Goal: Transaction & Acquisition: Purchase product/service

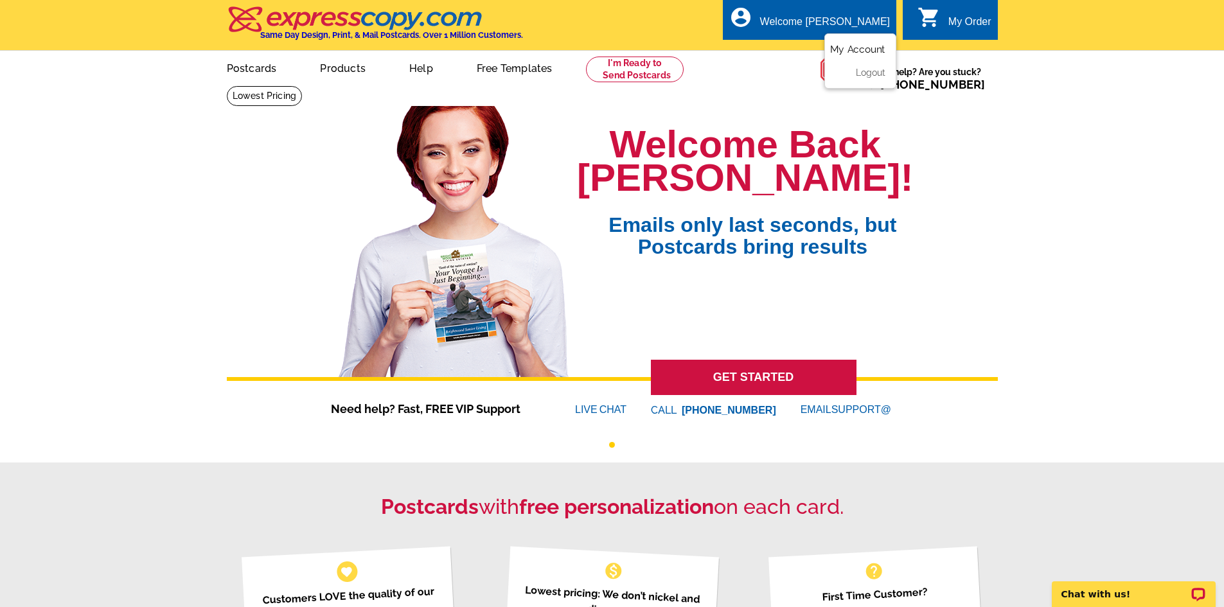
click at [865, 51] on link "My Account" at bounding box center [857, 50] width 55 height 12
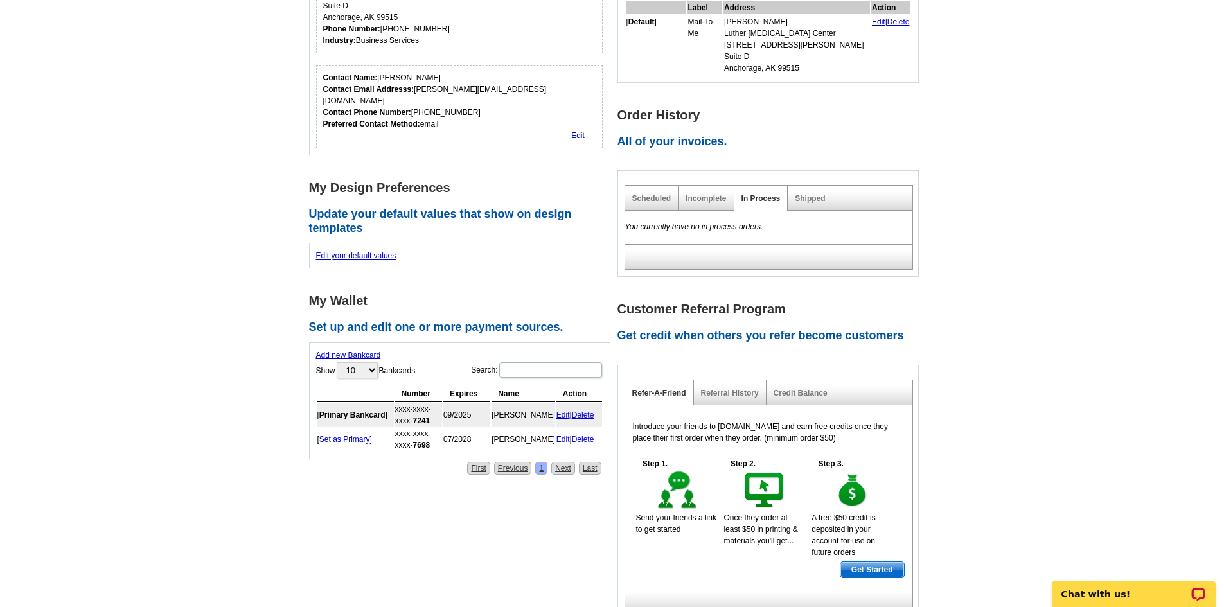
scroll to position [321, 0]
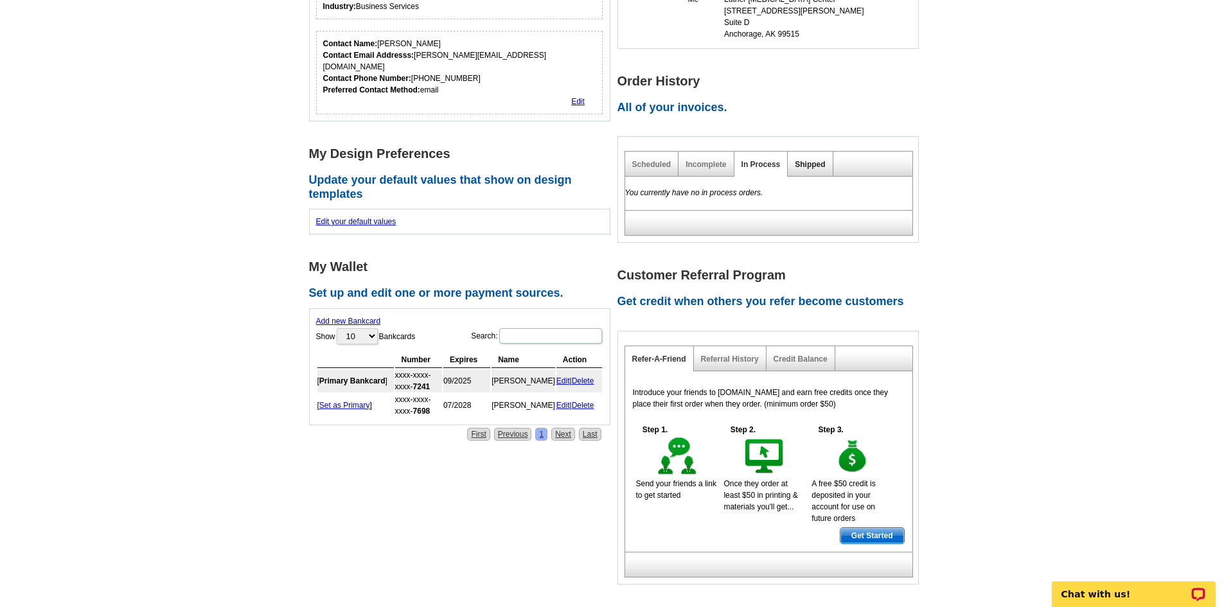
click at [810, 160] on link "Shipped" at bounding box center [810, 164] width 30 height 9
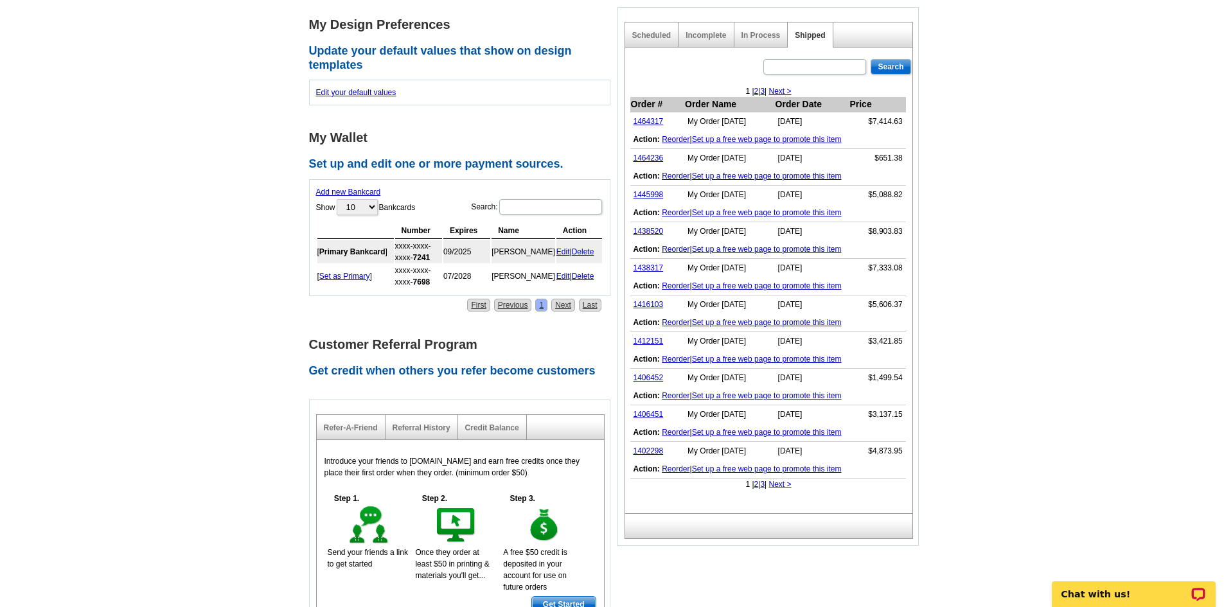
scroll to position [450, 0]
click at [648, 118] on link "1464317" at bounding box center [648, 122] width 30 height 9
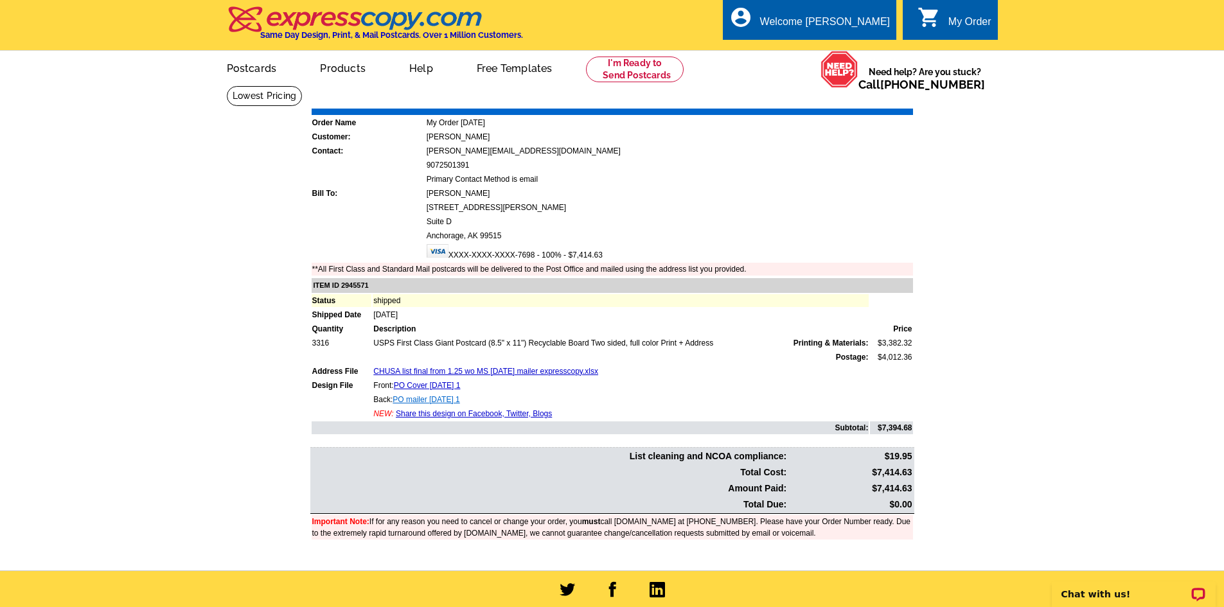
click at [425, 398] on link "PO mailer 3.5.25 1" at bounding box center [425, 399] width 67 height 9
click at [423, 385] on link "PO Cover 3.5.25 1" at bounding box center [427, 385] width 67 height 9
click at [447, 372] on link "CHUSA list final from 1.25 wo MS 3.5.25 mailer expresscopy.xlsx" at bounding box center [485, 371] width 225 height 9
click at [477, 371] on link "CHUSA list final from 1.25 wo MS 3.5.25 mailer expresscopy.xlsx" at bounding box center [485, 371] width 225 height 9
click at [791, 97] on link "Download Invoice" at bounding box center [798, 99] width 91 height 11
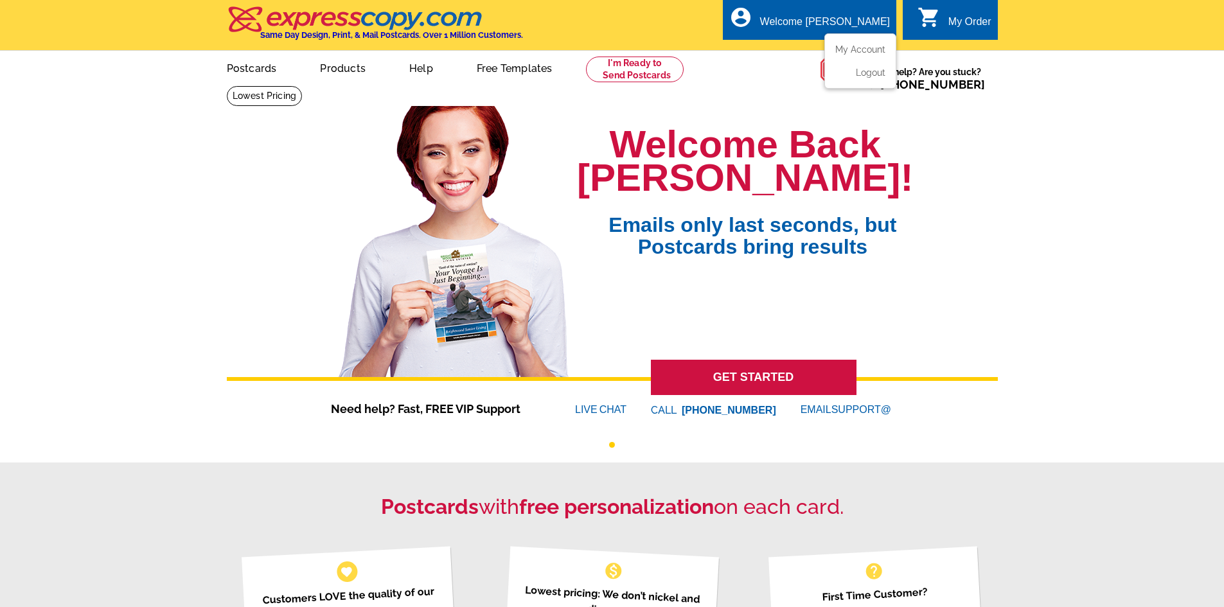
click at [847, 19] on div "Welcome [PERSON_NAME]" at bounding box center [825, 25] width 130 height 18
click at [856, 48] on link "My Account" at bounding box center [857, 50] width 55 height 12
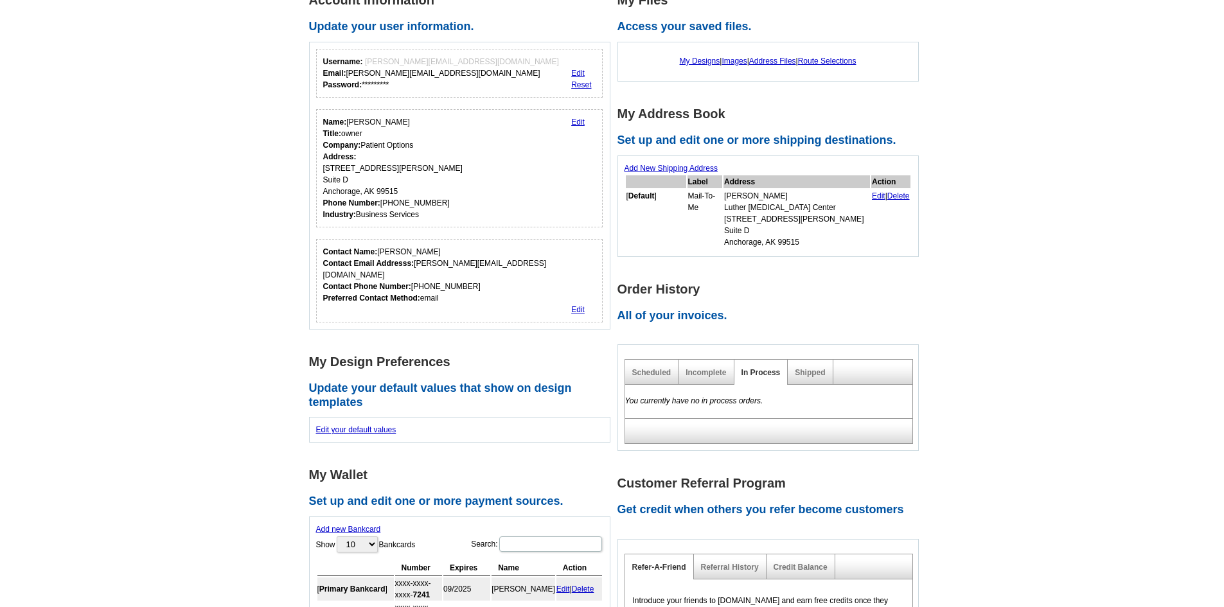
scroll to position [128, 0]
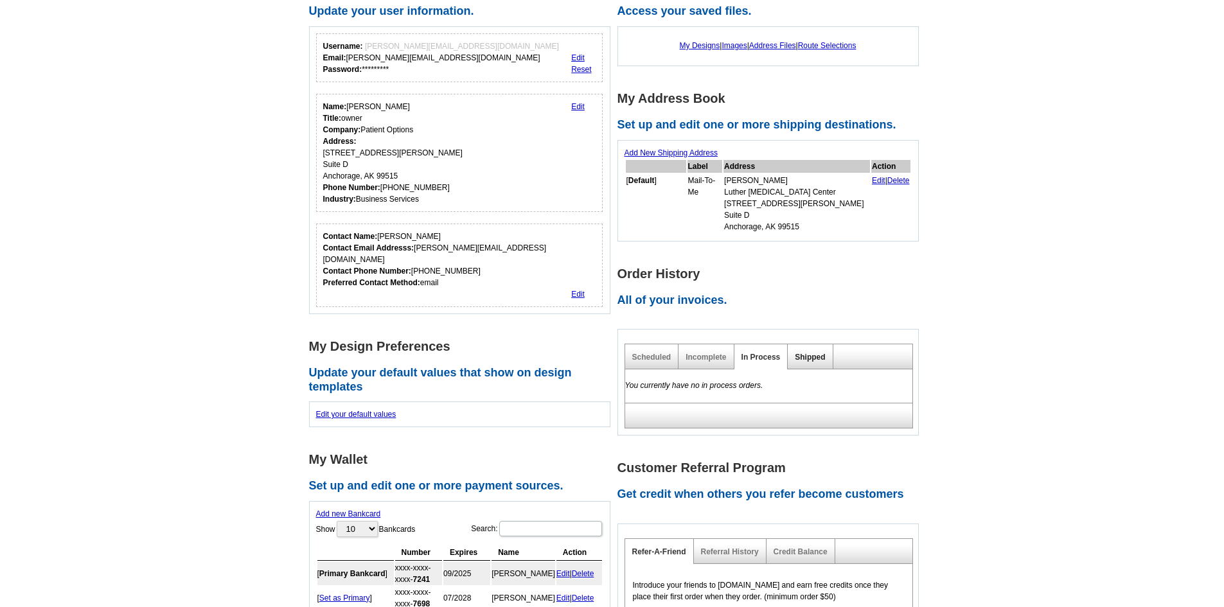
click at [799, 353] on link "Shipped" at bounding box center [810, 357] width 30 height 9
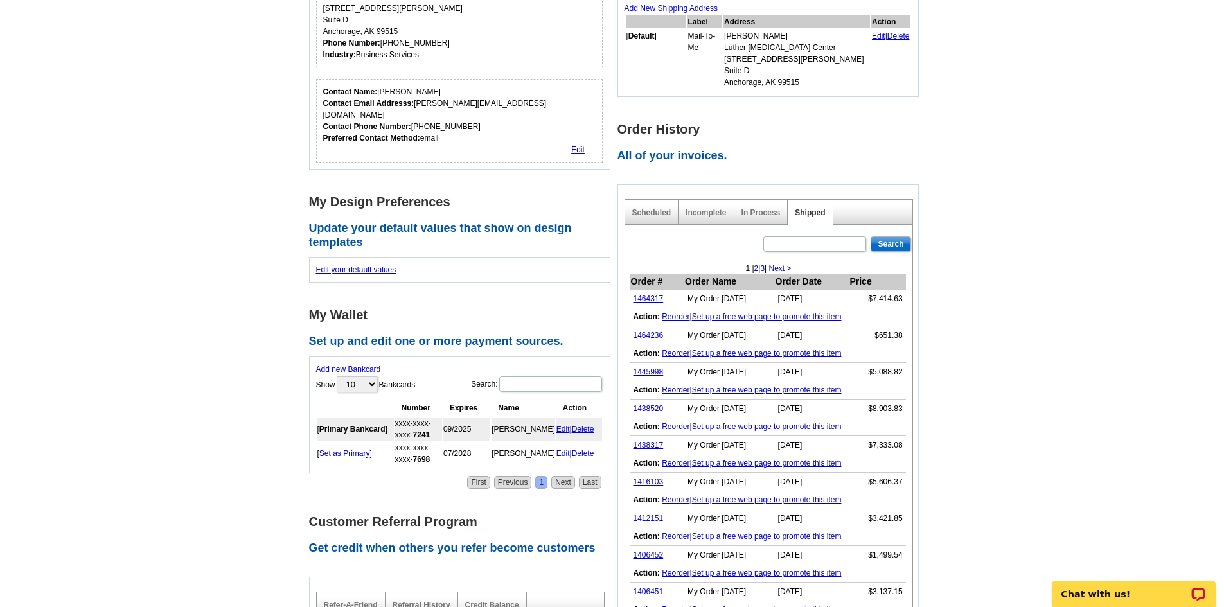
scroll to position [358, 0]
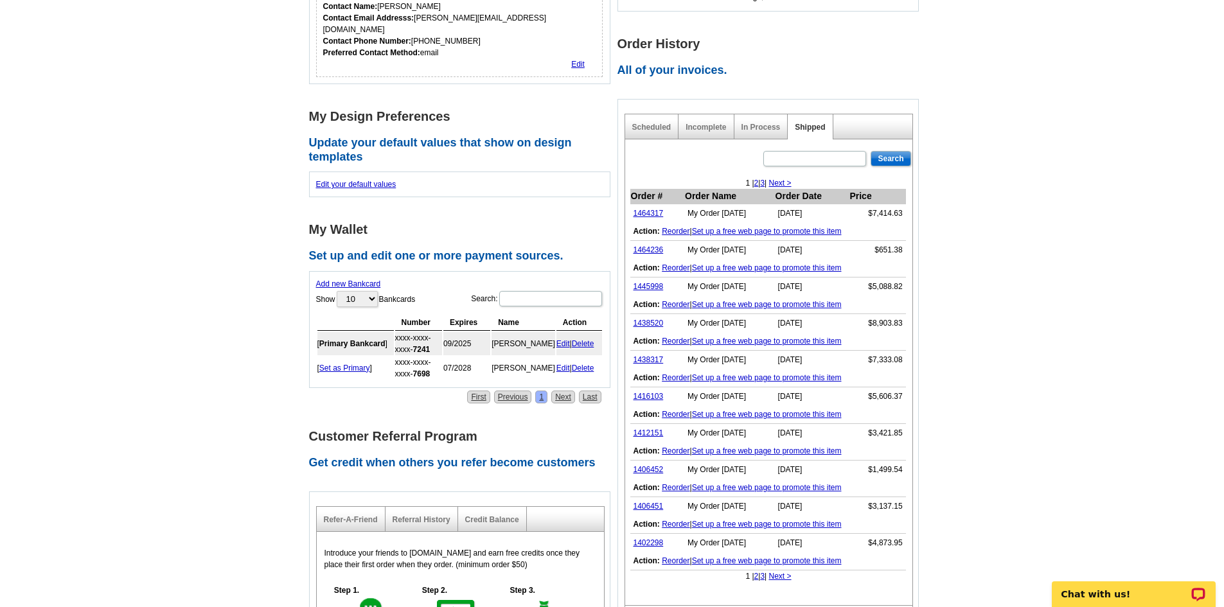
click at [755, 572] on link "2" at bounding box center [756, 576] width 4 height 9
click at [650, 209] on link "1401028" at bounding box center [648, 213] width 30 height 9
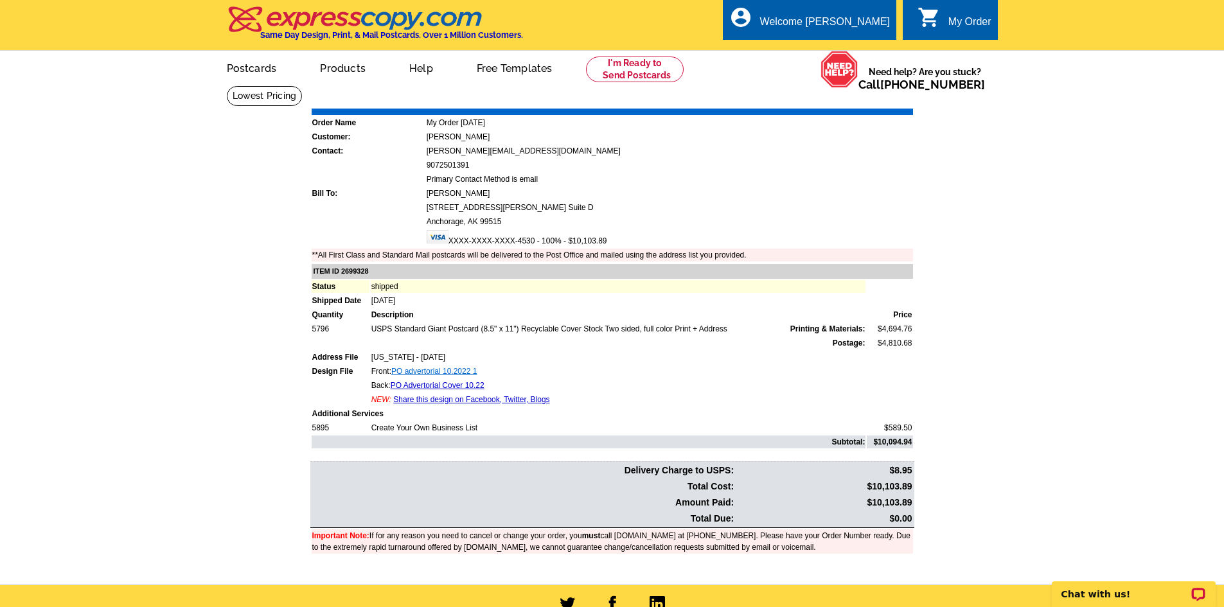
click at [432, 371] on link "PO advertorial 10.2022 1" at bounding box center [433, 371] width 85 height 9
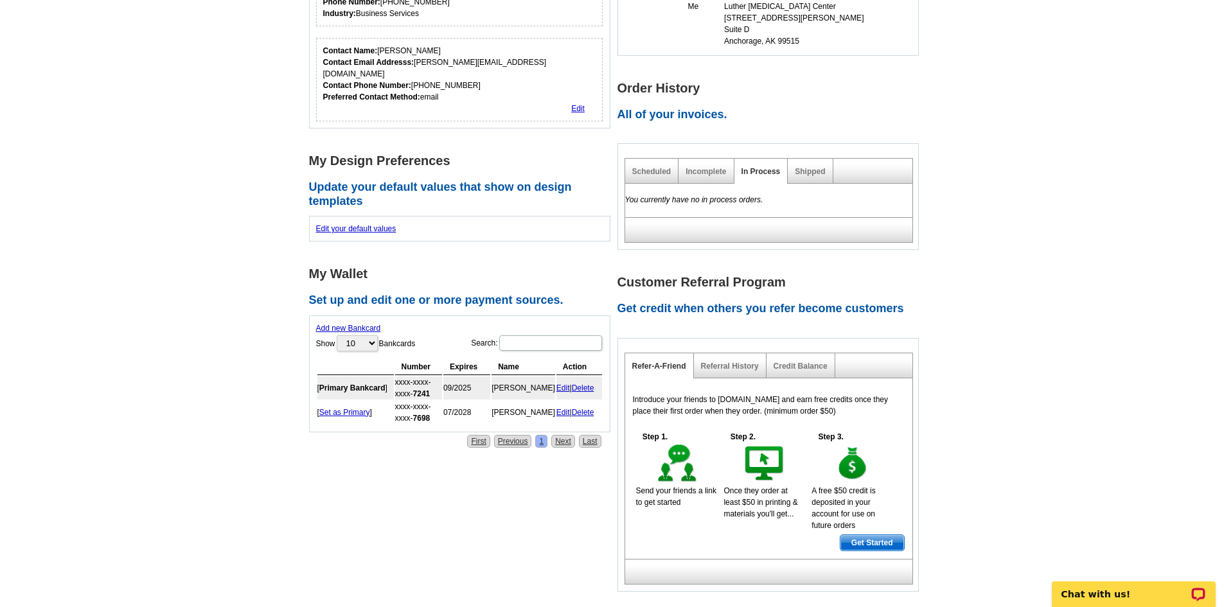
scroll to position [37, 0]
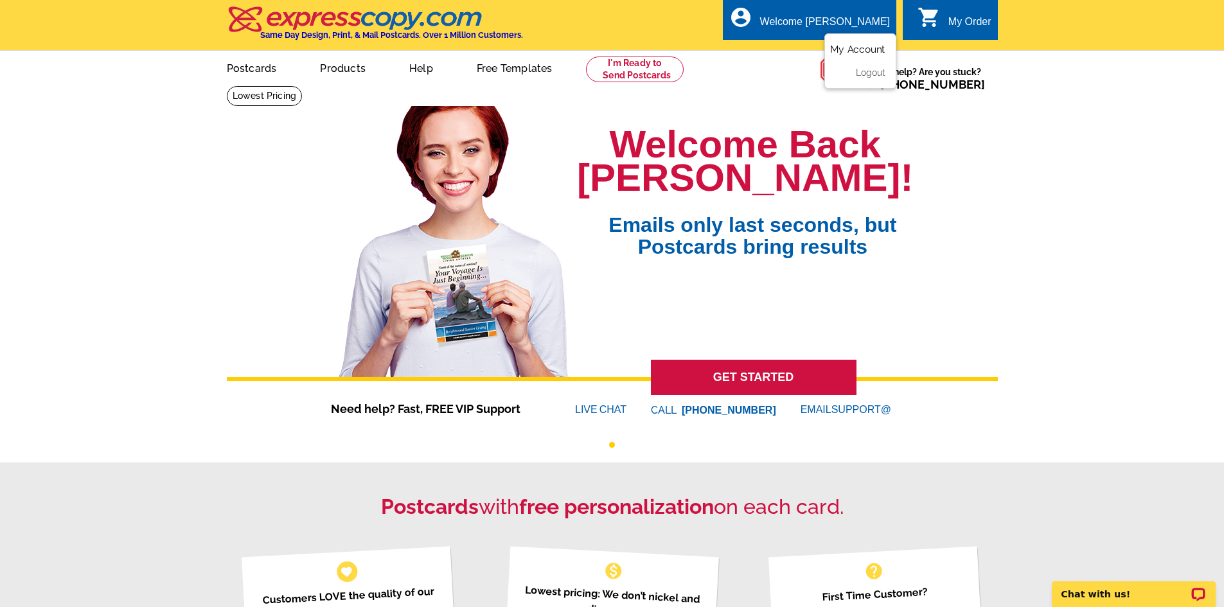
click at [855, 53] on link "My Account" at bounding box center [857, 50] width 55 height 12
click at [865, 49] on link "My Account" at bounding box center [857, 50] width 55 height 12
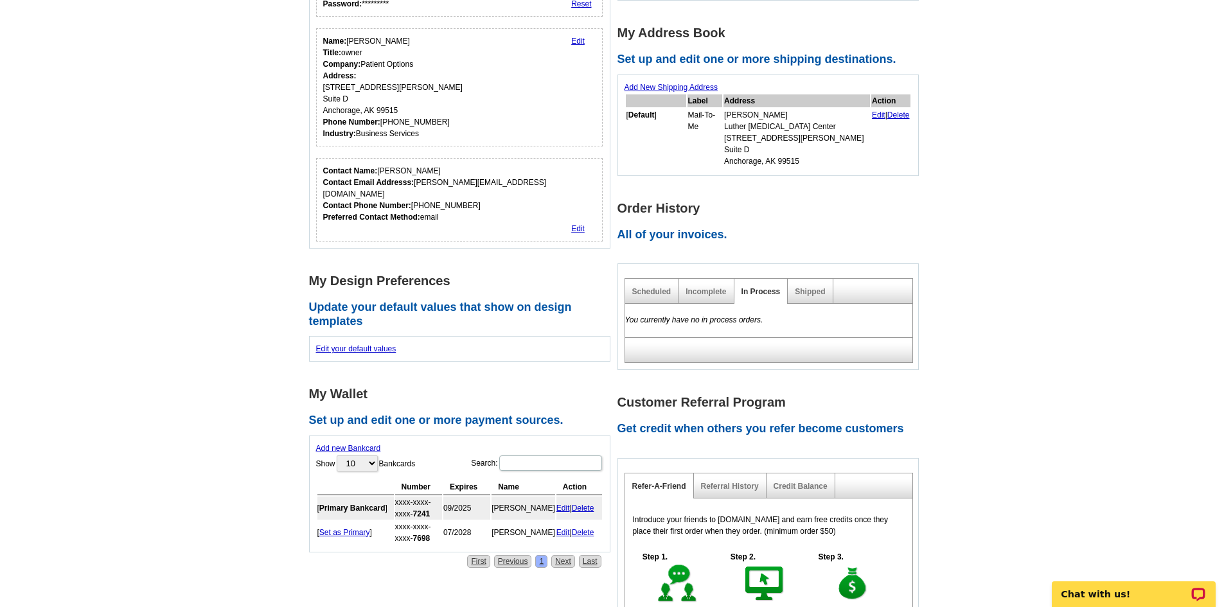
scroll to position [257, 0]
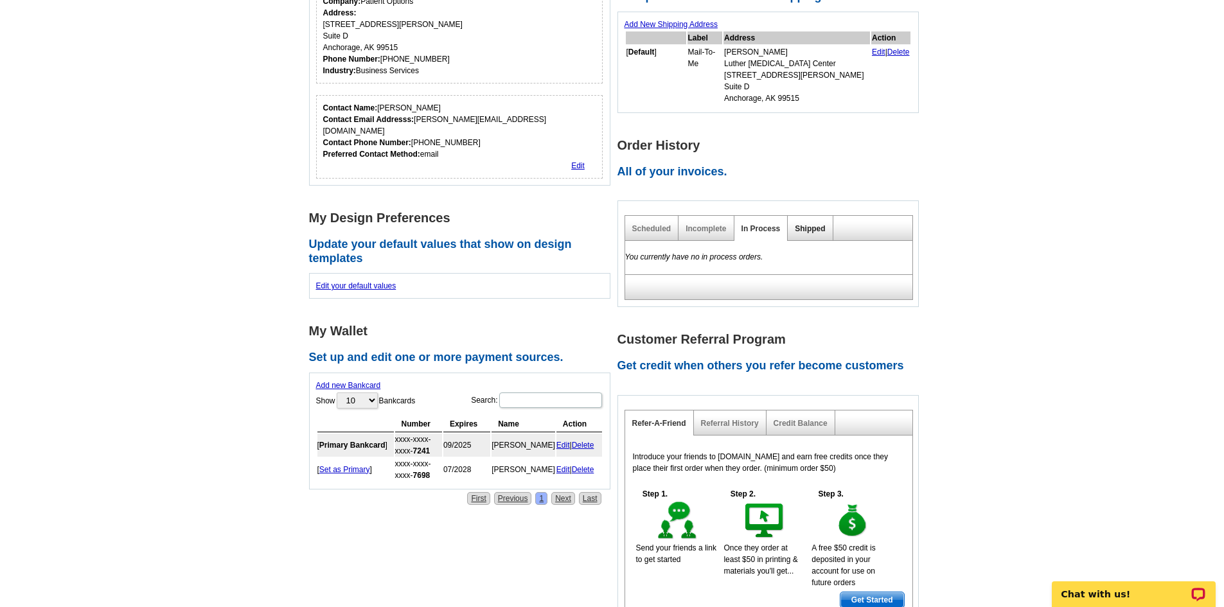
click at [804, 224] on link "Shipped" at bounding box center [810, 228] width 30 height 9
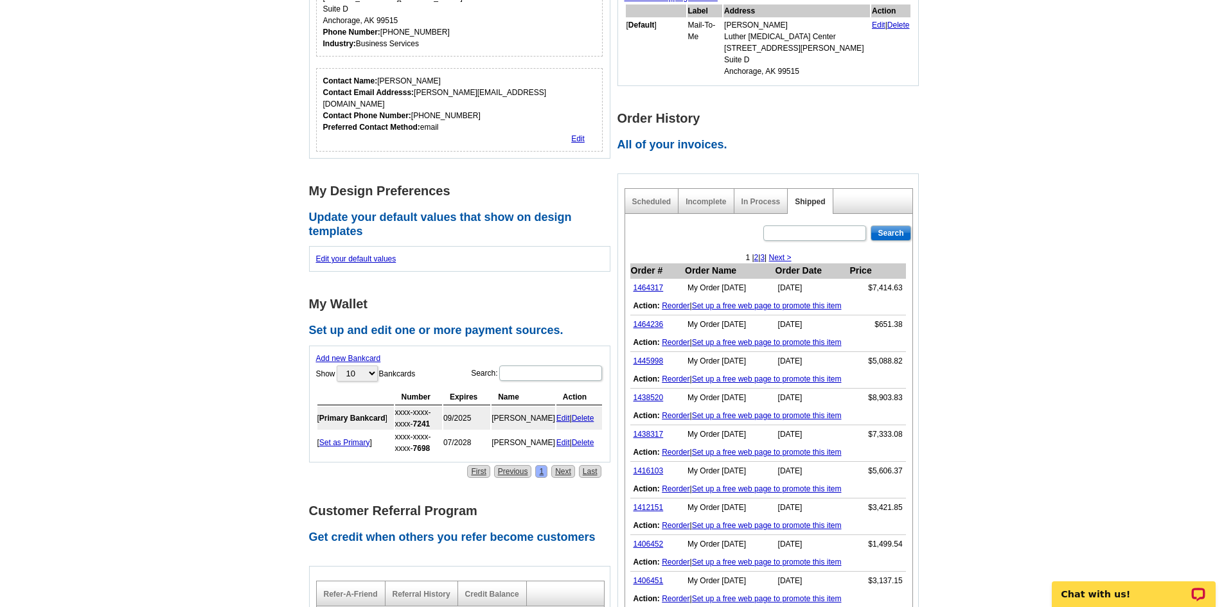
scroll to position [270, 0]
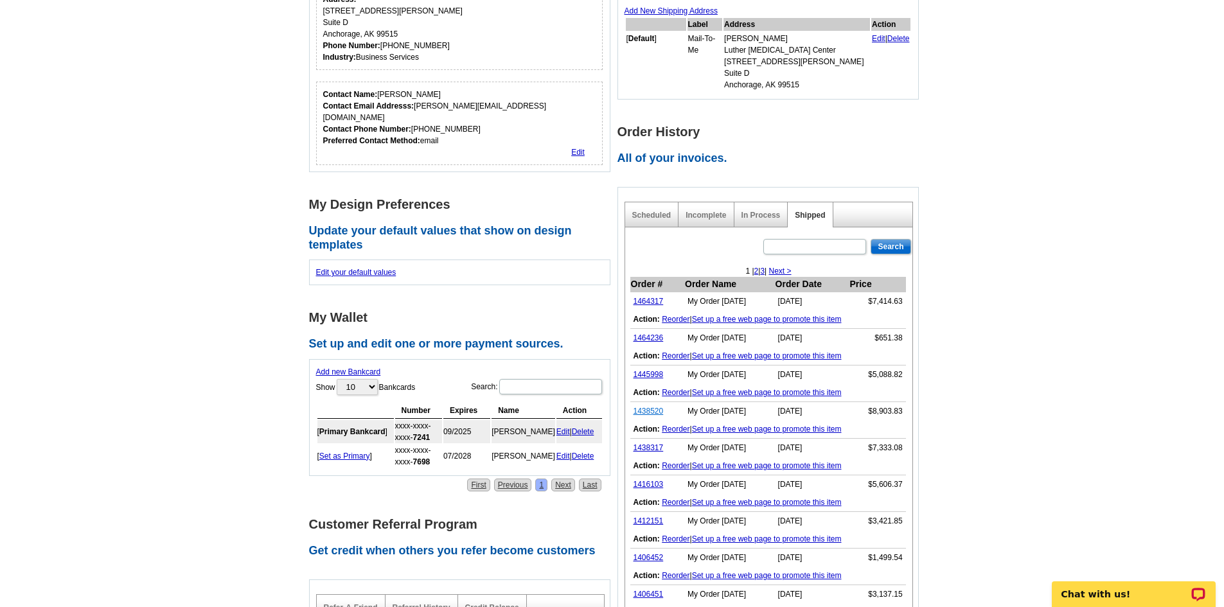
click at [648, 407] on link "1438520" at bounding box center [648, 411] width 30 height 9
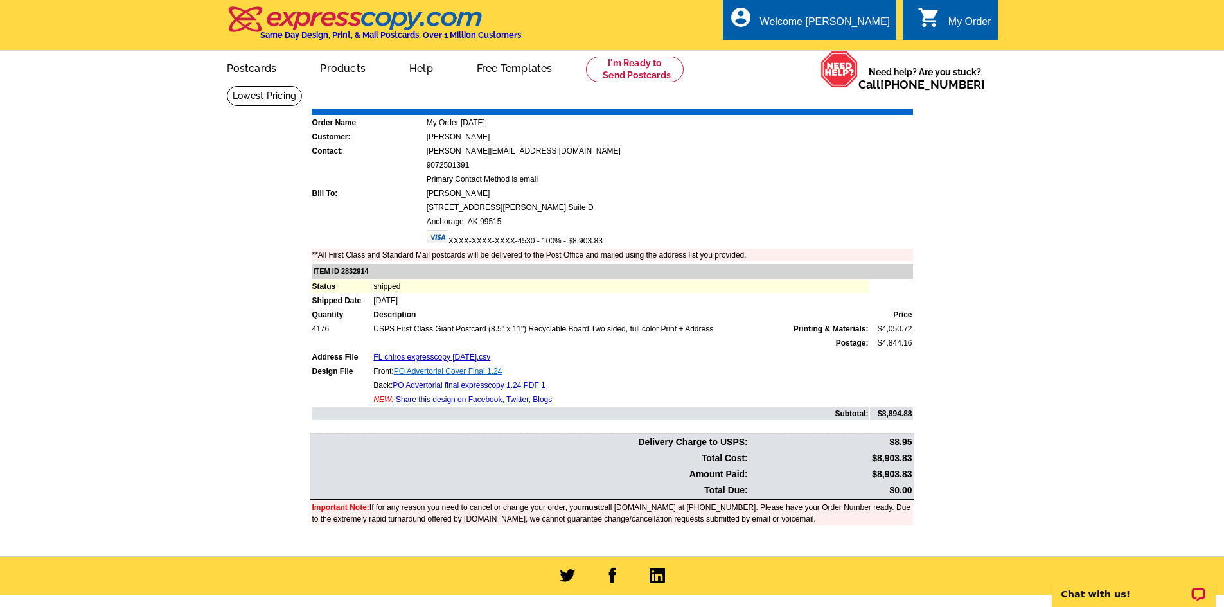
click at [439, 371] on link "PO Advertorial Cover Final 1.24" at bounding box center [448, 371] width 109 height 9
click at [844, 46] on link "My Account" at bounding box center [857, 50] width 55 height 12
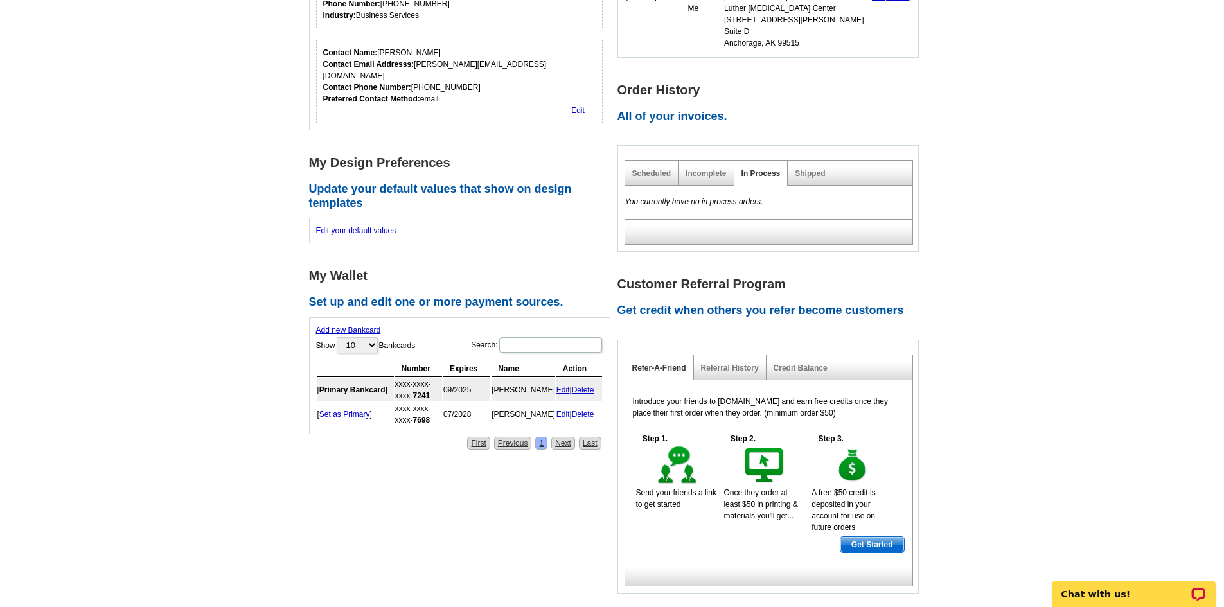
scroll to position [193, 0]
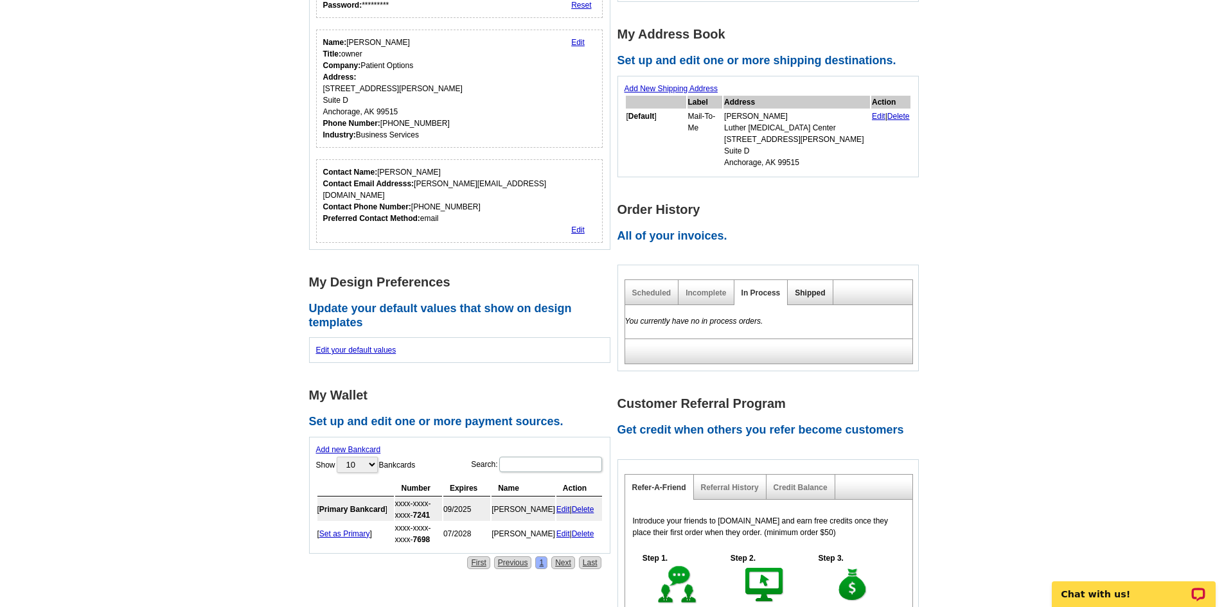
click at [806, 288] on link "Shipped" at bounding box center [810, 292] width 30 height 9
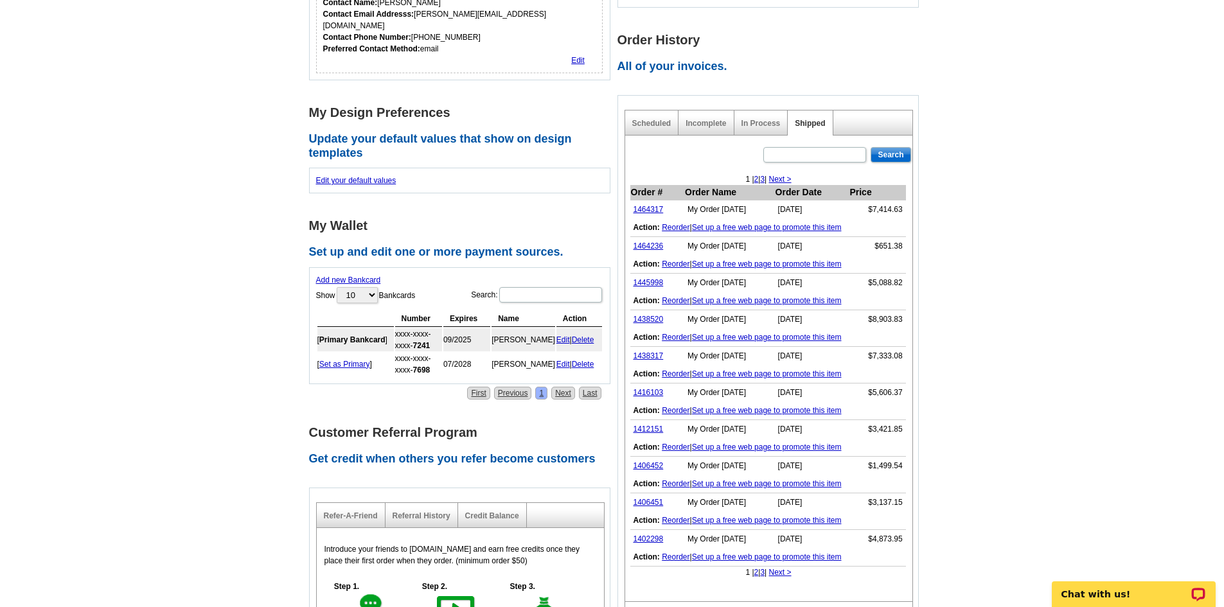
scroll to position [385, 0]
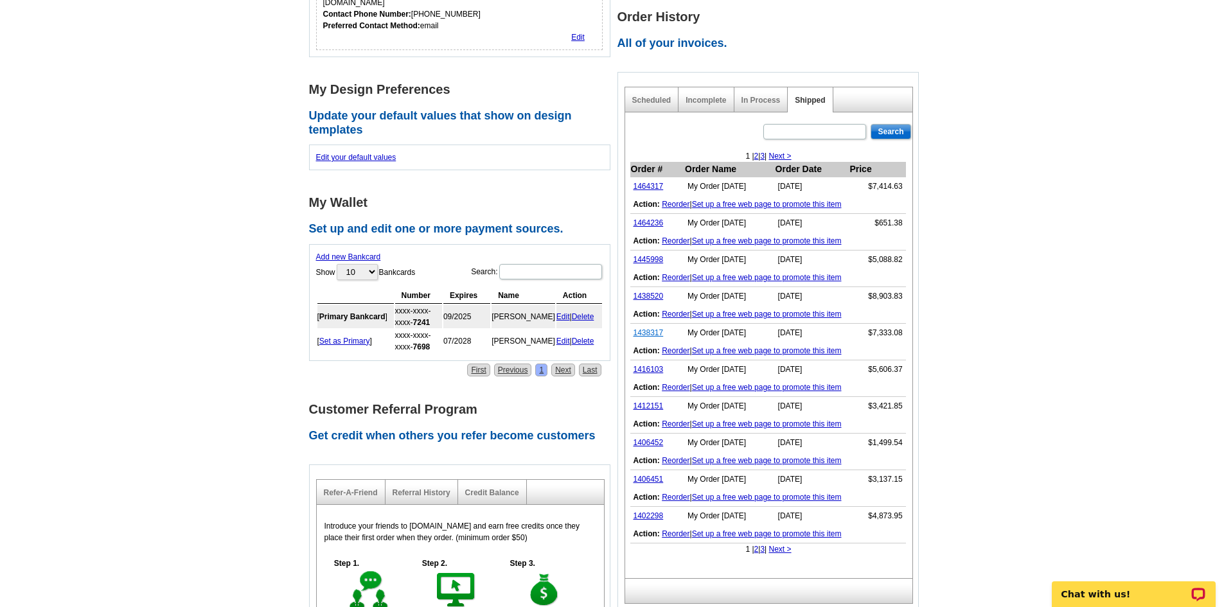
click at [653, 328] on link "1438317" at bounding box center [648, 332] width 30 height 9
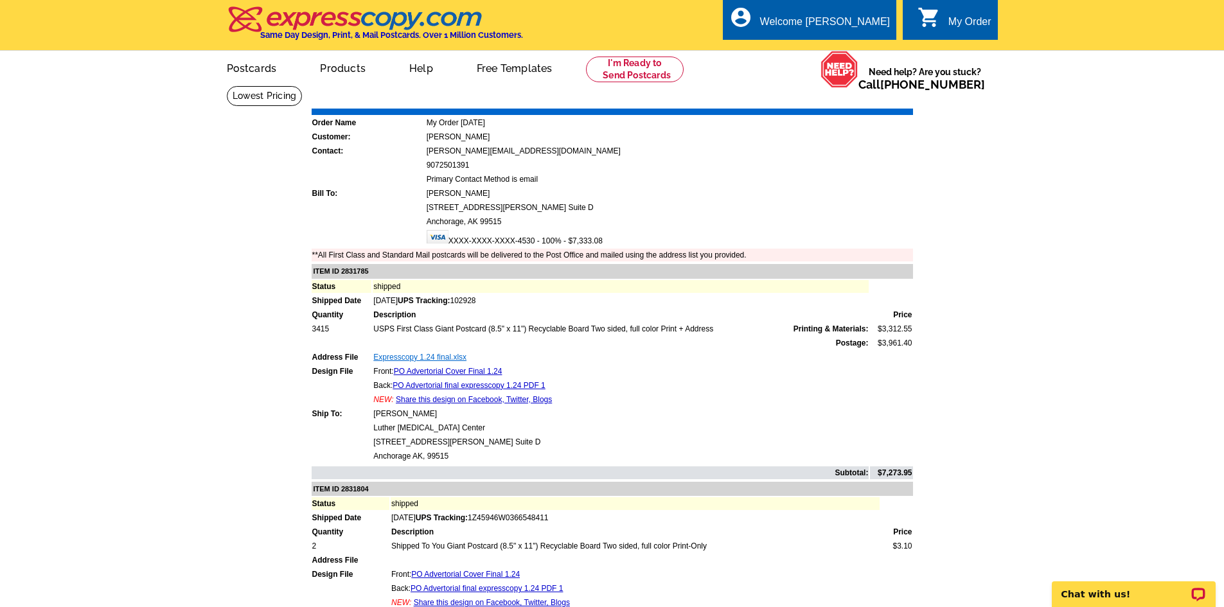
click at [416, 358] on link "Expresscopy 1.24 final.xlsx" at bounding box center [419, 357] width 93 height 9
click at [871, 51] on link "My Account" at bounding box center [857, 50] width 55 height 12
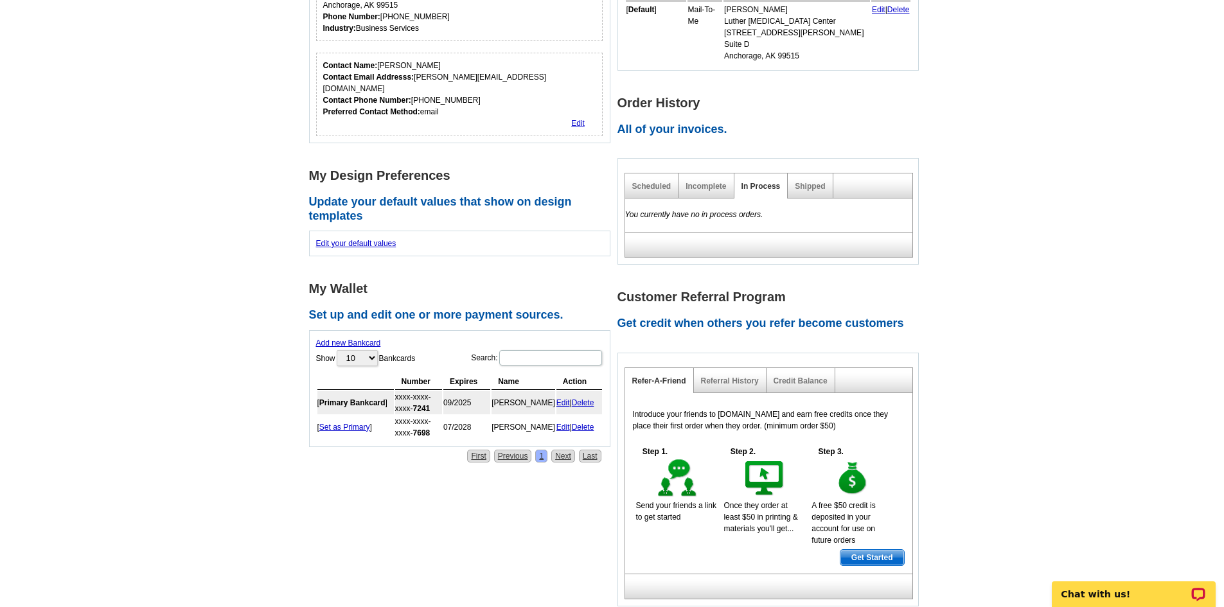
scroll to position [321, 0]
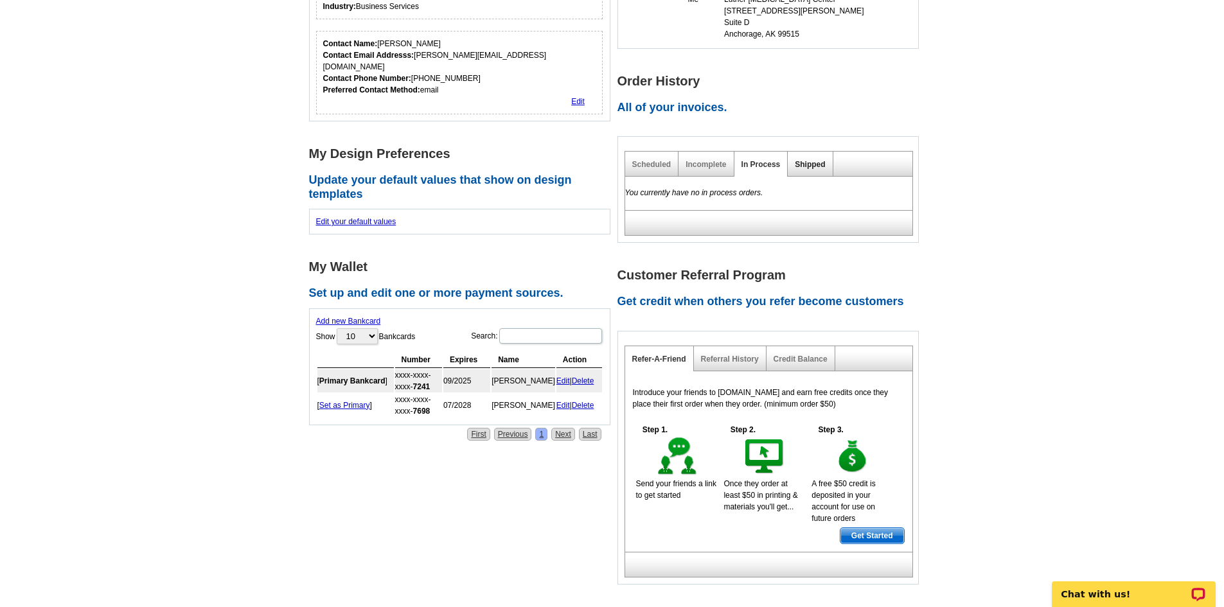
click at [812, 160] on link "Shipped" at bounding box center [810, 164] width 30 height 9
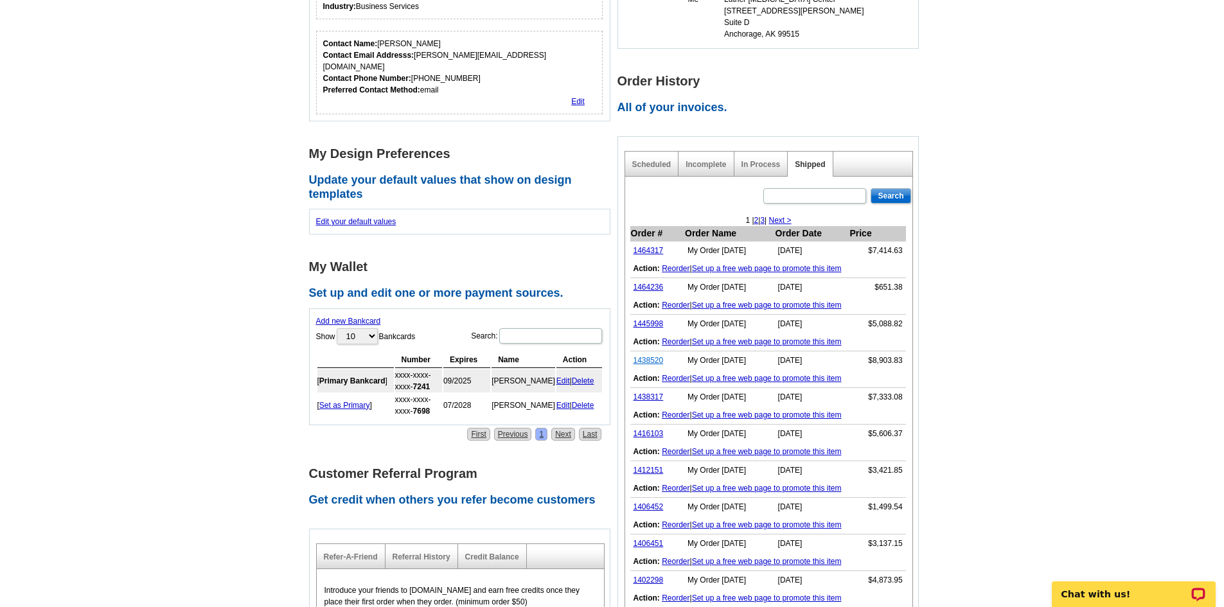
click at [649, 356] on link "1438520" at bounding box center [648, 360] width 30 height 9
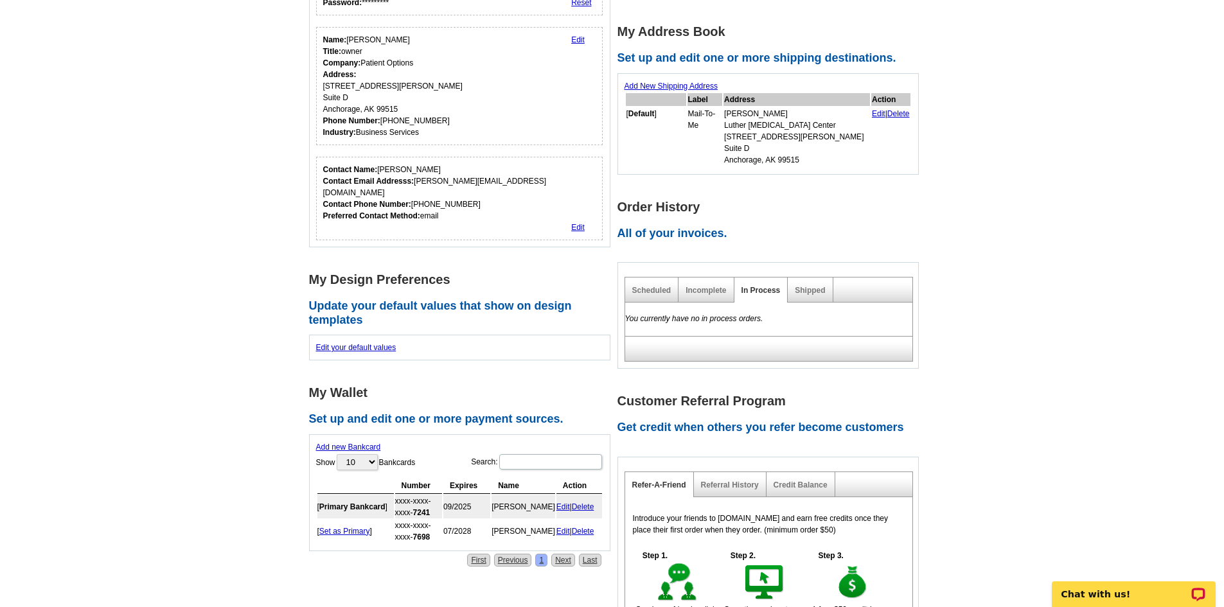
scroll to position [194, 0]
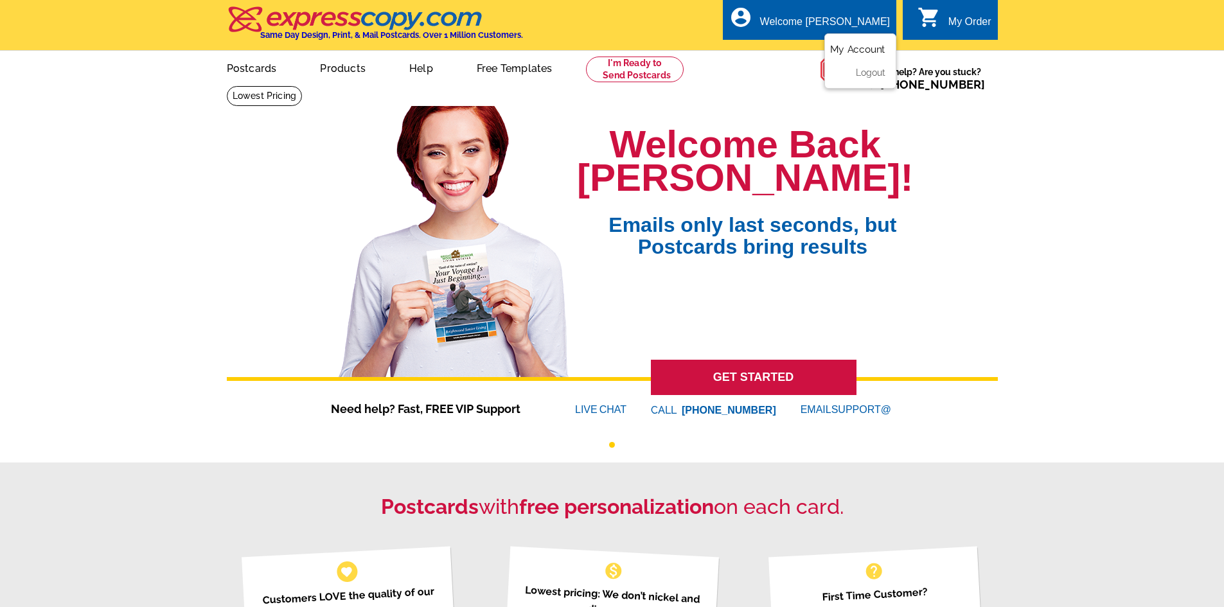
click at [866, 48] on link "My Account" at bounding box center [857, 50] width 55 height 12
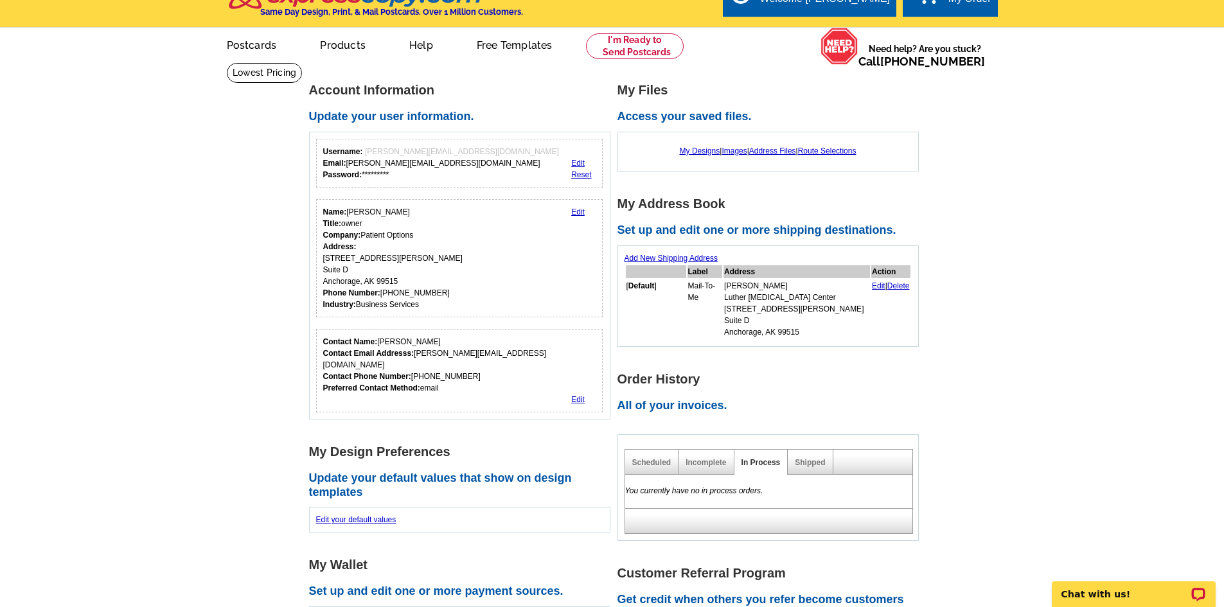
scroll to position [64, 0]
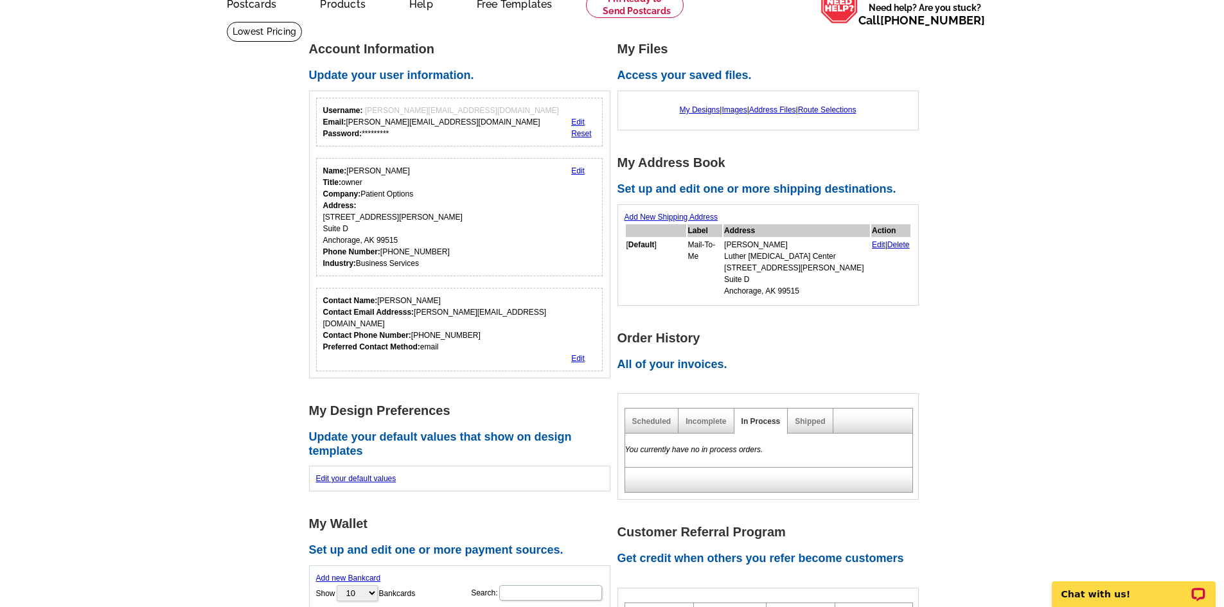
click at [820, 416] on div "Shipped" at bounding box center [810, 421] width 45 height 25
click at [809, 417] on link "Shipped" at bounding box center [810, 421] width 30 height 9
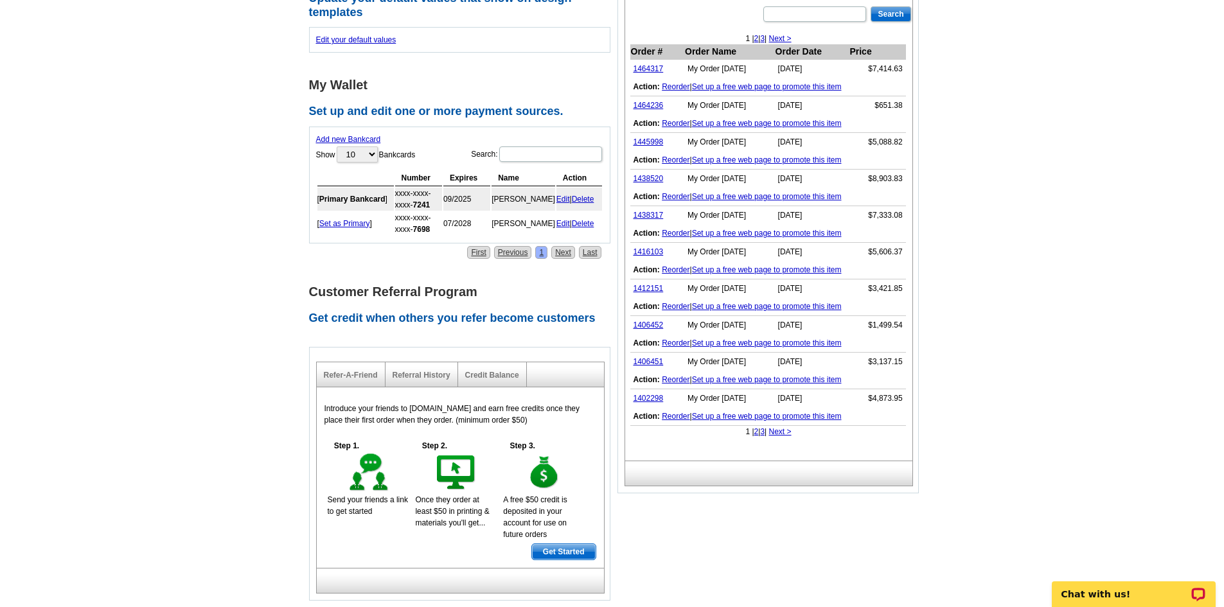
scroll to position [514, 0]
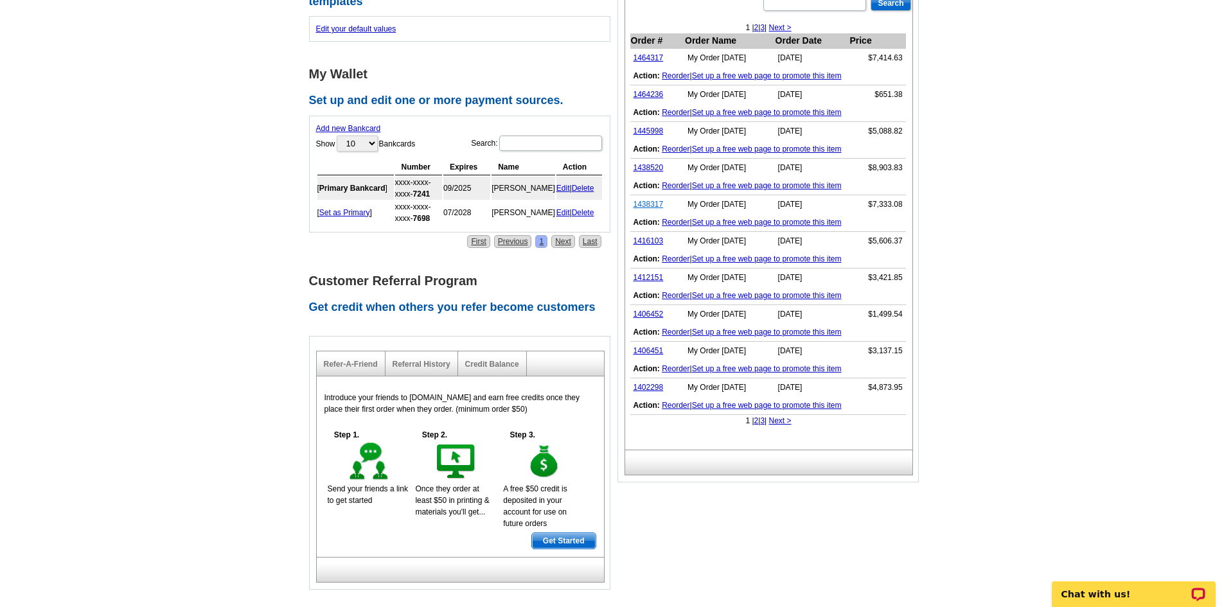
click at [650, 200] on link "1438317" at bounding box center [648, 204] width 30 height 9
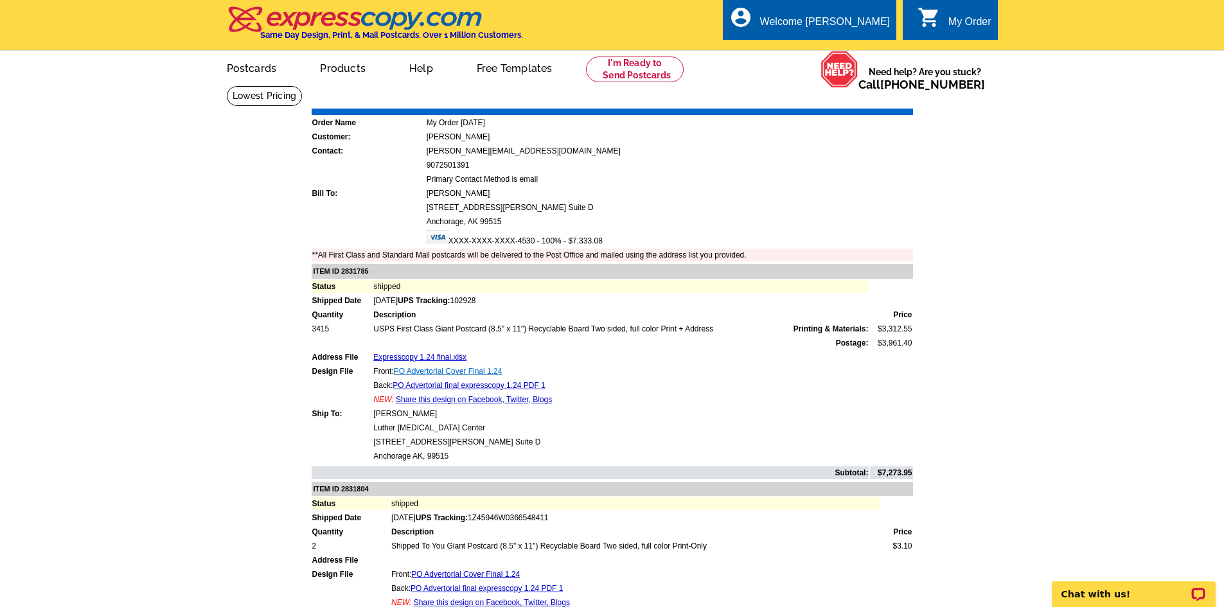
click at [436, 373] on link "PO Advertorial Cover Final 1.24" at bounding box center [448, 371] width 109 height 9
click at [430, 385] on link "PO Advertorial final expresscopy 1.24 PDF 1" at bounding box center [468, 385] width 152 height 9
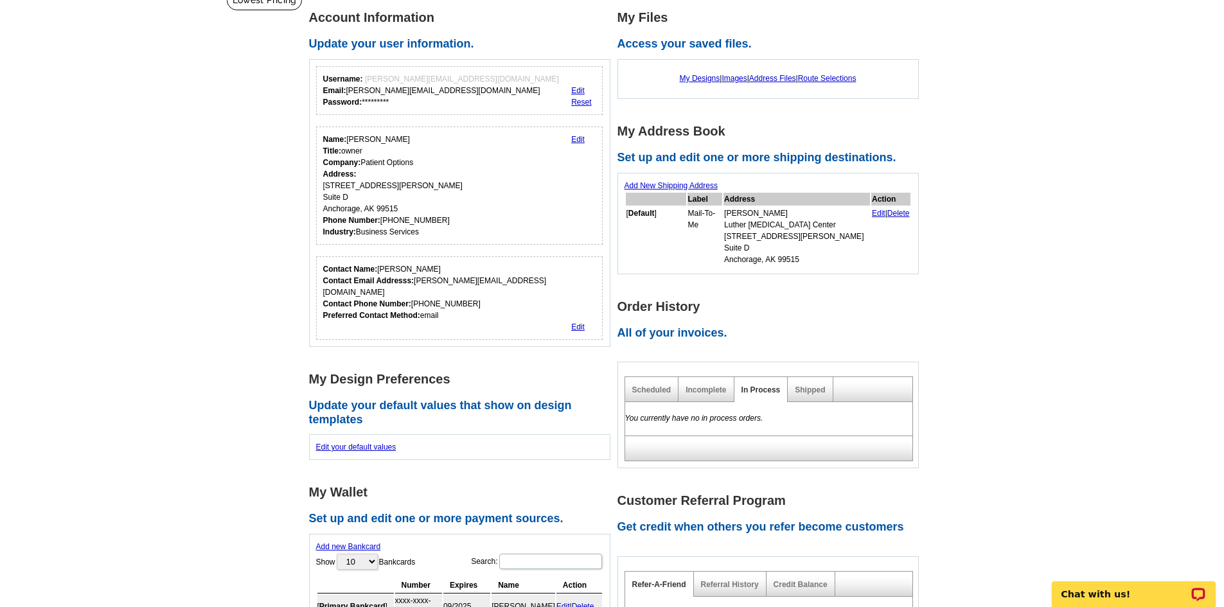
scroll to position [100, 0]
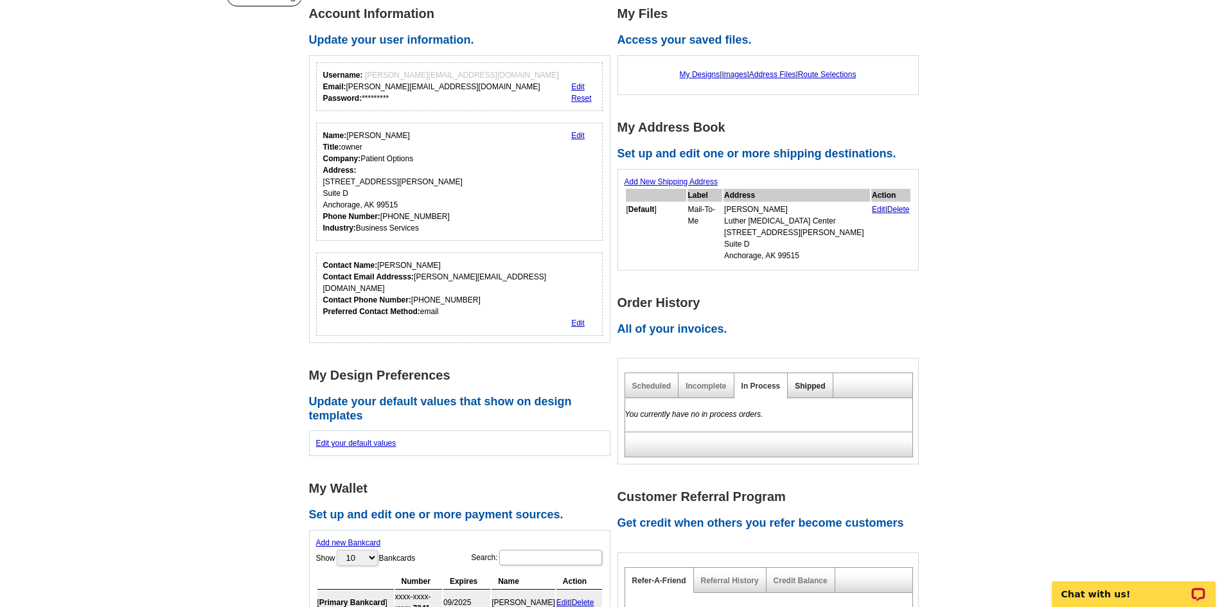
click at [813, 382] on link "Shipped" at bounding box center [810, 386] width 30 height 9
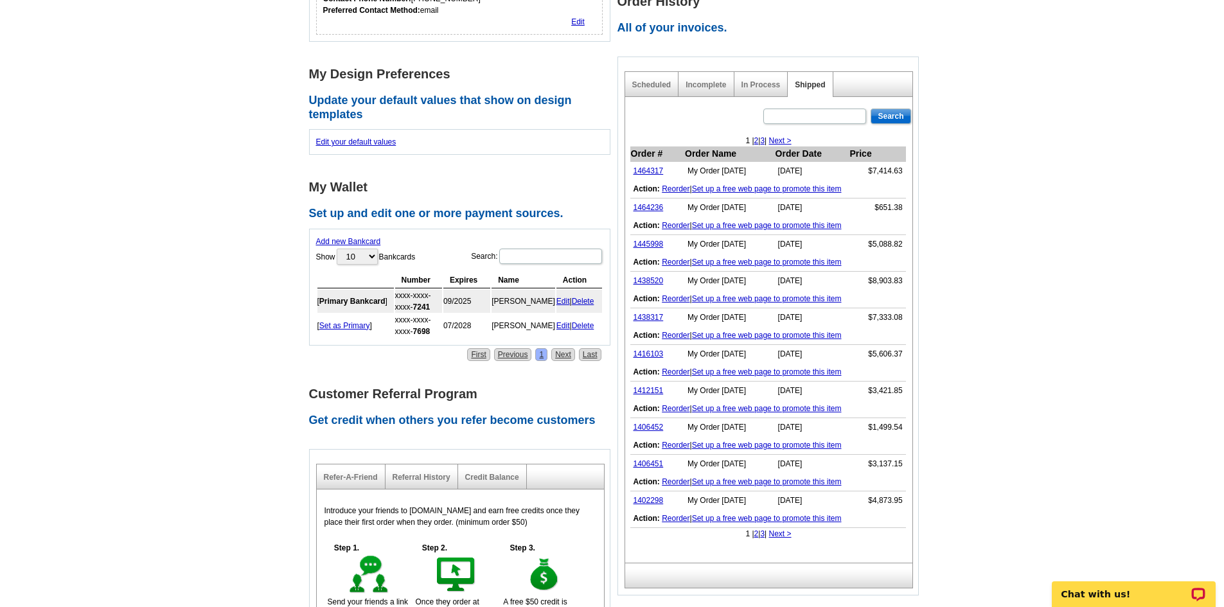
scroll to position [485, 0]
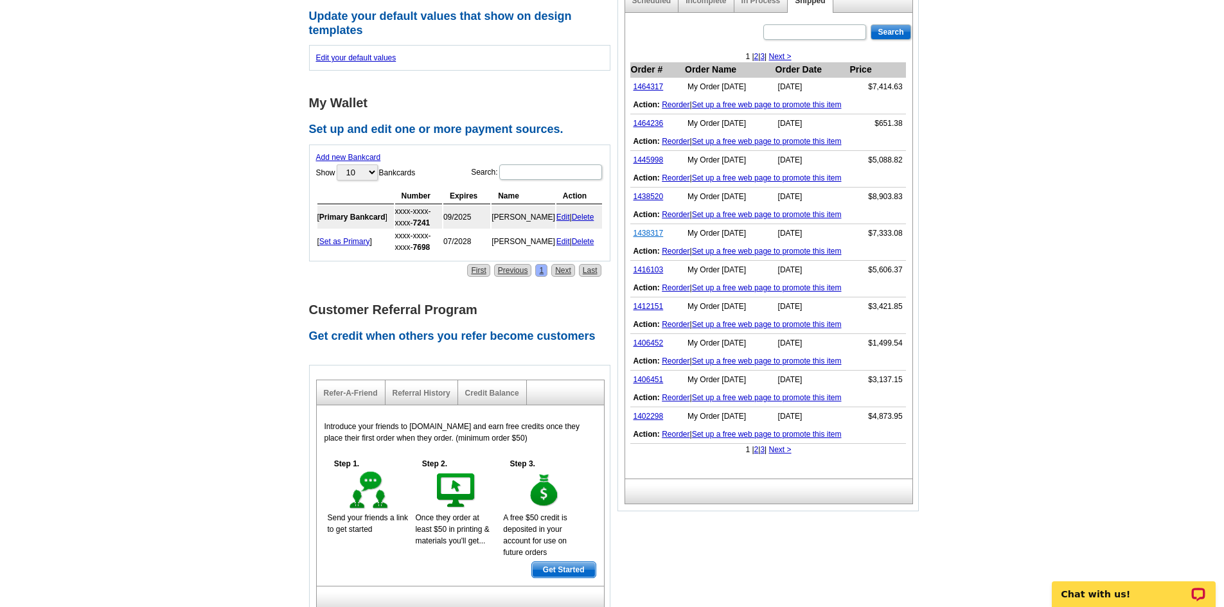
click at [647, 229] on link "1438317" at bounding box center [648, 233] width 30 height 9
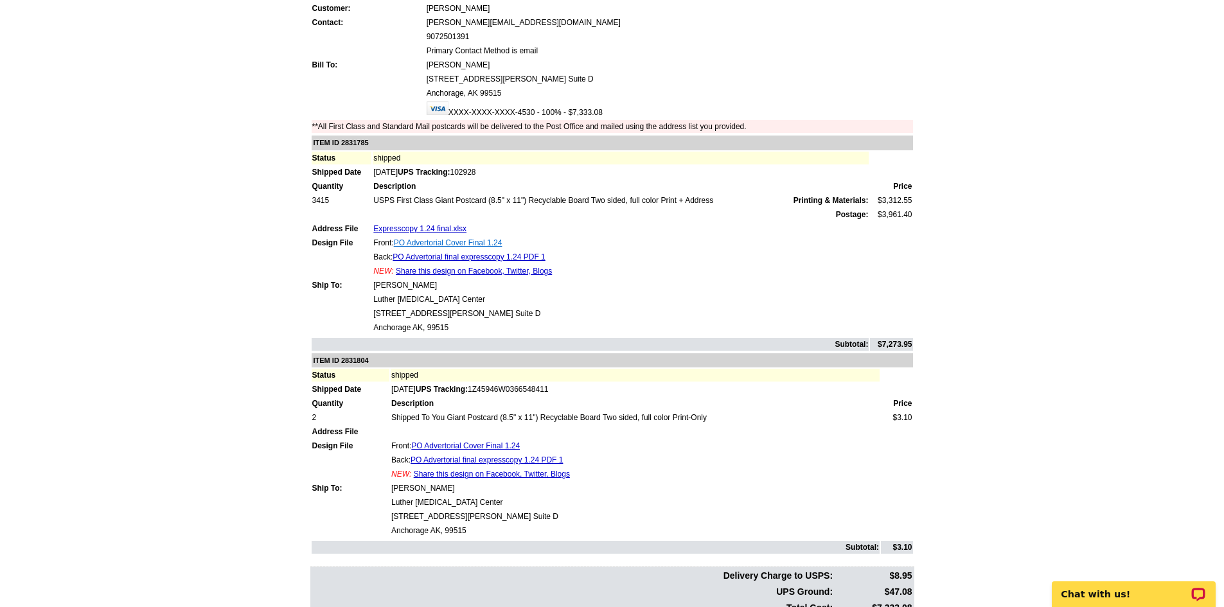
click at [436, 243] on link "PO Advertorial Cover Final 1.24" at bounding box center [448, 242] width 109 height 9
click at [439, 256] on link "PO Advertorial final expresscopy 1.24 PDF 1" at bounding box center [468, 256] width 152 height 9
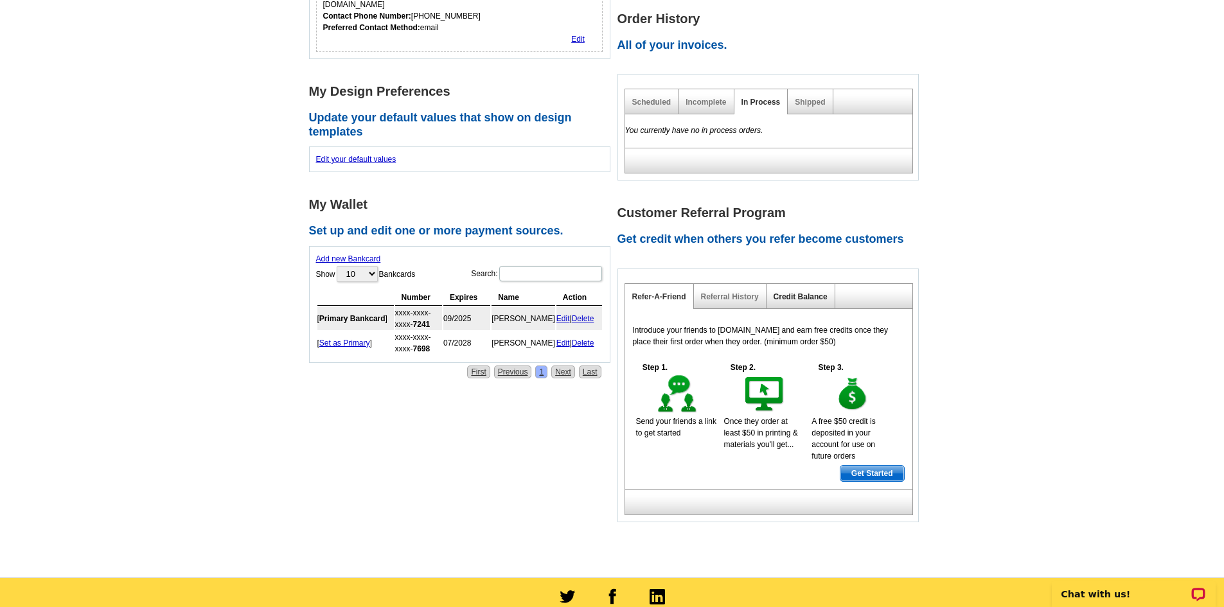
scroll to position [228, 0]
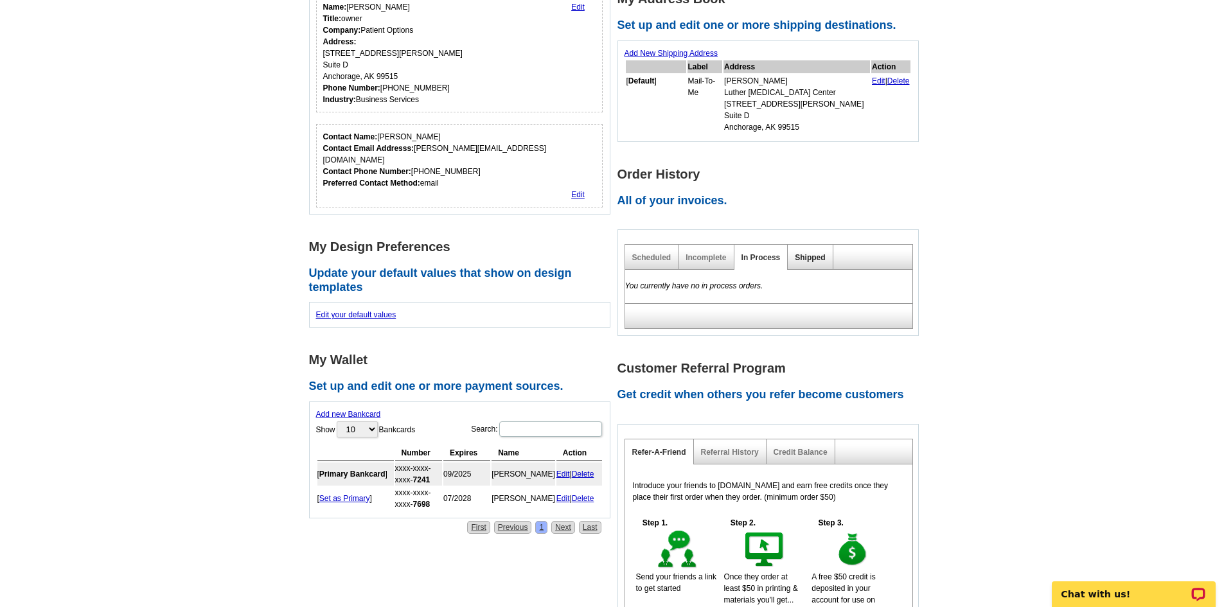
click at [815, 253] on link "Shipped" at bounding box center [810, 257] width 30 height 9
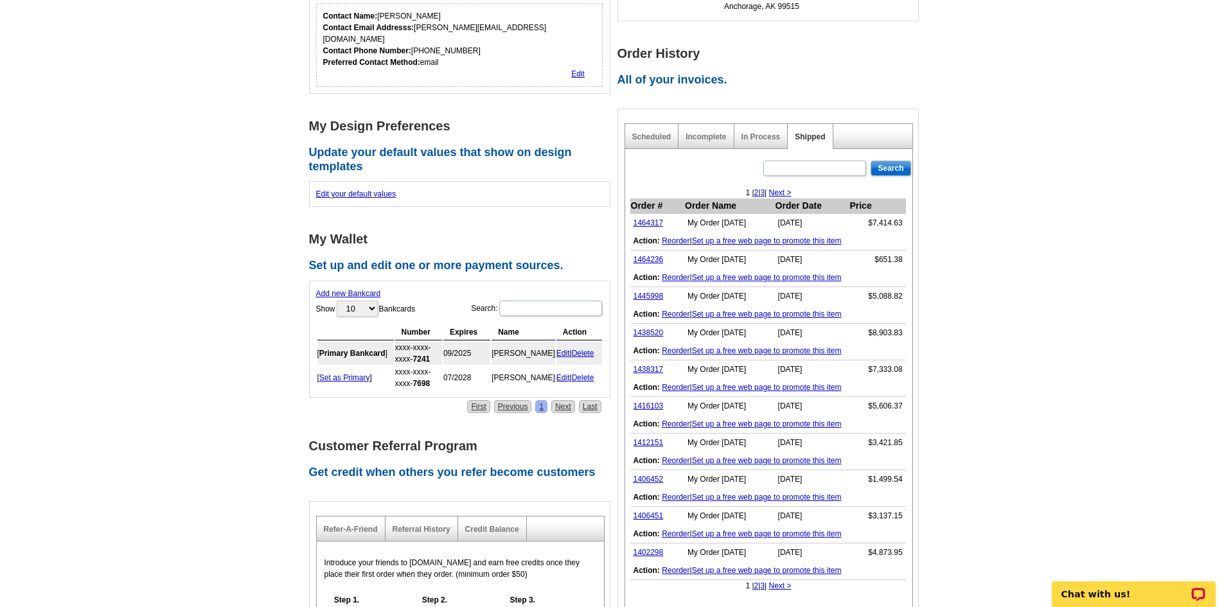
scroll to position [356, 0]
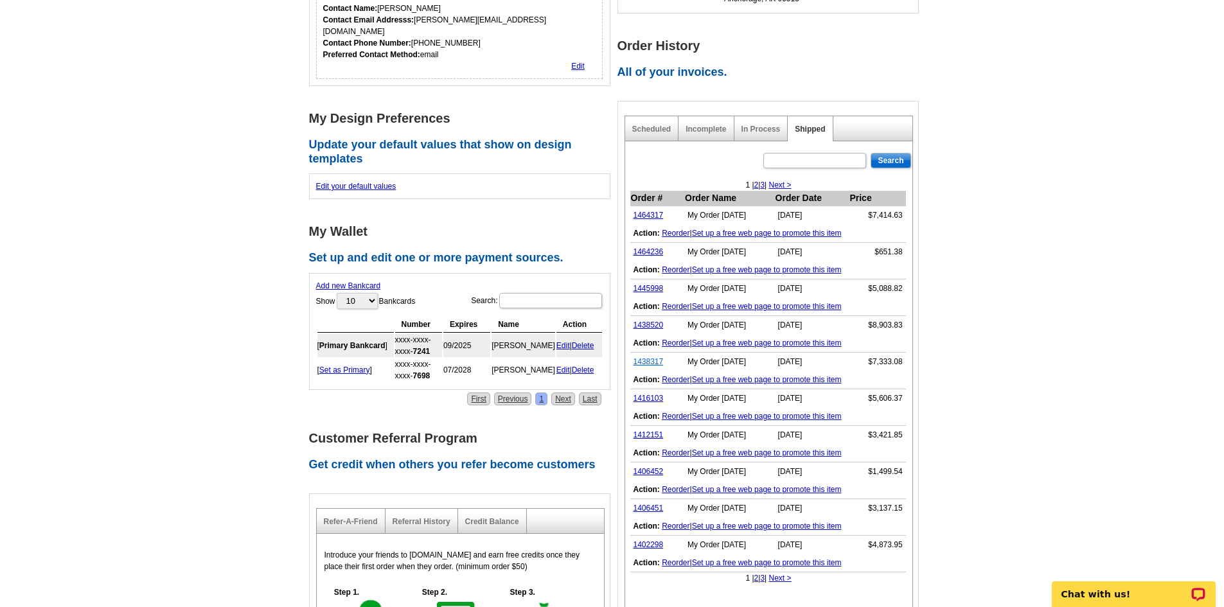
click at [658, 357] on link "1438317" at bounding box center [648, 361] width 30 height 9
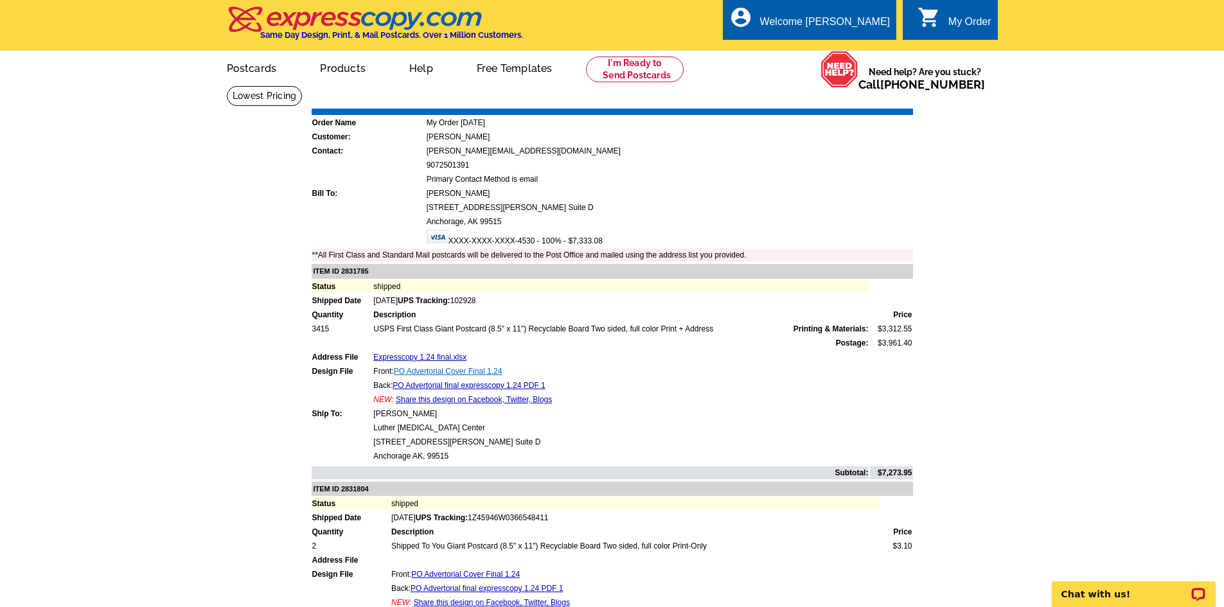
click at [437, 373] on link "PO Advertorial Cover Final 1.24" at bounding box center [448, 371] width 109 height 9
click at [428, 385] on link "PO Advertorial final expresscopy 1.24 PDF 1" at bounding box center [468, 385] width 152 height 9
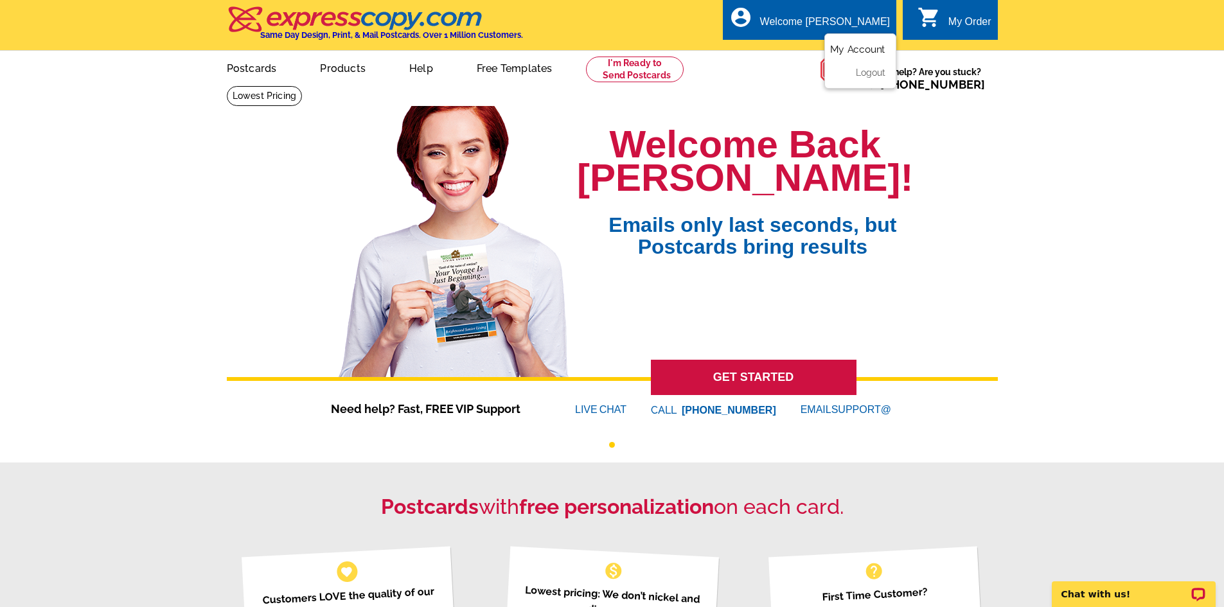
click at [859, 49] on link "My Account" at bounding box center [857, 50] width 55 height 12
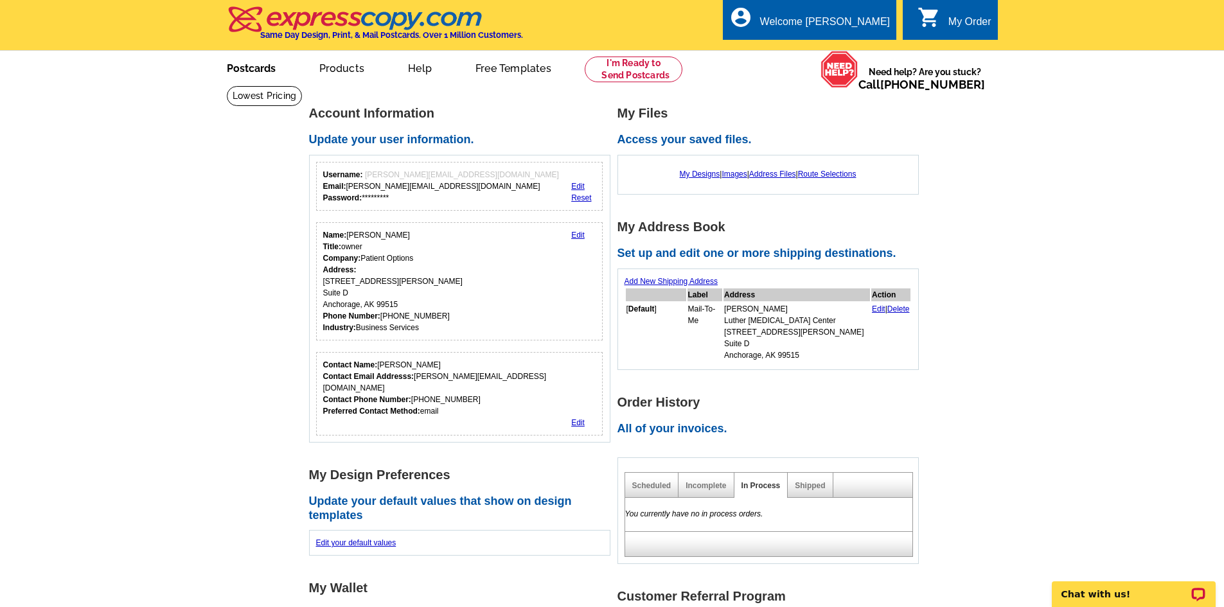
click at [239, 70] on link "Postcards" at bounding box center [251, 67] width 90 height 30
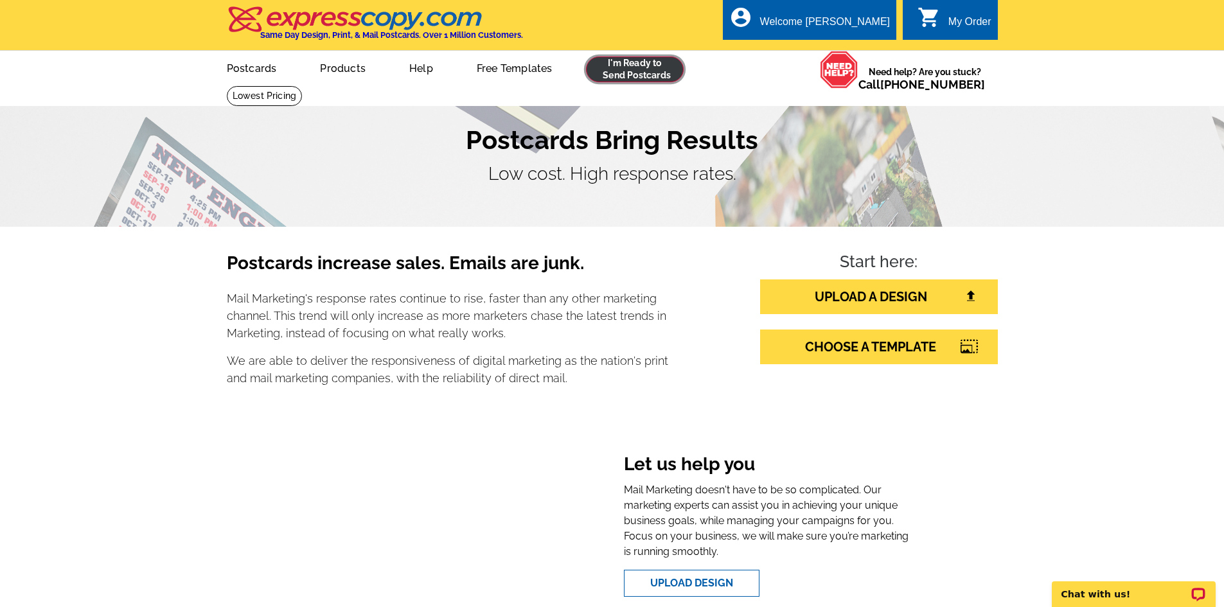
click at [614, 67] on link at bounding box center [635, 70] width 98 height 26
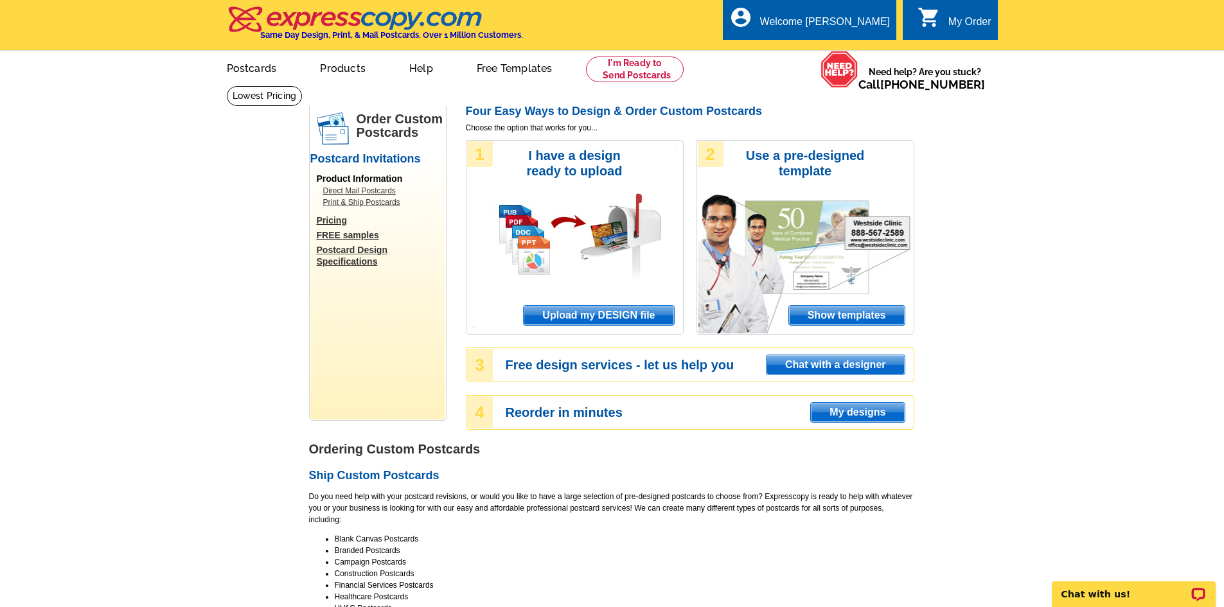
click at [590, 317] on span "Upload my DESIGN file" at bounding box center [599, 315] width 150 height 19
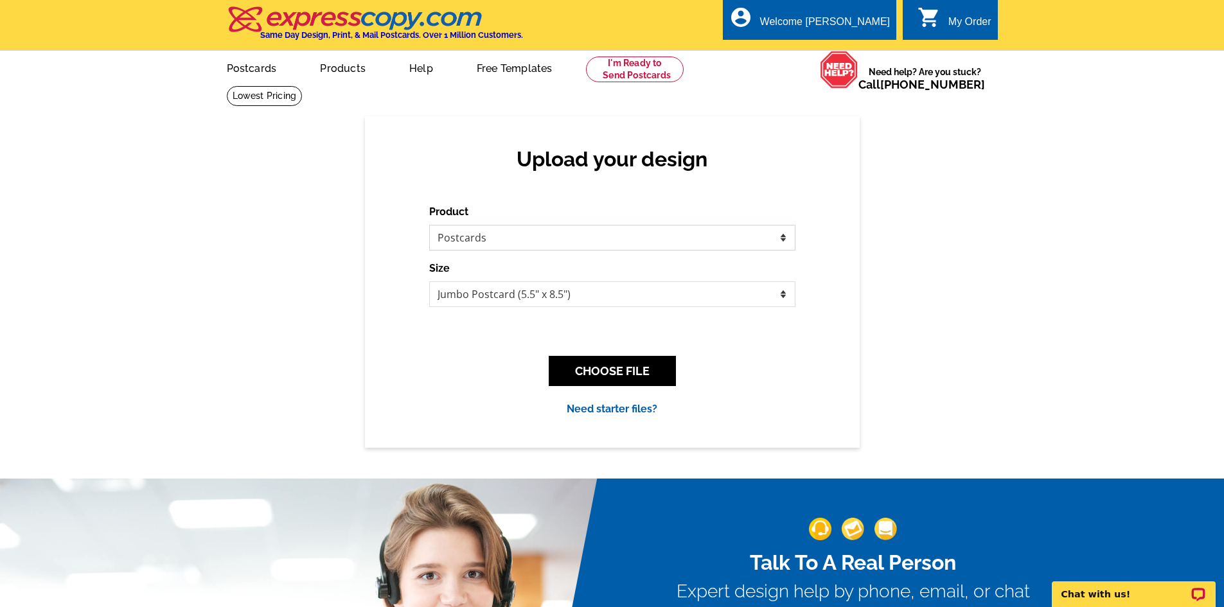
click at [782, 236] on select "Please select the type of file... Postcards Business Cards Letters and flyers G…" at bounding box center [612, 238] width 366 height 26
click at [429, 225] on select "Please select the type of file... Postcards Business Cards Letters and flyers G…" at bounding box center [612, 238] width 366 height 26
click at [784, 293] on select "Jumbo Postcard (5.5" x 8.5") Regular Postcard (4.25" x 5.6") Panoramic Postcard…" at bounding box center [612, 294] width 366 height 26
select select "9"
click at [429, 282] on select "Jumbo Postcard (5.5" x 8.5") Regular Postcard (4.25" x 5.6") Panoramic Postcard…" at bounding box center [612, 294] width 366 height 26
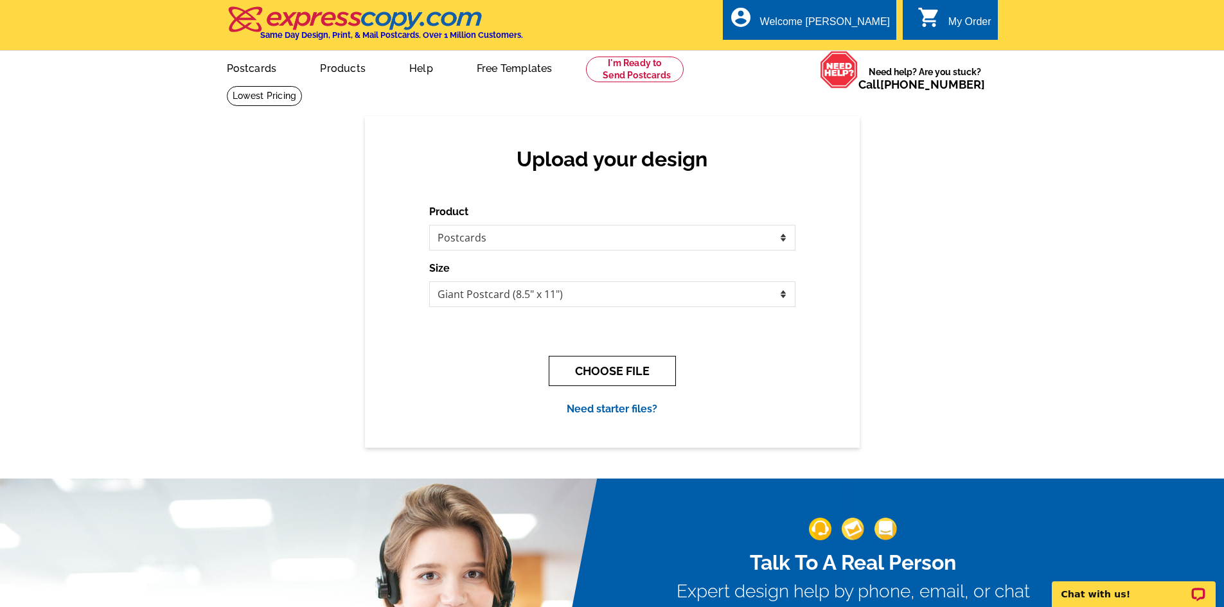
click at [633, 369] on button "CHOOSE FILE" at bounding box center [612, 371] width 127 height 30
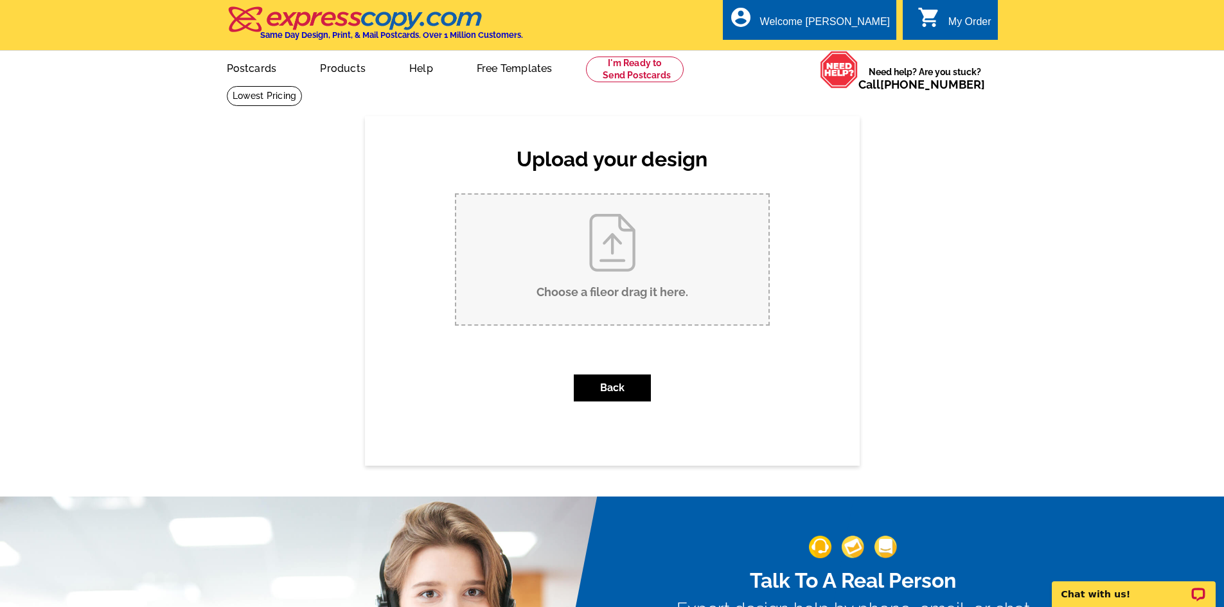
drag, startPoint x: 651, startPoint y: 249, endPoint x: 644, endPoint y: 247, distance: 8.1
click at [644, 247] on input "Choose a file or drag it here ." at bounding box center [612, 260] width 312 height 130
type input "C:\fakepath\PO 1 10.3.25 advertorial final expresscopy 1.24.pdf"
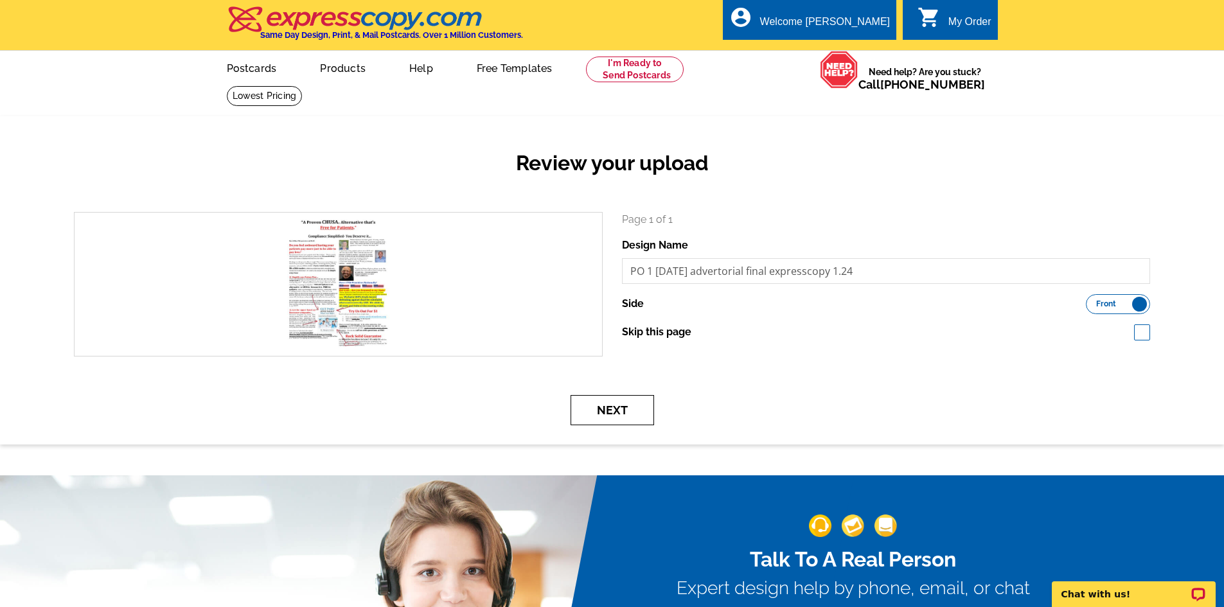
click at [622, 410] on button "Next" at bounding box center [612, 410] width 84 height 30
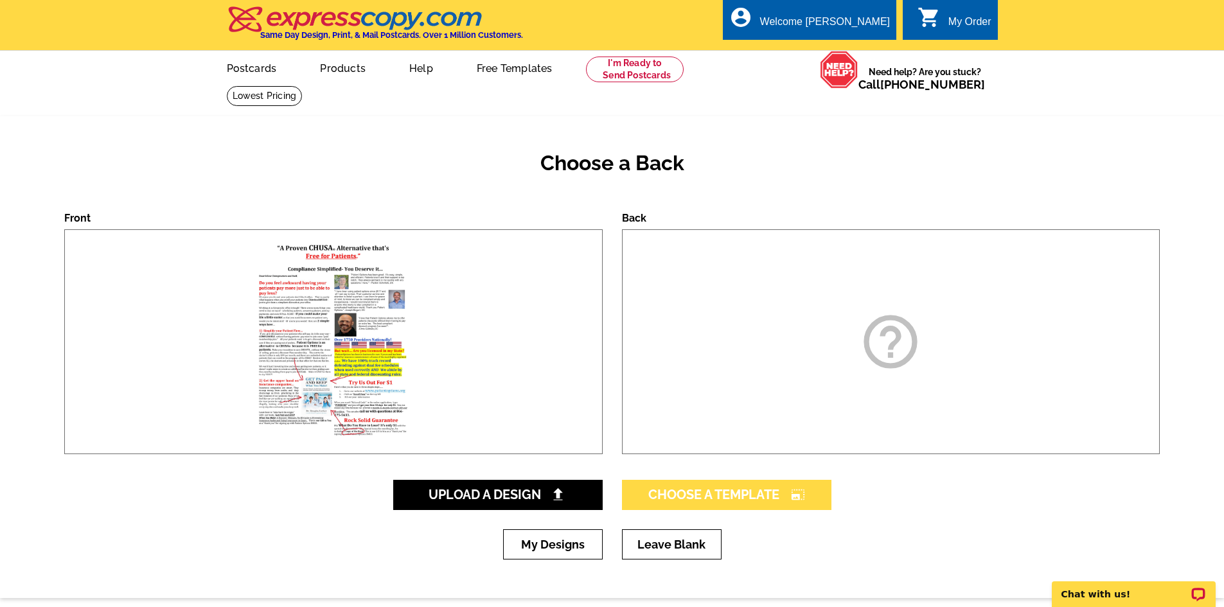
click at [723, 491] on span "Choose A Template photo_size_select_large" at bounding box center [726, 494] width 157 height 15
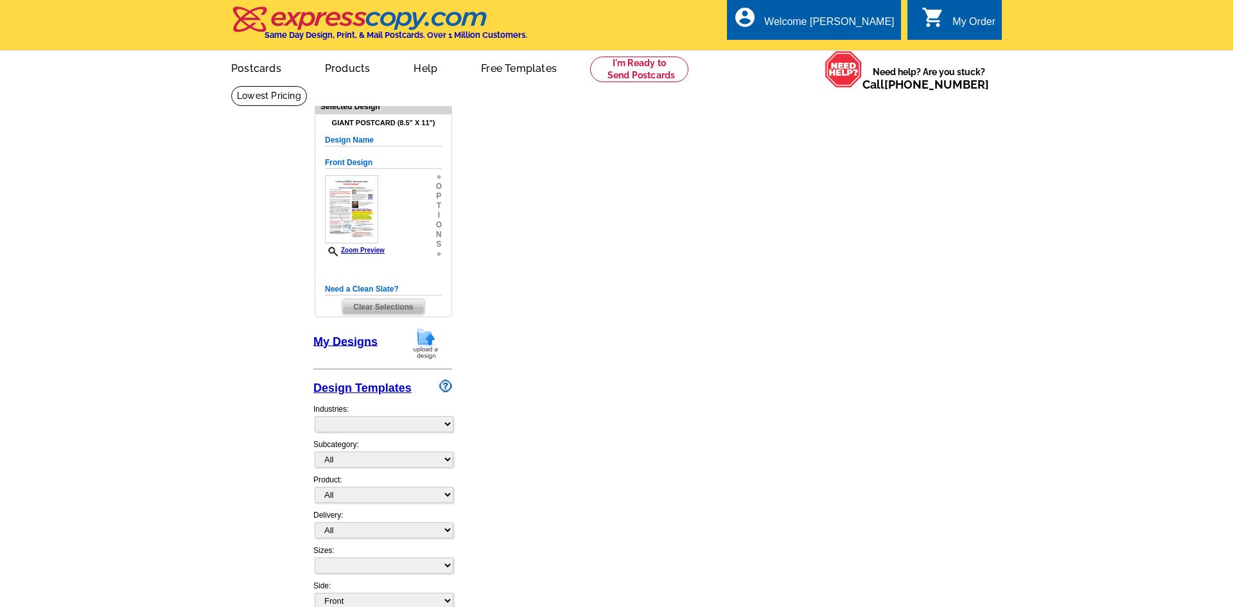
select select "1"
select select "back"
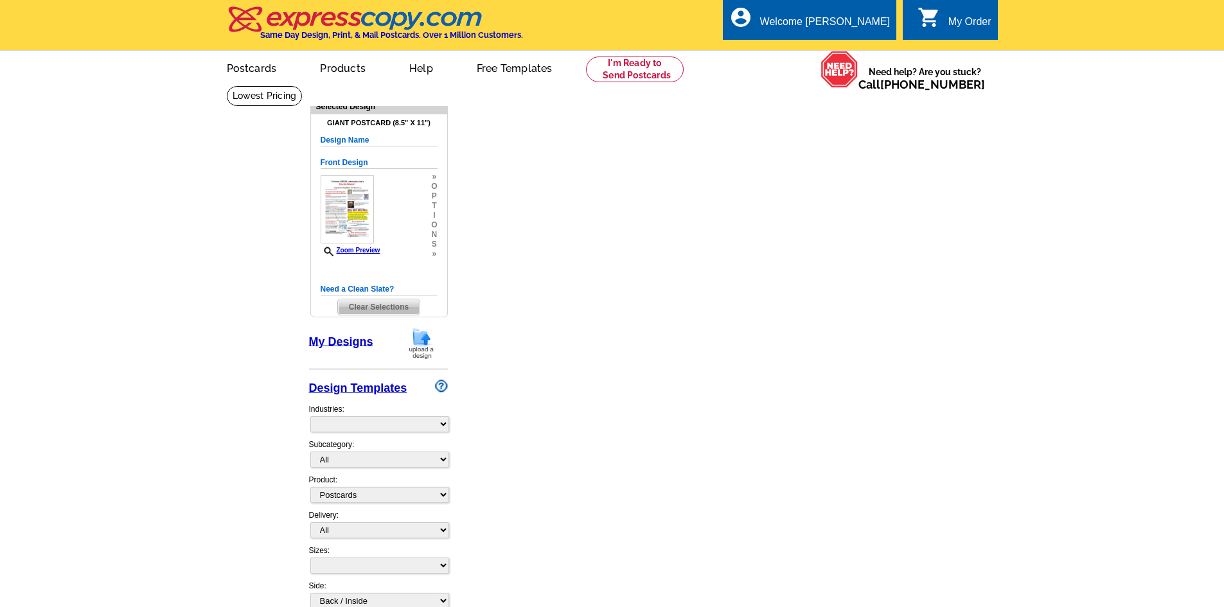
select select "9"
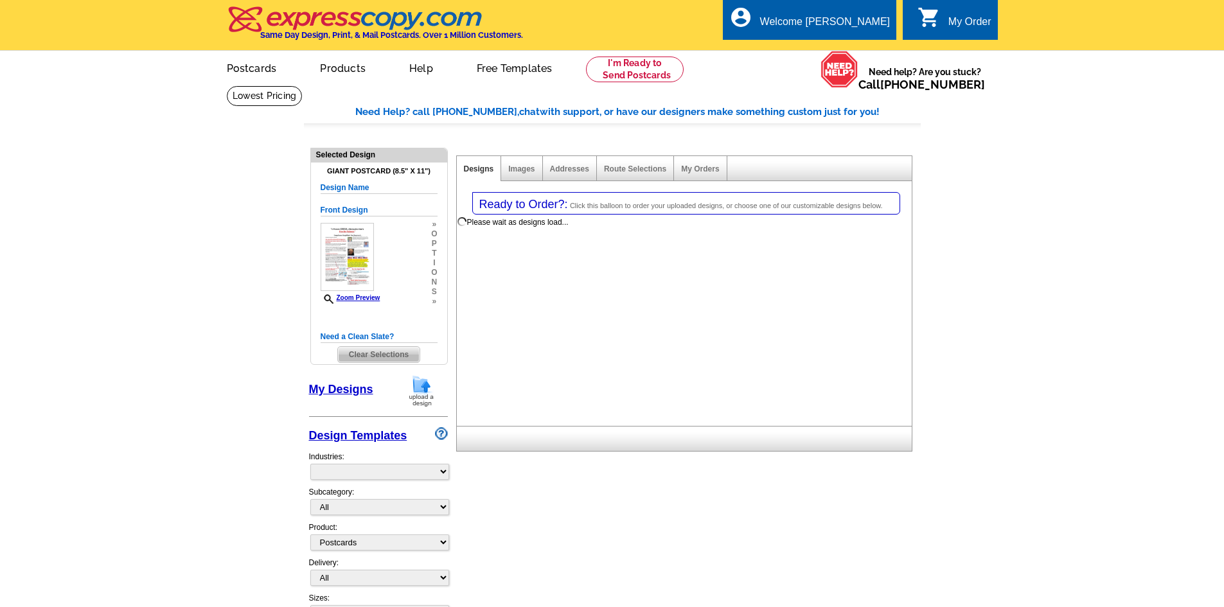
select select "785"
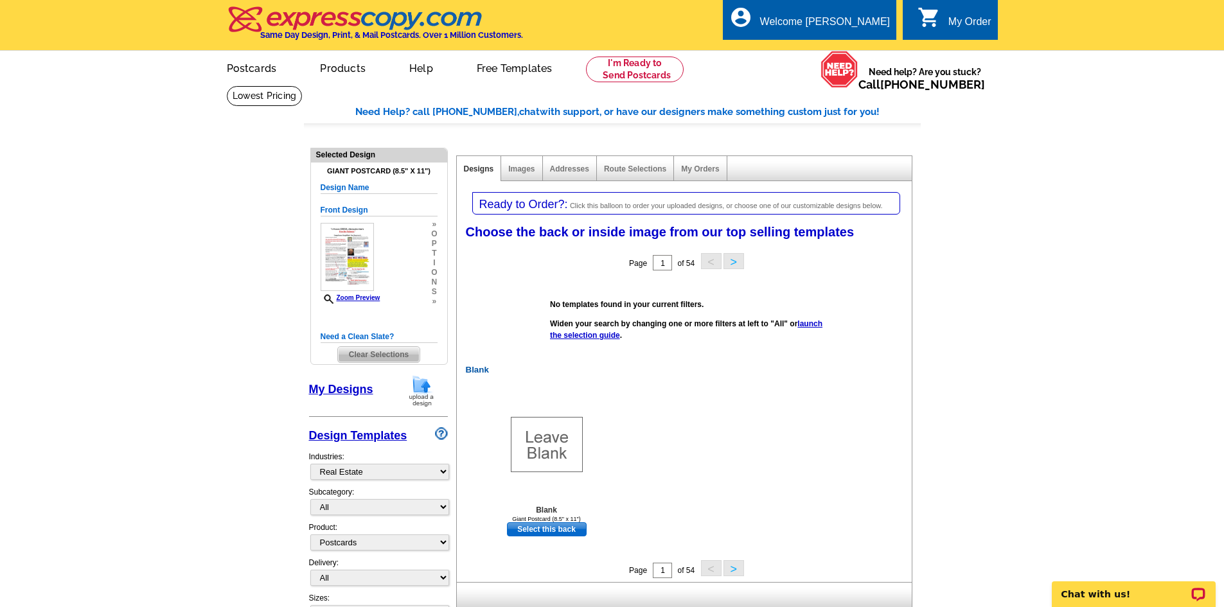
click at [418, 398] on img at bounding box center [421, 390] width 33 height 33
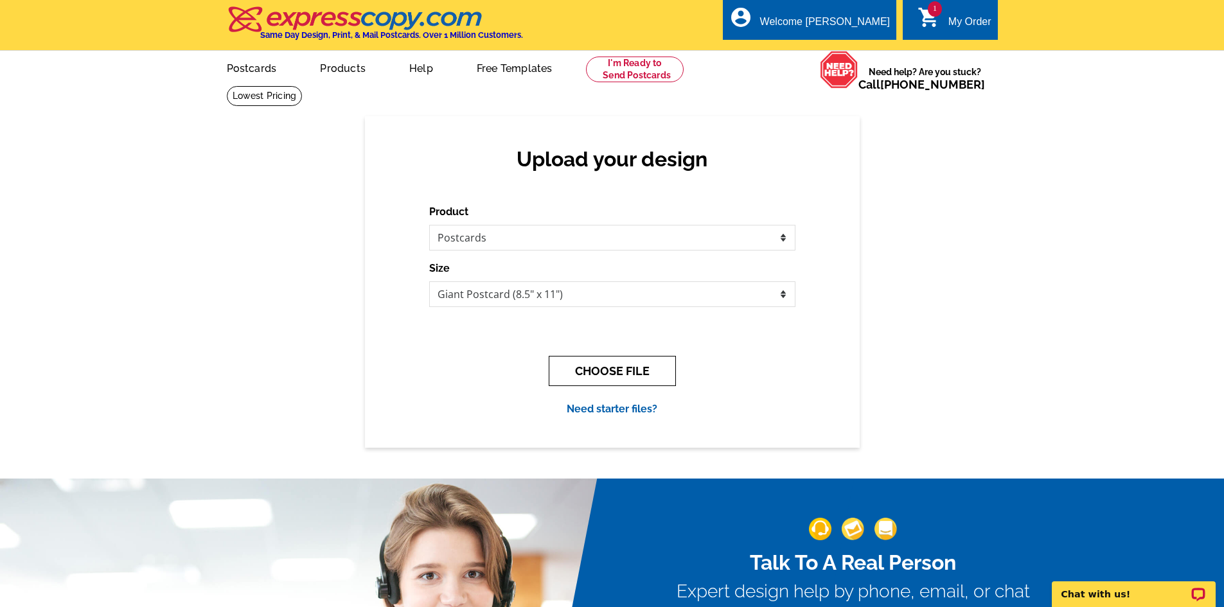
click at [610, 367] on button "CHOOSE FILE" at bounding box center [612, 371] width 127 height 30
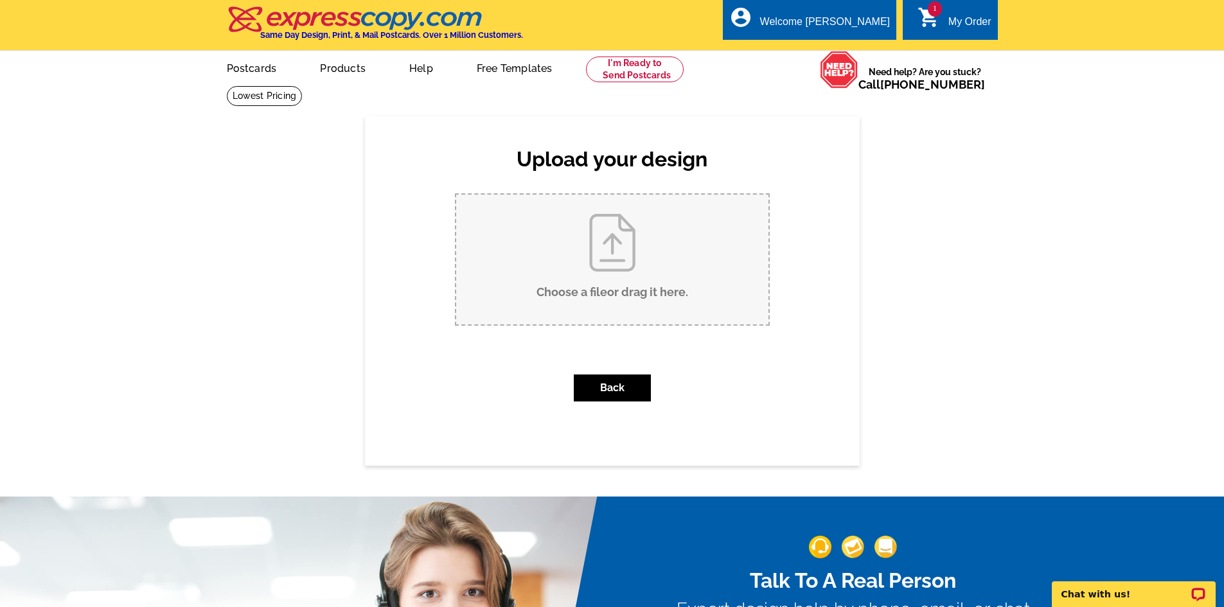
click at [597, 258] on input "Choose a file or drag it here ." at bounding box center [612, 260] width 312 height 130
type input "C:\fakepath\PO 1 10.3.25 Advertorial Cover Final 1.24.pdf"
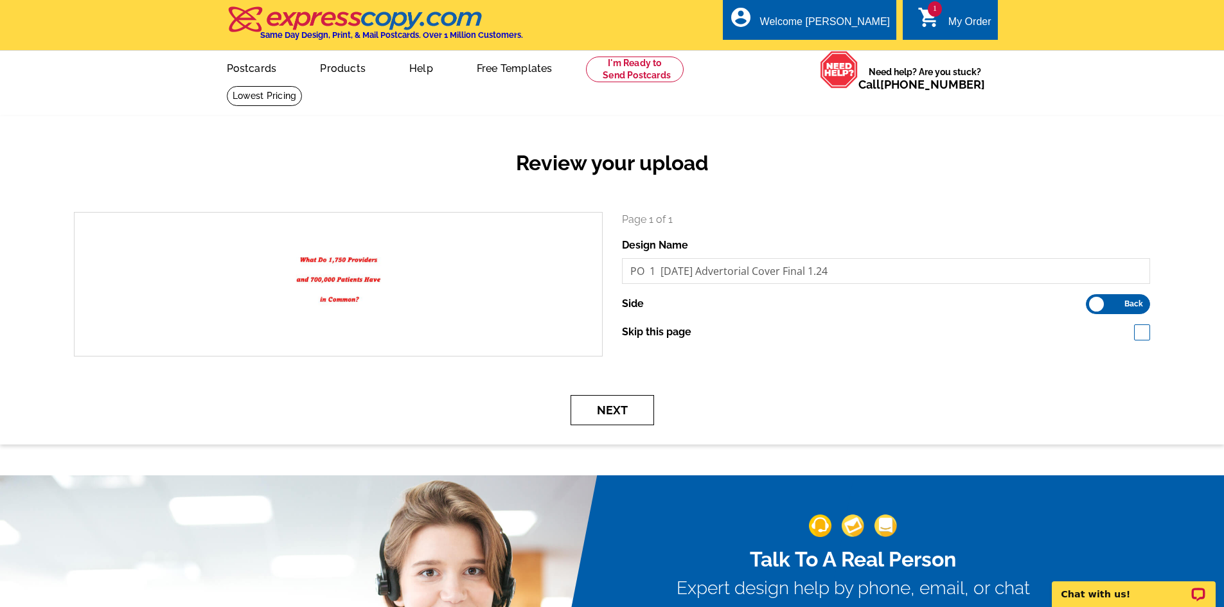
click at [612, 408] on button "Next" at bounding box center [612, 410] width 84 height 30
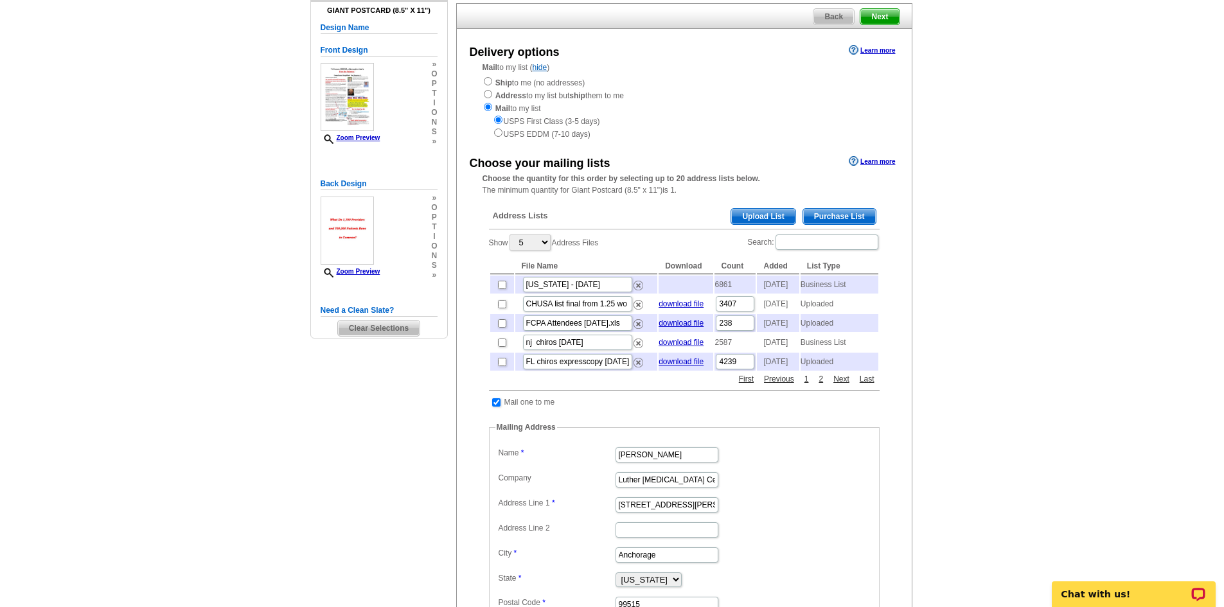
scroll to position [128, 0]
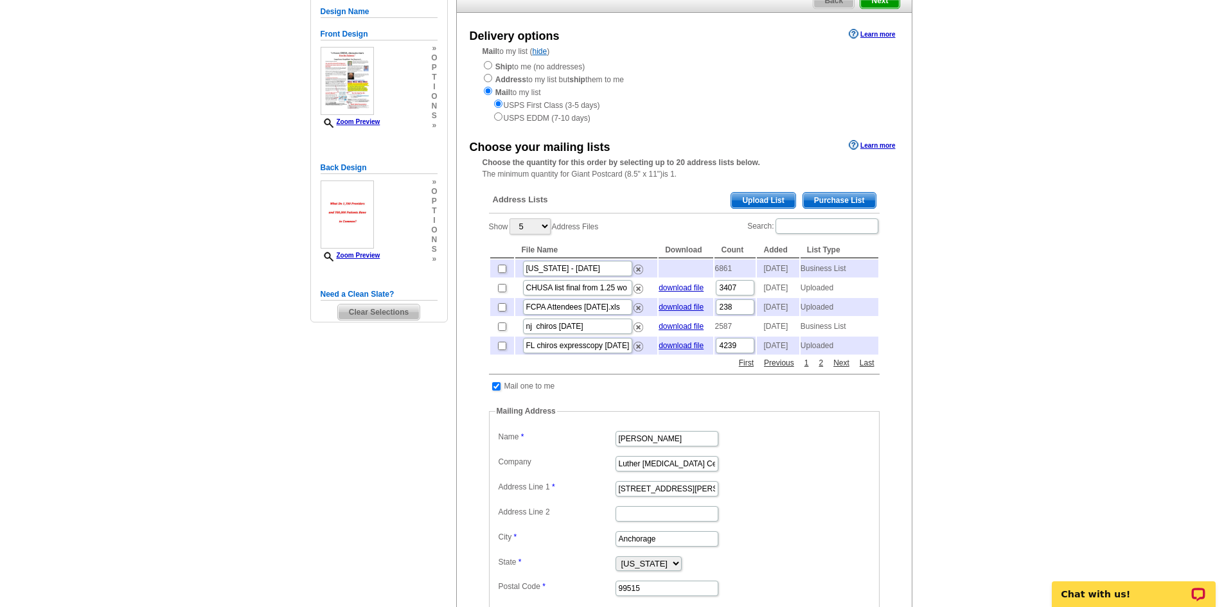
click at [764, 202] on span "Upload List" at bounding box center [763, 200] width 64 height 15
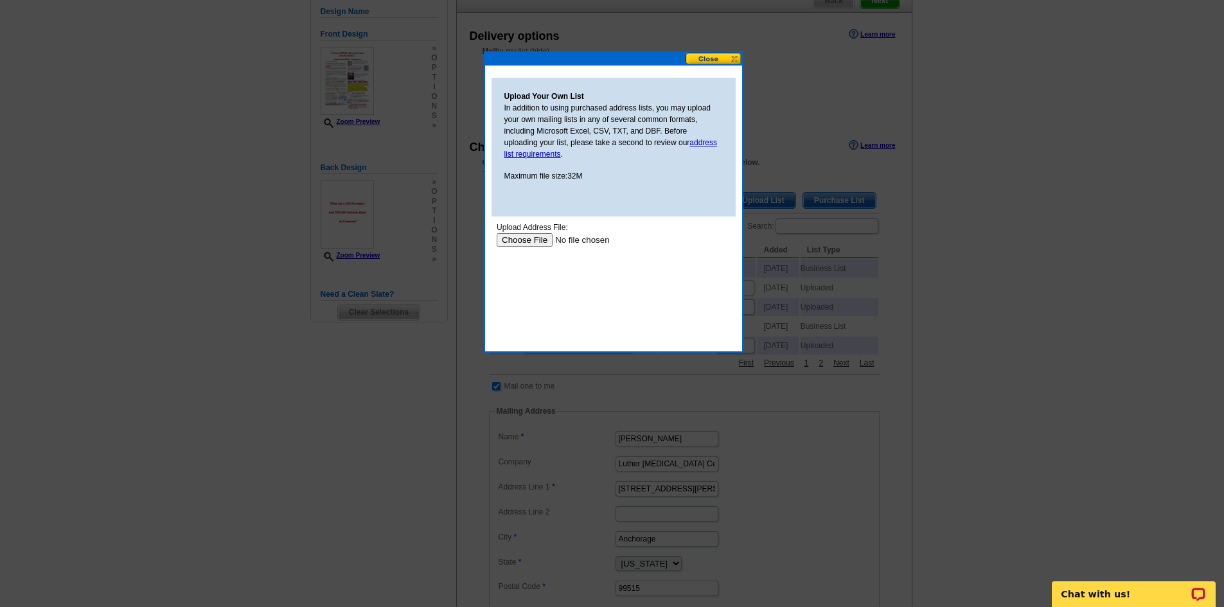
scroll to position [0, 0]
click at [705, 140] on link "address list requirements" at bounding box center [610, 148] width 213 height 21
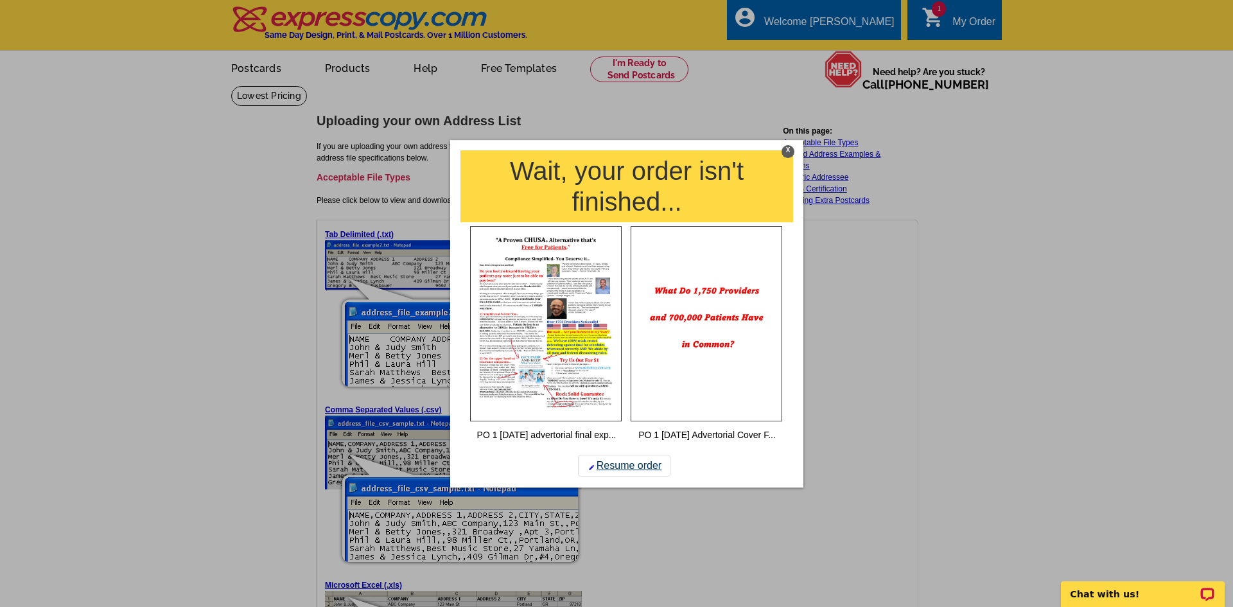
click at [626, 465] on link "Resume order" at bounding box center [624, 466] width 92 height 22
click at [788, 148] on div "X" at bounding box center [788, 151] width 13 height 13
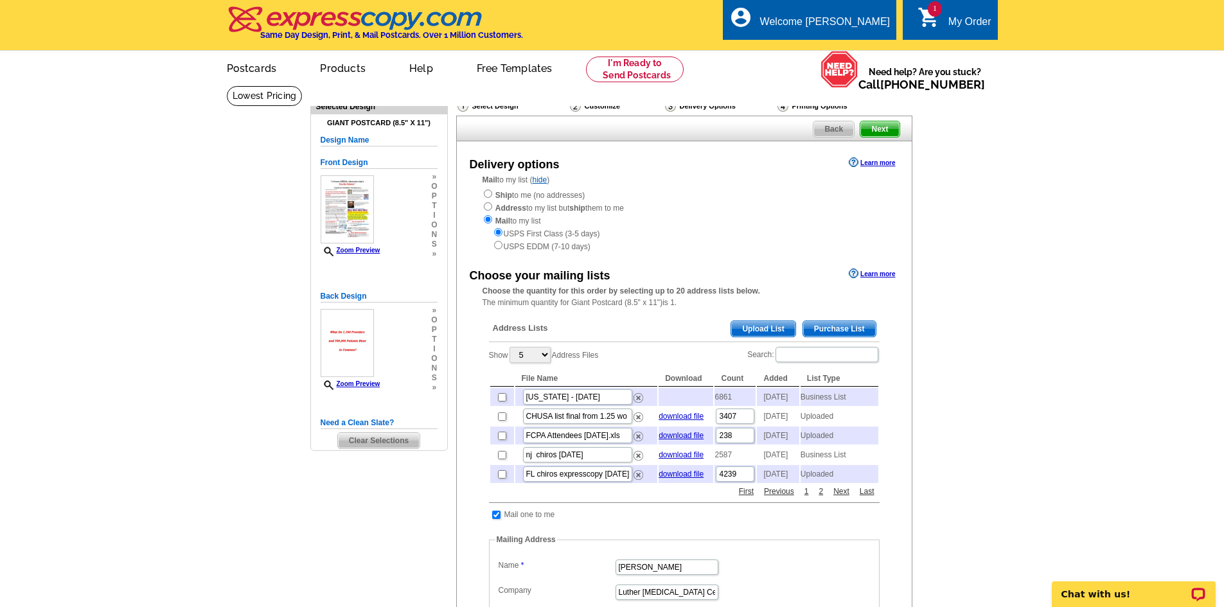
click at [757, 328] on span "Upload List" at bounding box center [763, 328] width 64 height 15
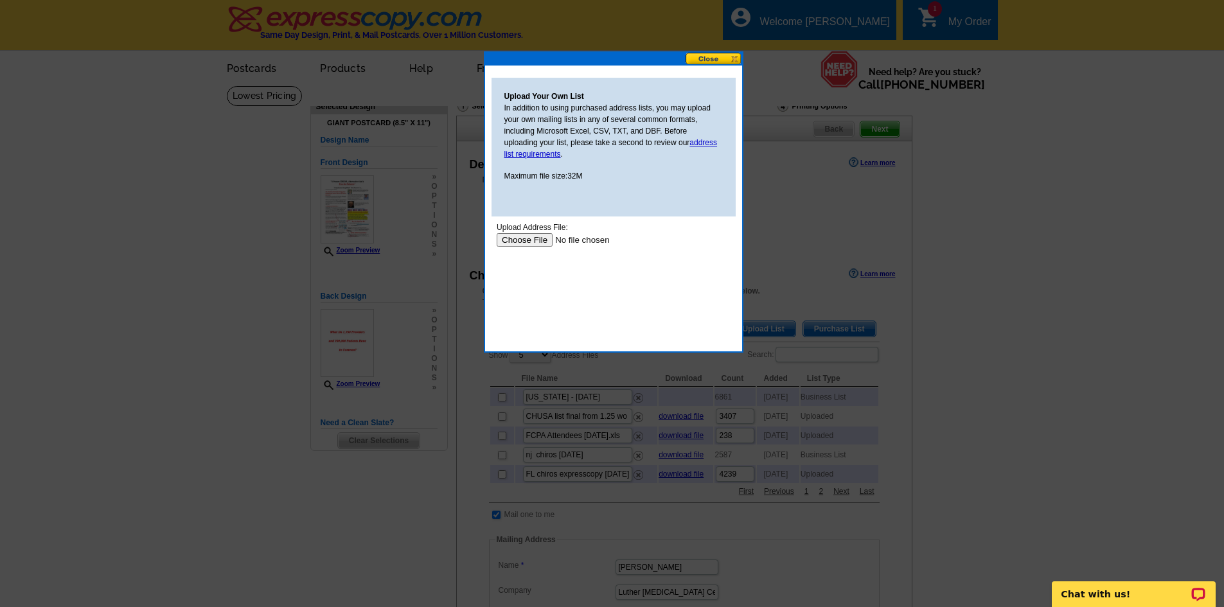
click at [525, 238] on input "file" at bounding box center [577, 239] width 163 height 13
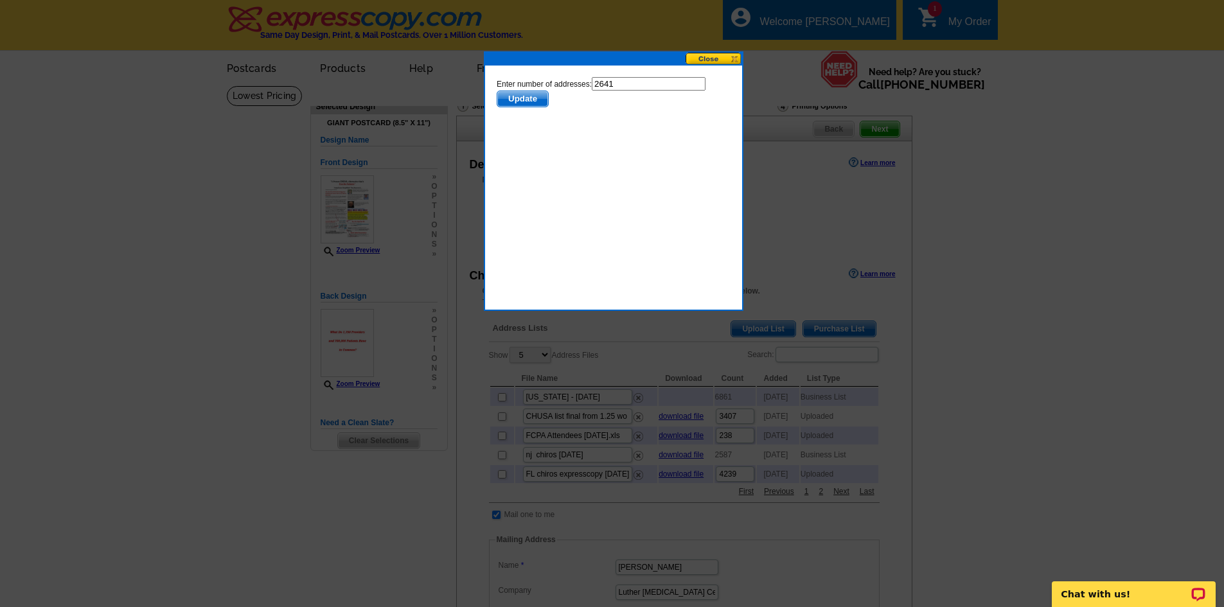
click at [527, 99] on span "Update" at bounding box center [522, 98] width 51 height 15
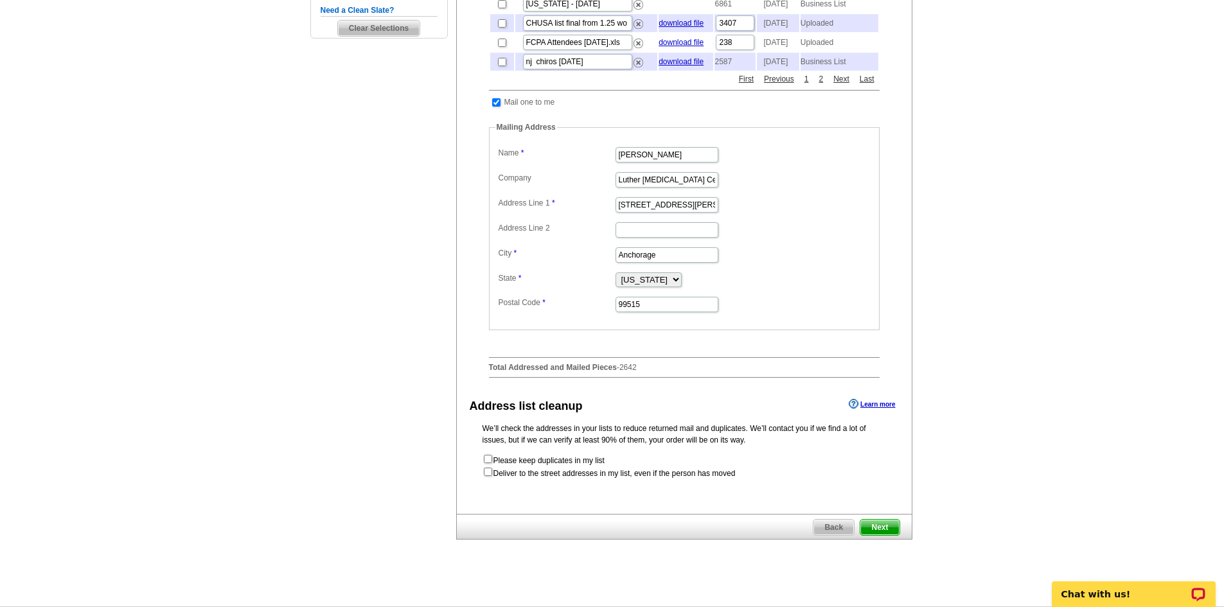
scroll to position [450, 0]
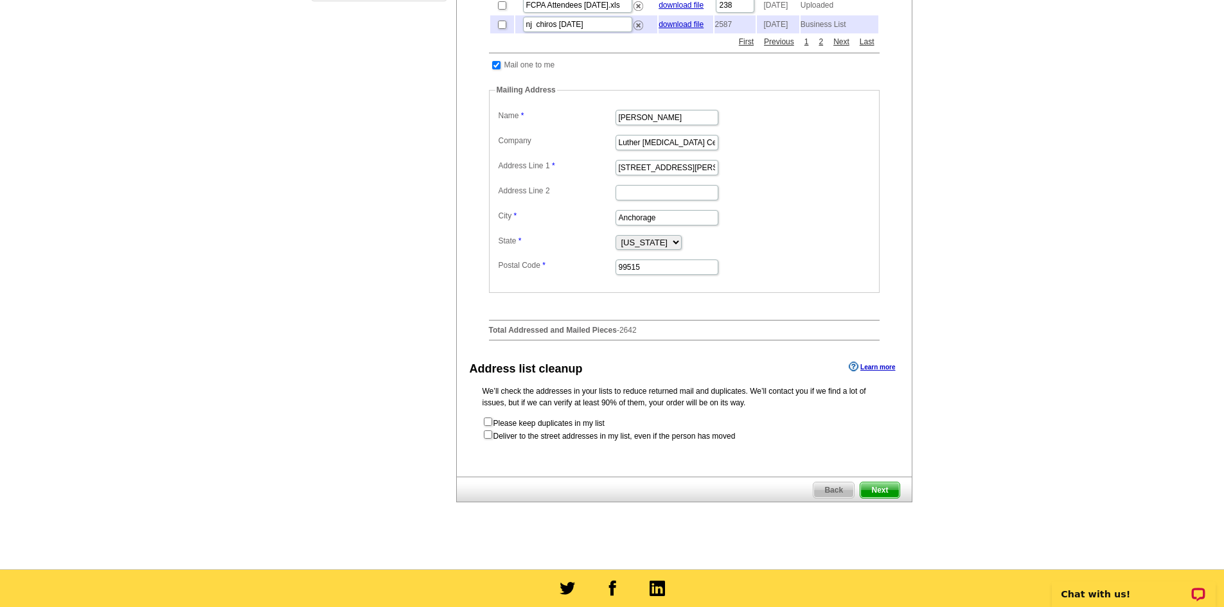
click at [878, 498] on span "Next" at bounding box center [879, 489] width 39 height 15
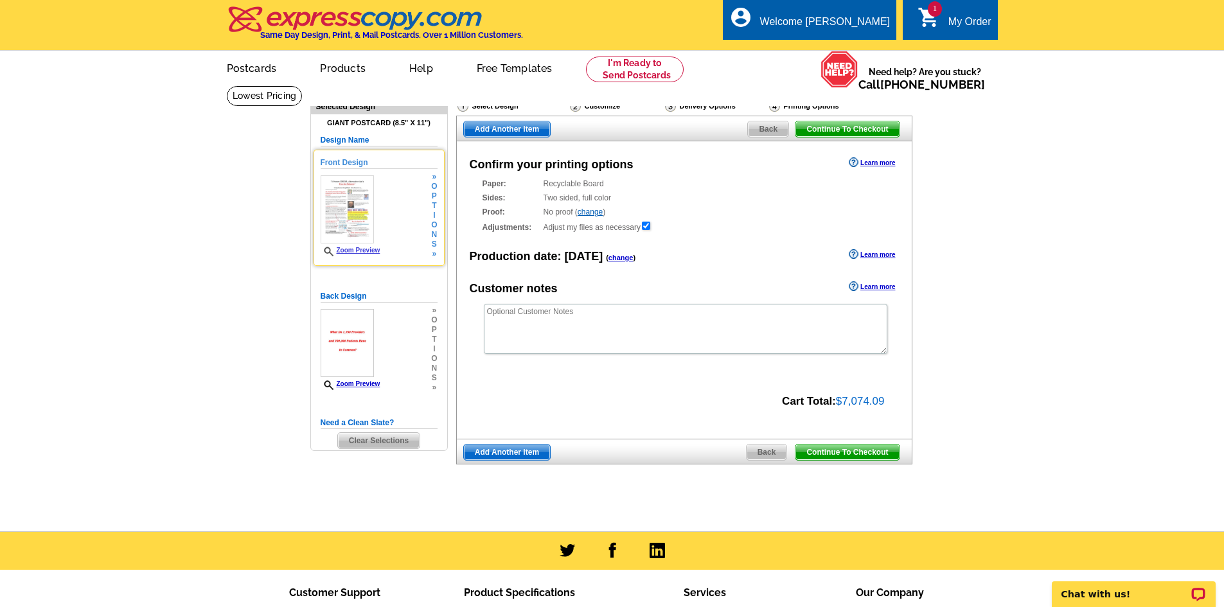
click at [356, 204] on img at bounding box center [347, 209] width 53 height 68
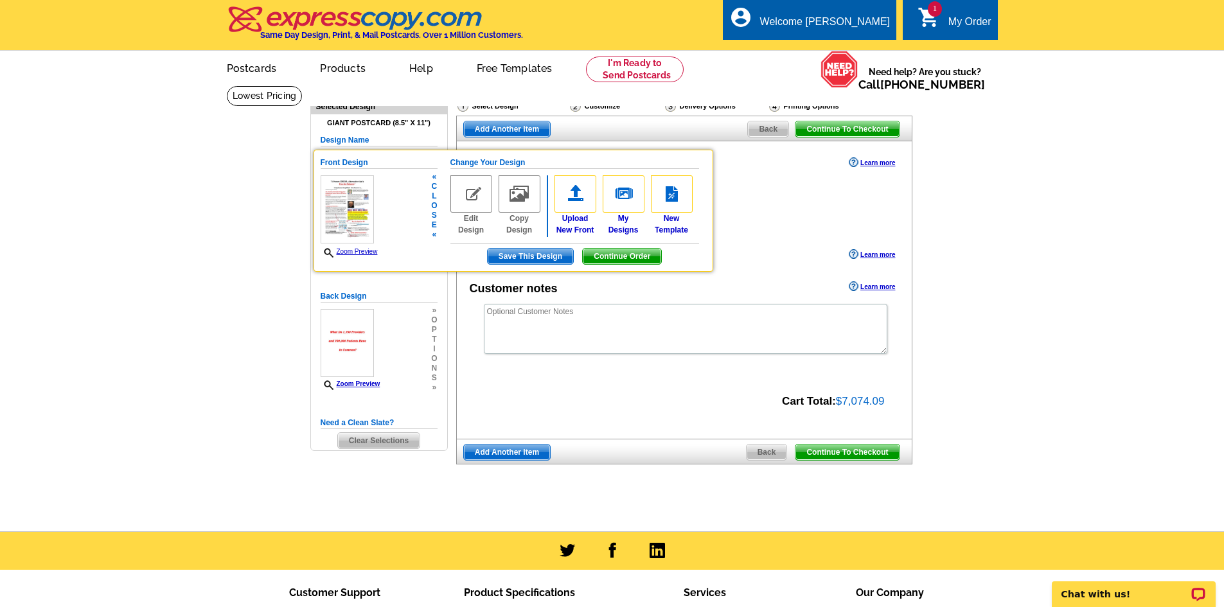
click at [366, 251] on link "Zoom Preview" at bounding box center [349, 251] width 57 height 7
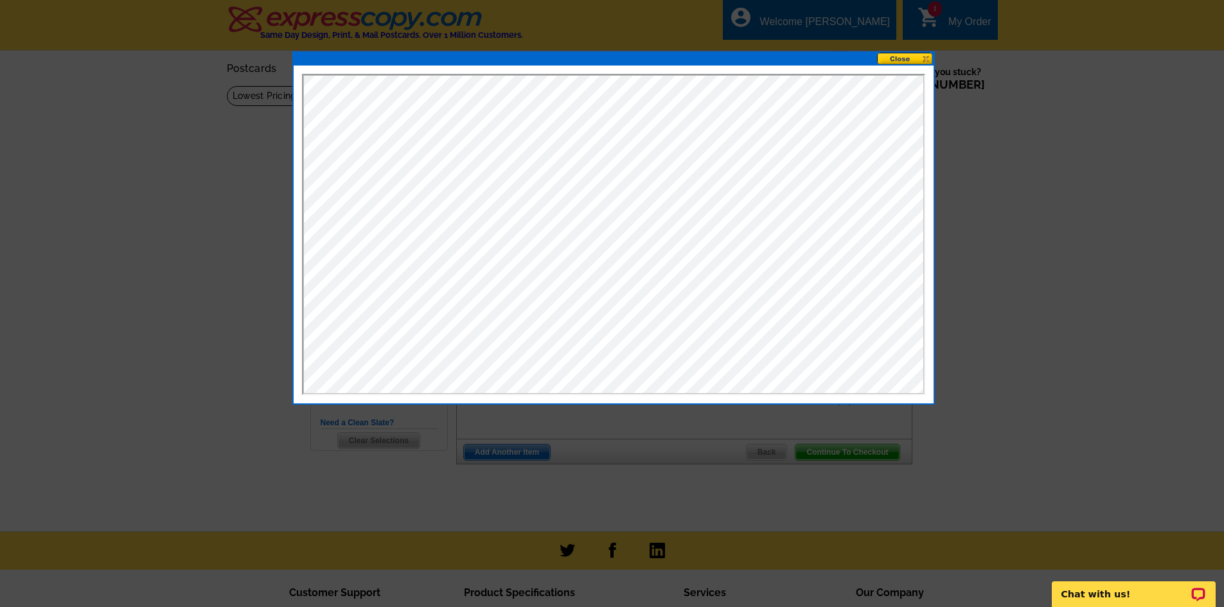
click at [895, 55] on button at bounding box center [905, 59] width 57 height 12
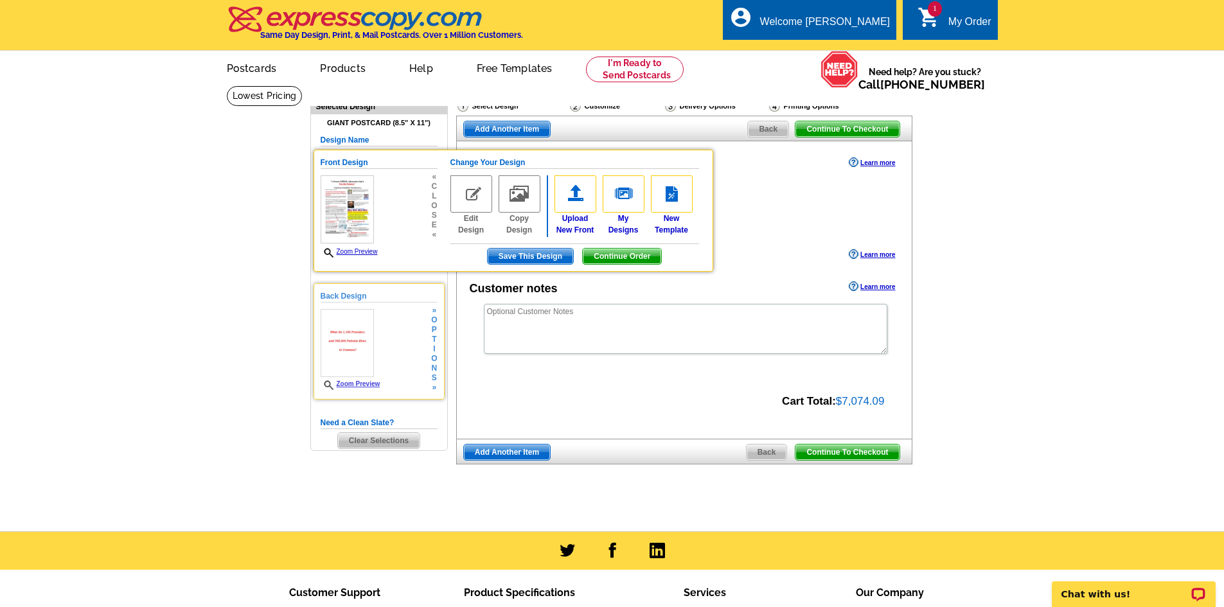
click at [361, 385] on link "Zoom Preview" at bounding box center [351, 383] width 60 height 7
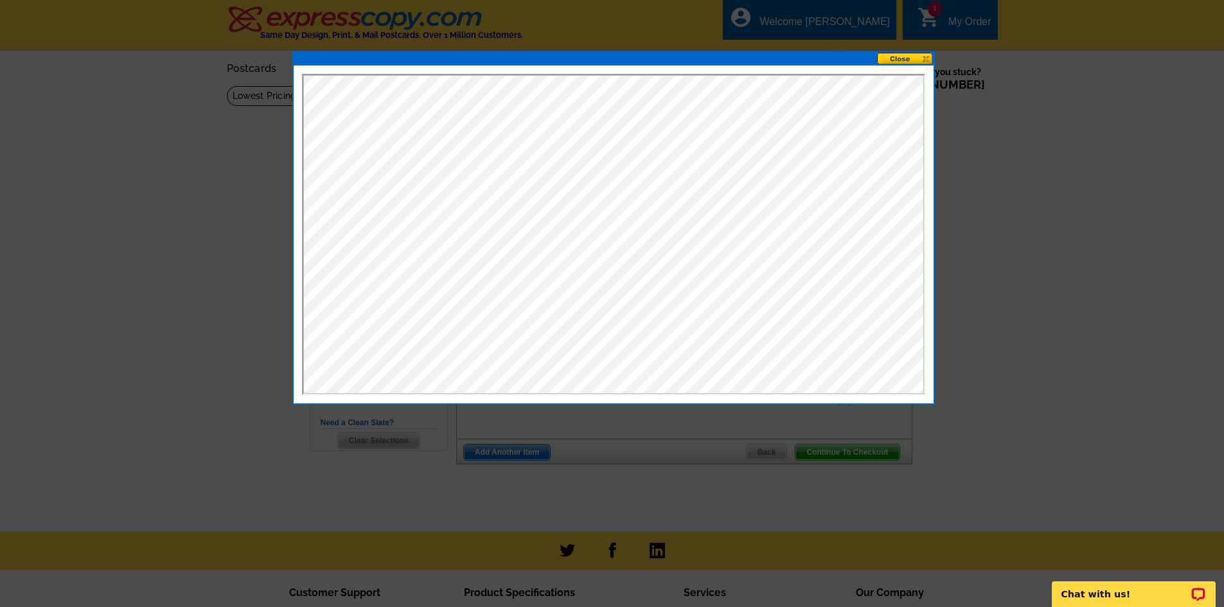
click at [905, 58] on button at bounding box center [905, 59] width 57 height 12
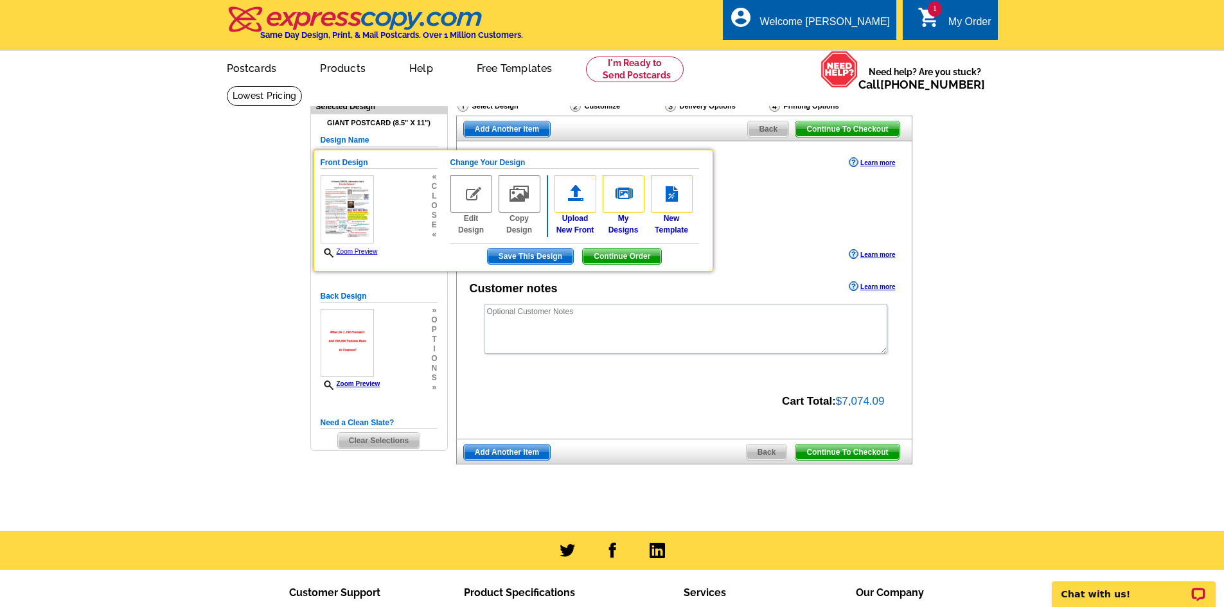
click at [829, 451] on span "Continue To Checkout" at bounding box center [846, 451] width 103 height 15
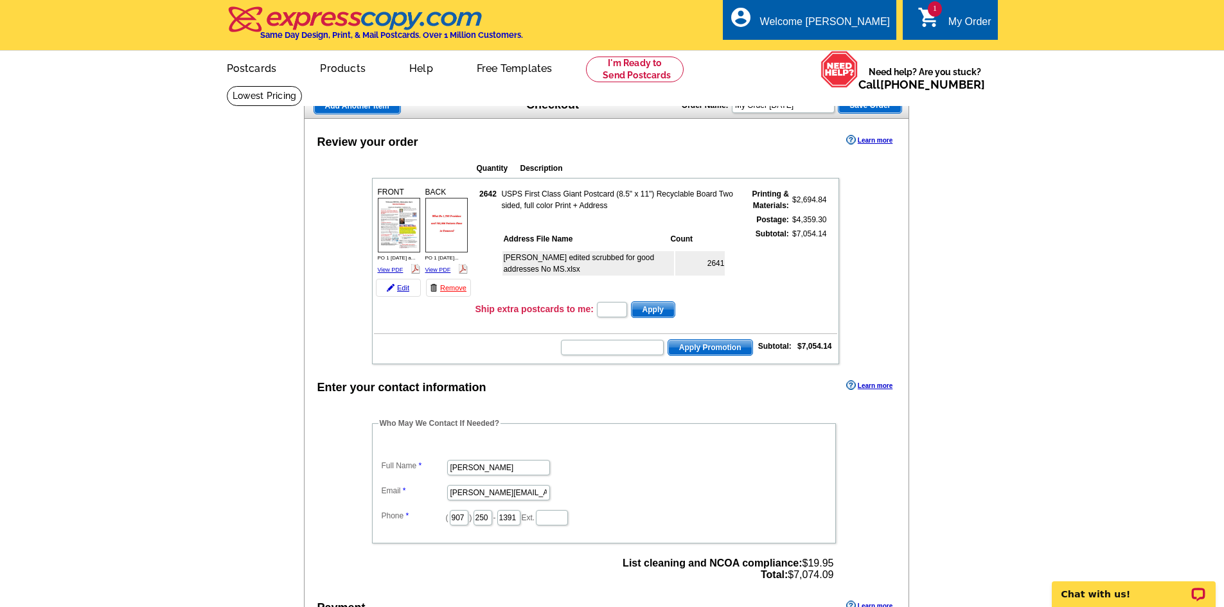
click at [872, 142] on link "Learn more" at bounding box center [869, 140] width 46 height 10
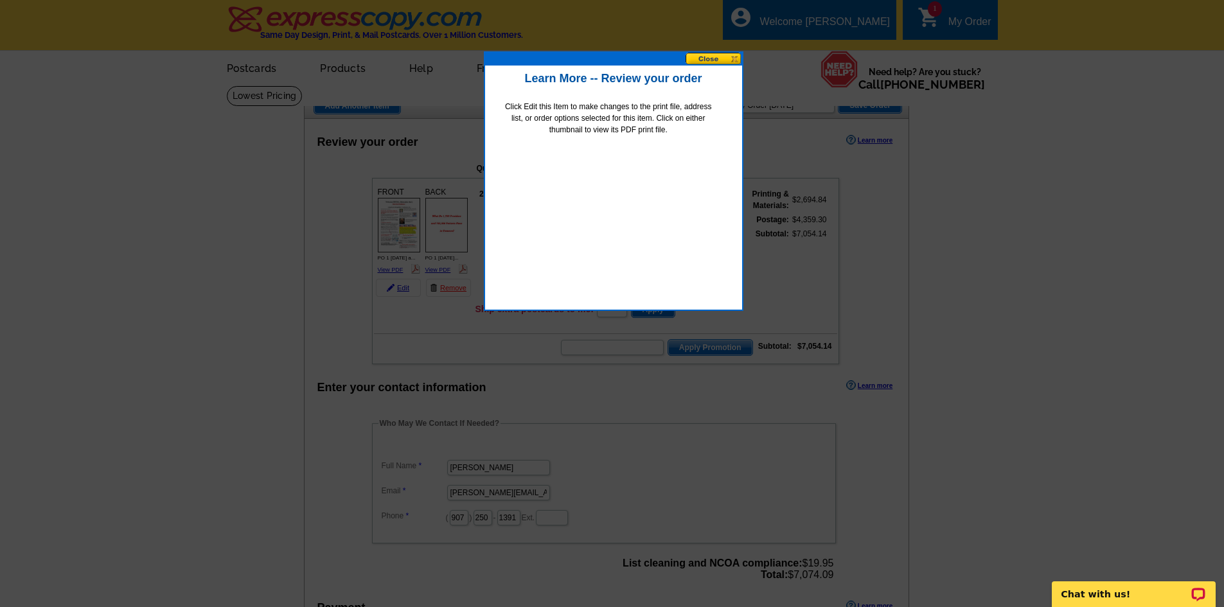
click at [723, 56] on button at bounding box center [713, 59] width 57 height 12
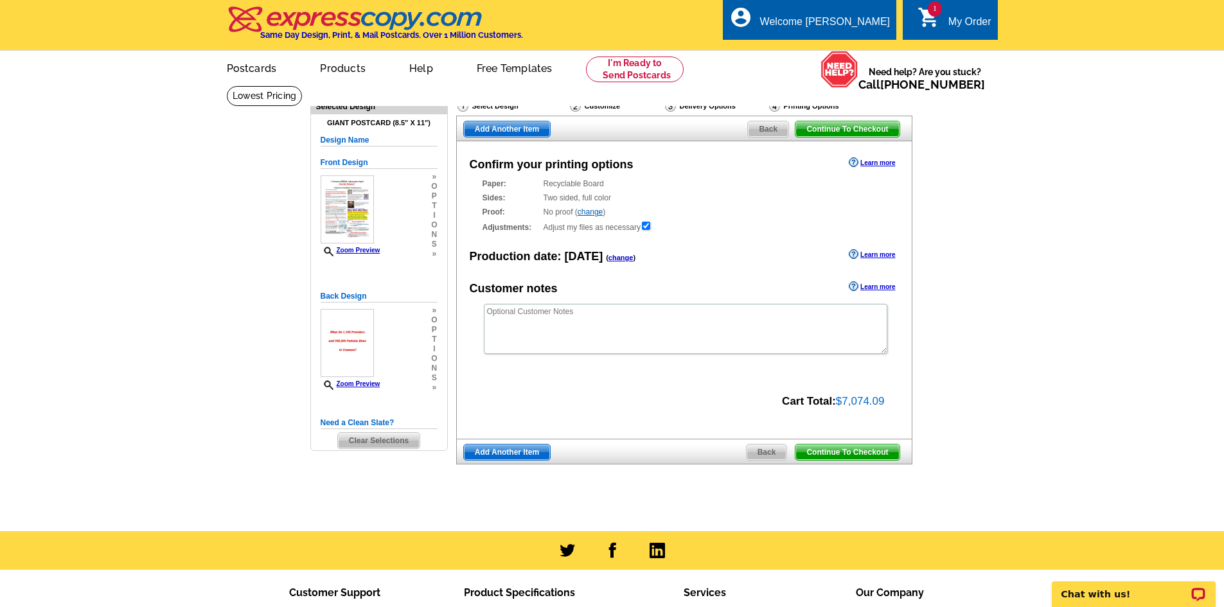
click at [695, 106] on div "Delivery Options" at bounding box center [716, 108] width 104 height 16
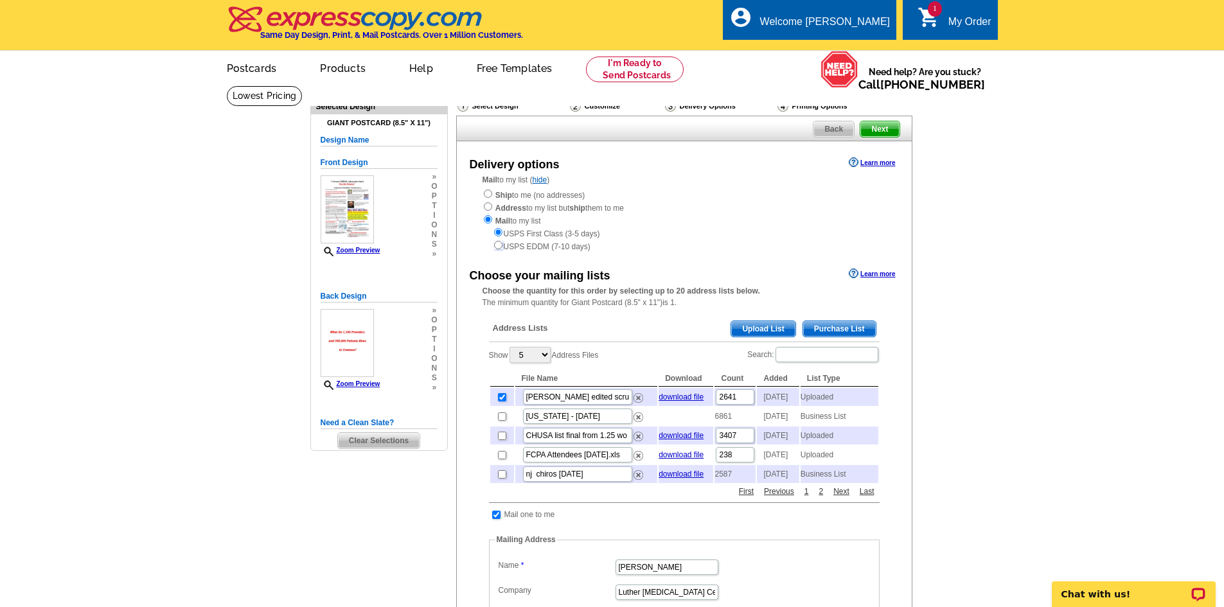
click at [496, 245] on input "radio" at bounding box center [498, 245] width 8 height 8
radio input "true"
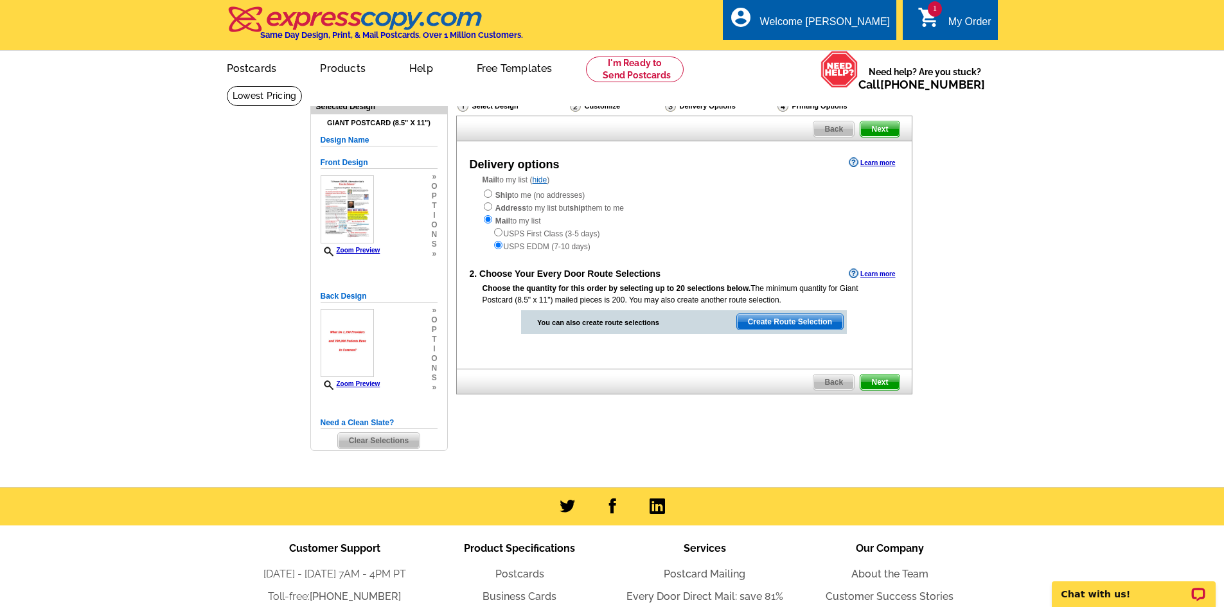
click at [877, 379] on span "Next" at bounding box center [879, 381] width 39 height 15
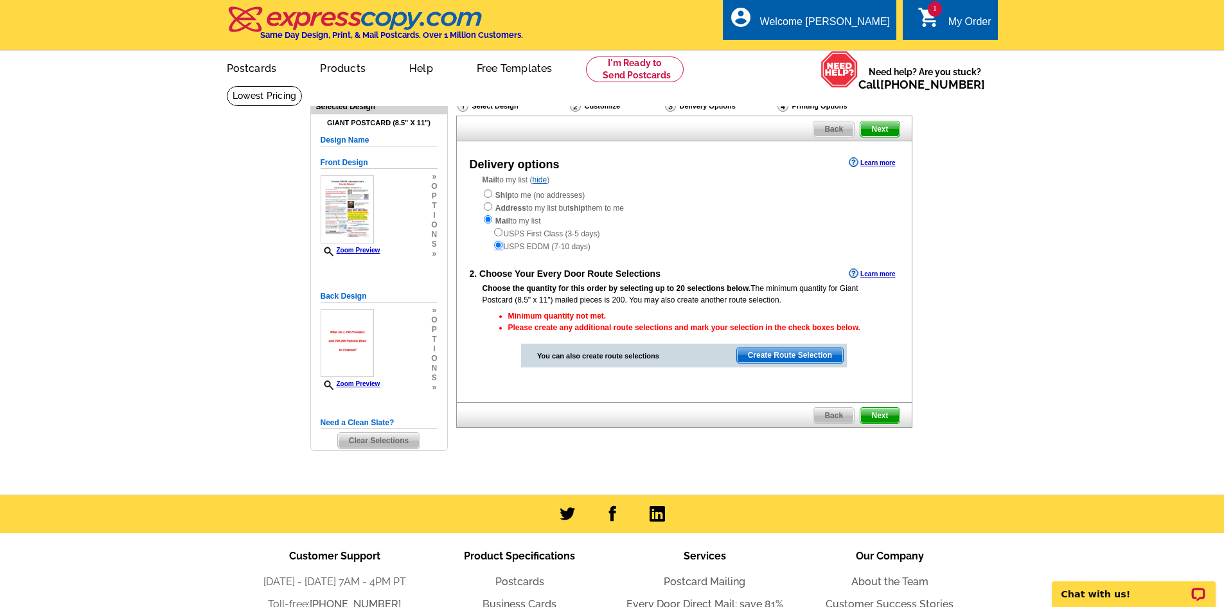
click at [498, 247] on input "radio" at bounding box center [498, 245] width 8 height 8
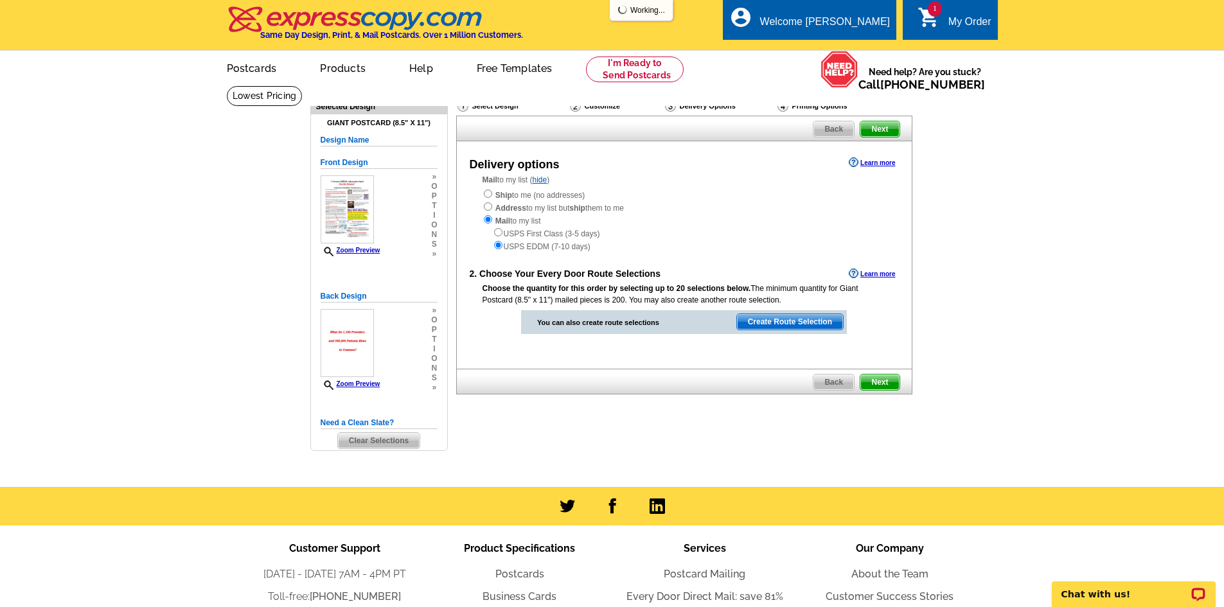
click at [886, 382] on span "Next" at bounding box center [879, 381] width 39 height 15
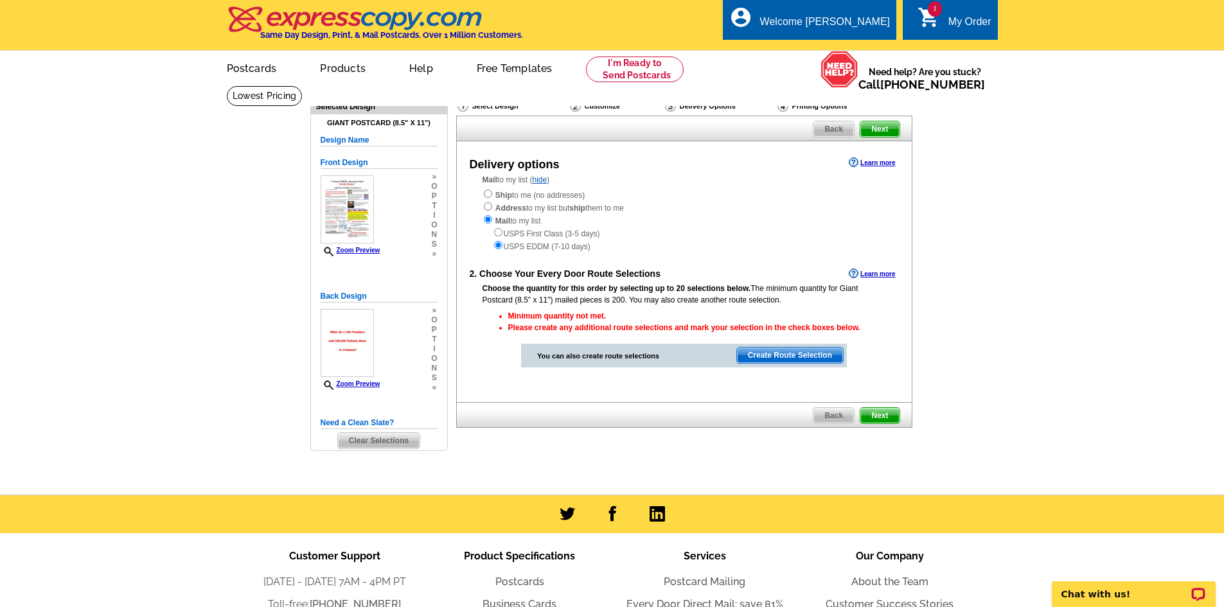
click at [841, 410] on span "Back" at bounding box center [833, 415] width 40 height 15
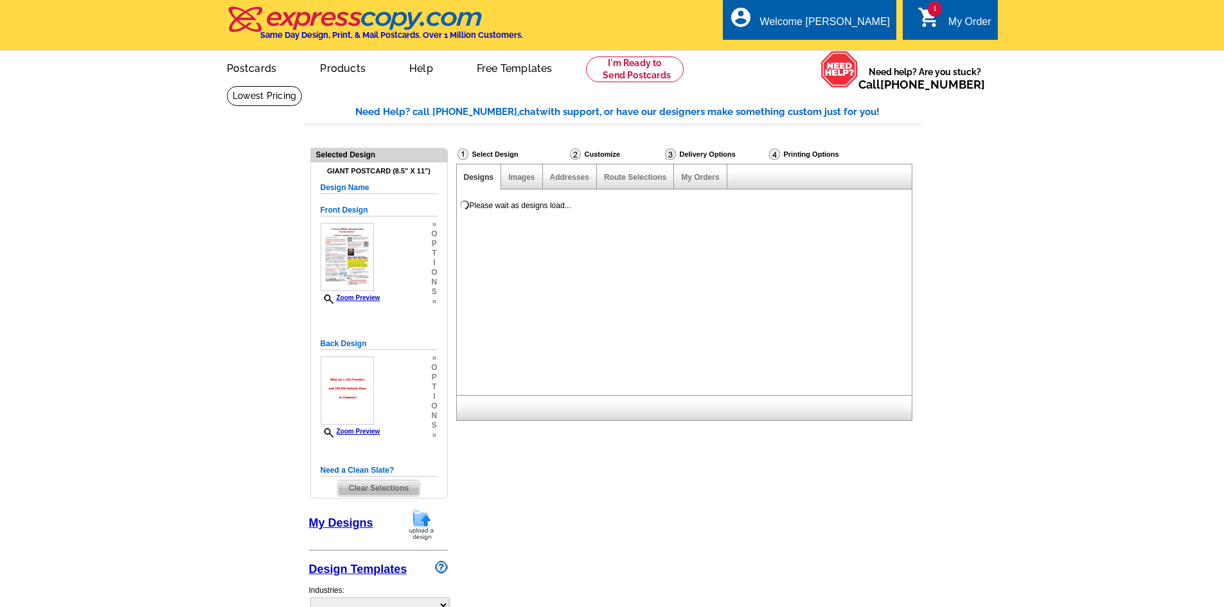
select select "785"
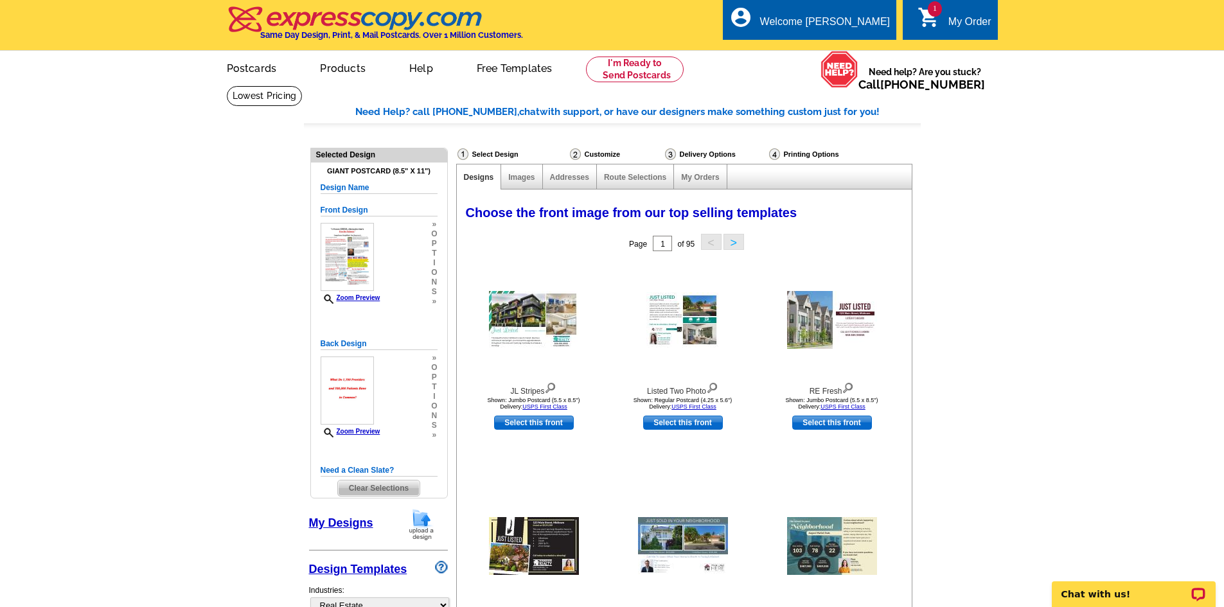
click at [942, 21] on link "1 shopping_cart My Order" at bounding box center [954, 22] width 74 height 16
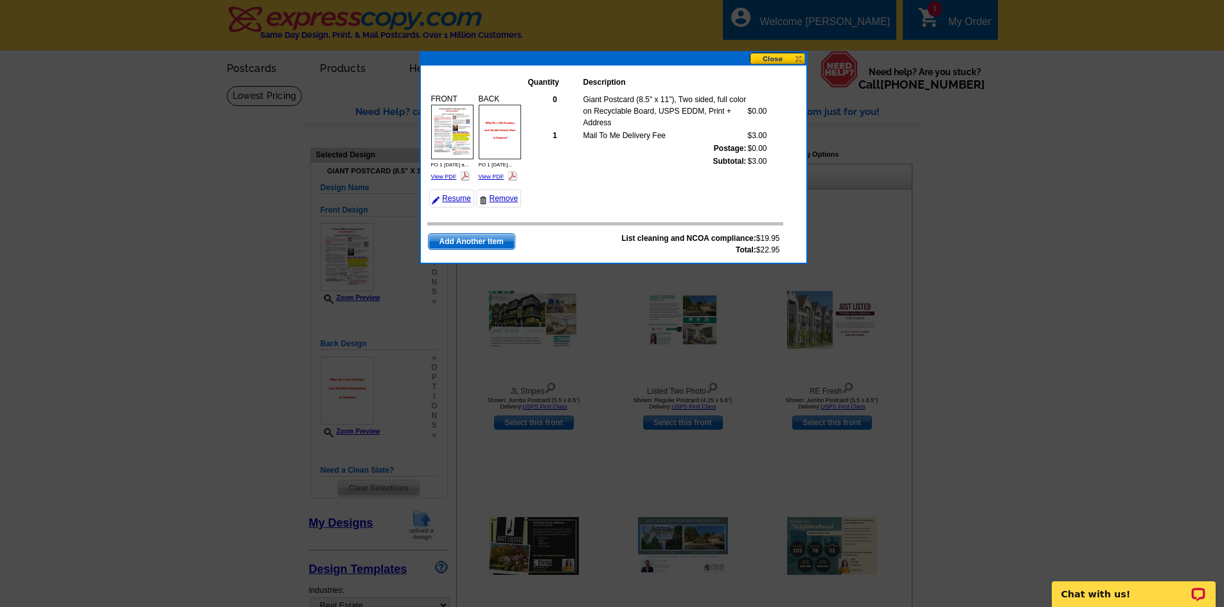
click at [762, 58] on button at bounding box center [778, 59] width 57 height 12
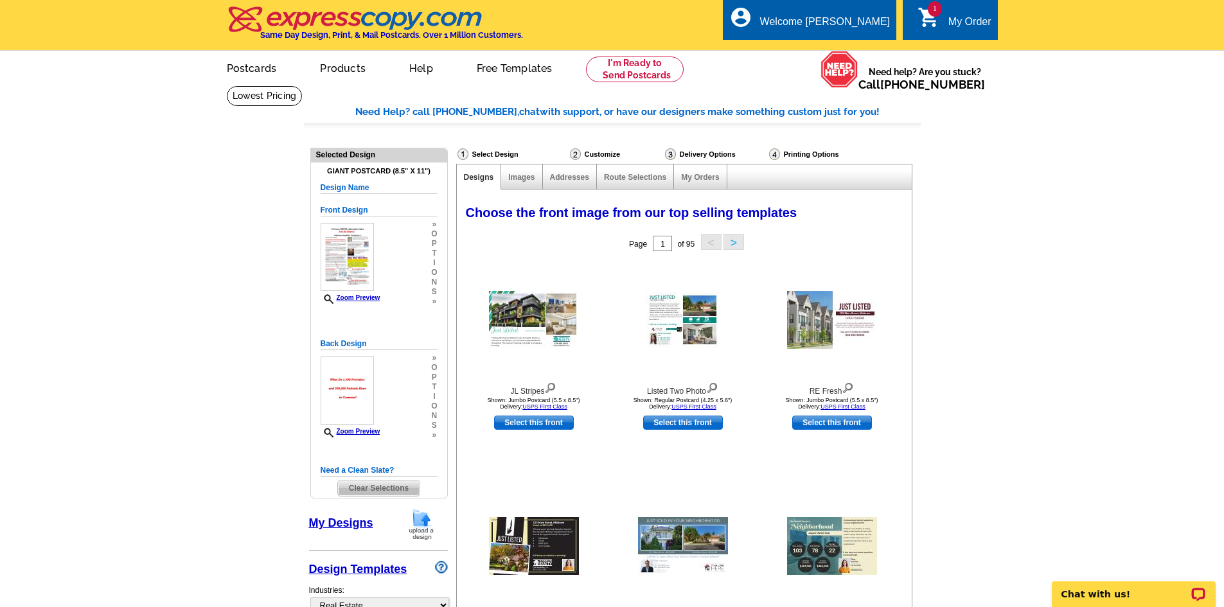
click at [937, 19] on icon "shopping_cart" at bounding box center [928, 17] width 23 height 23
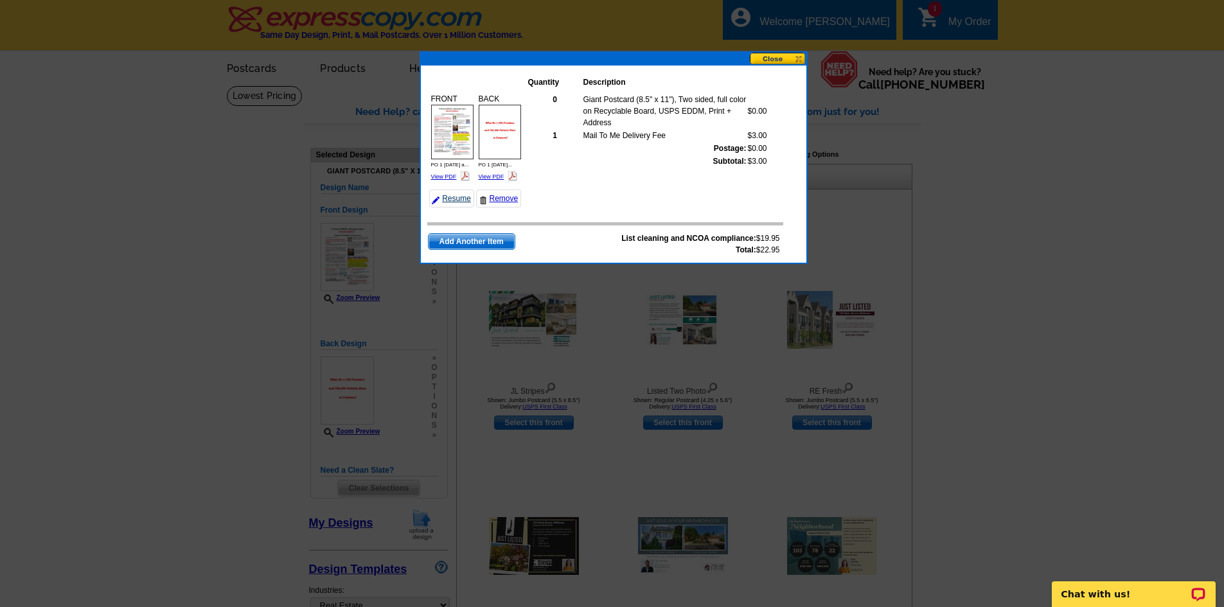
click at [459, 199] on link "Resume" at bounding box center [451, 198] width 45 height 18
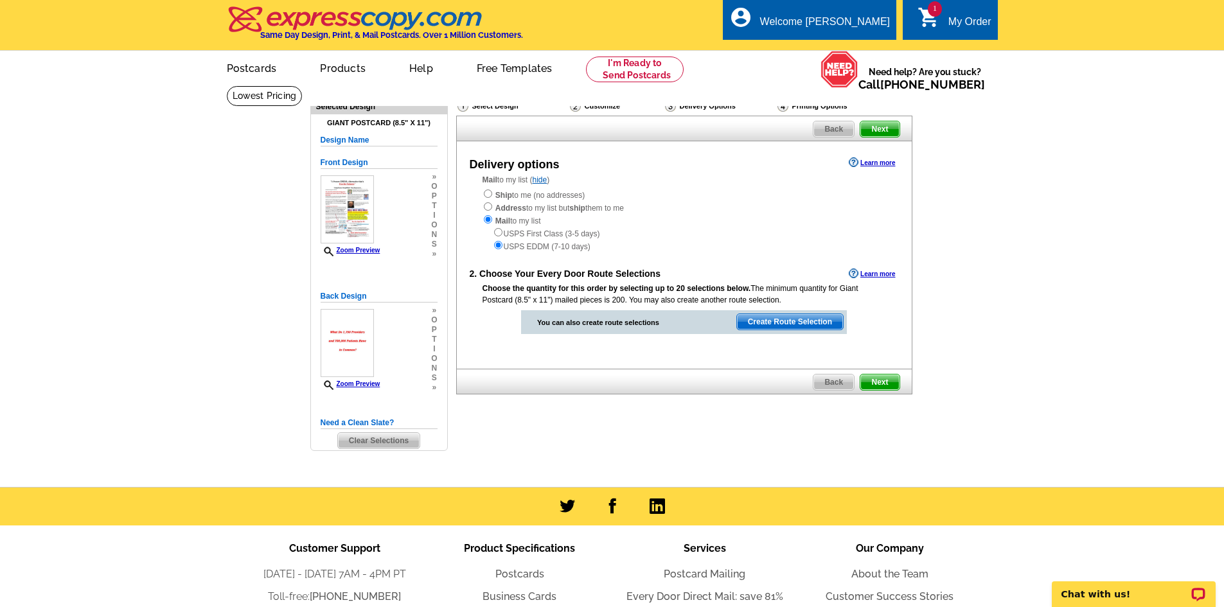
click at [879, 382] on span "Next" at bounding box center [879, 381] width 39 height 15
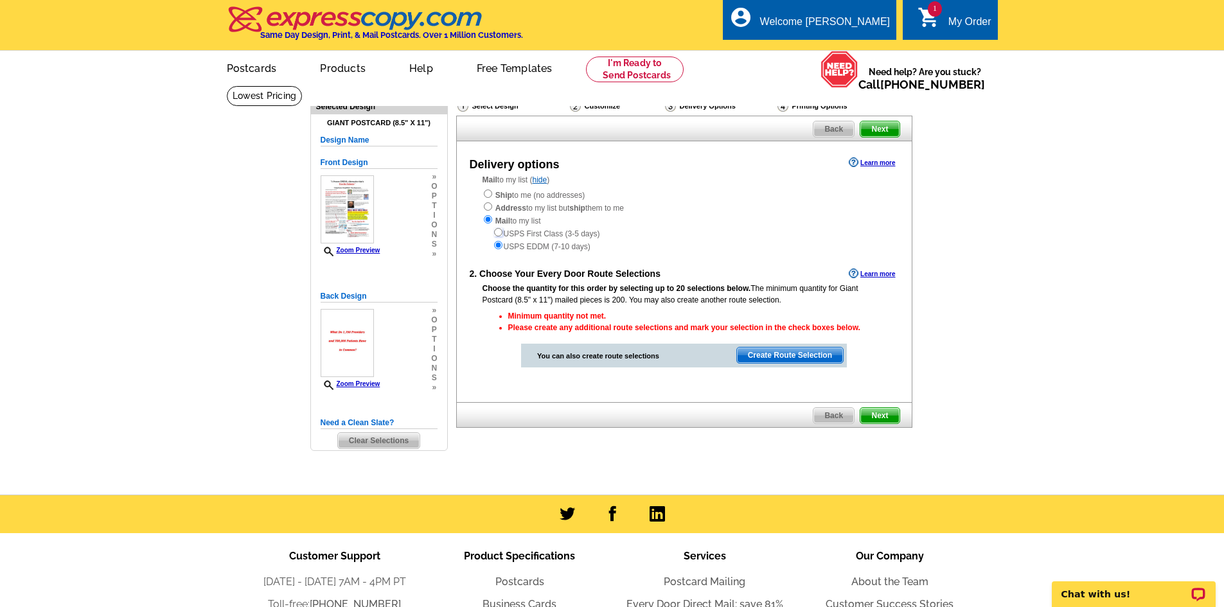
click at [498, 231] on input "radio" at bounding box center [498, 232] width 8 height 8
radio input "true"
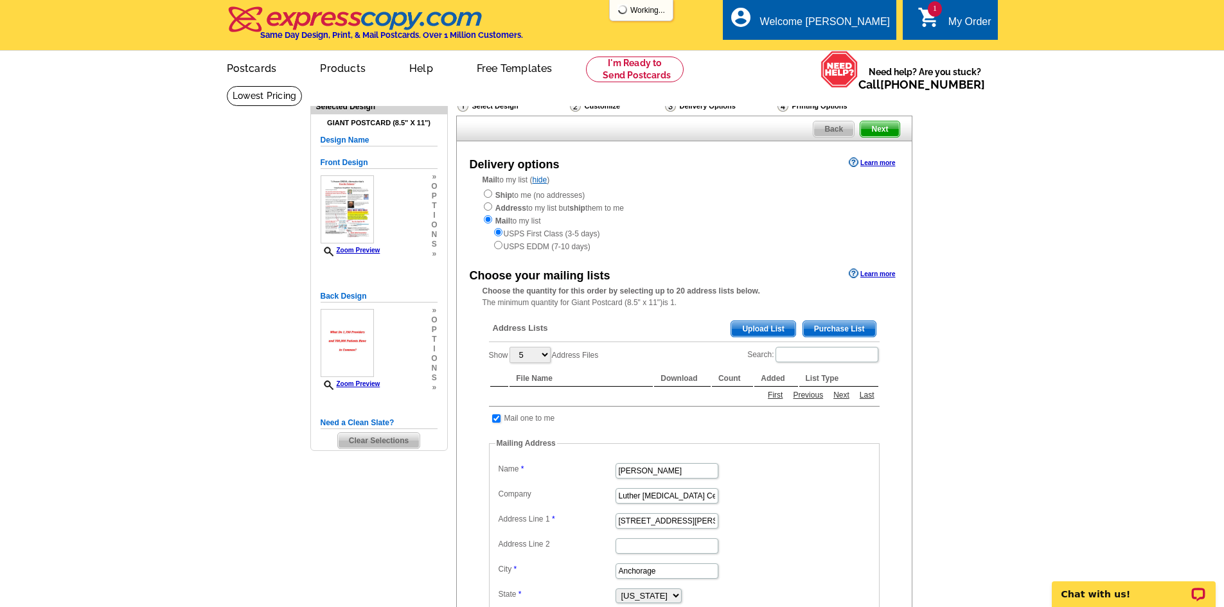
click at [880, 418] on div "Address Lists Purchase List Upload List Show 5 10 25 50 100 Address Files Searc…" at bounding box center [683, 507] width 403 height 393
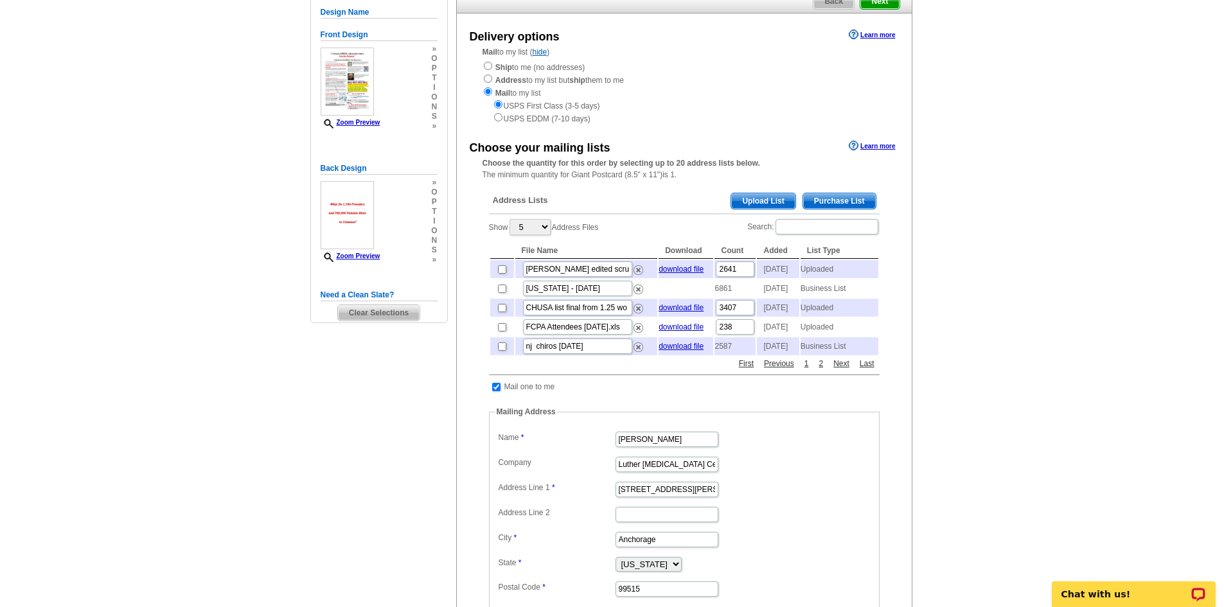
scroll to position [128, 0]
click at [506, 272] on input "checkbox" at bounding box center [502, 269] width 8 height 8
checkbox input "true"
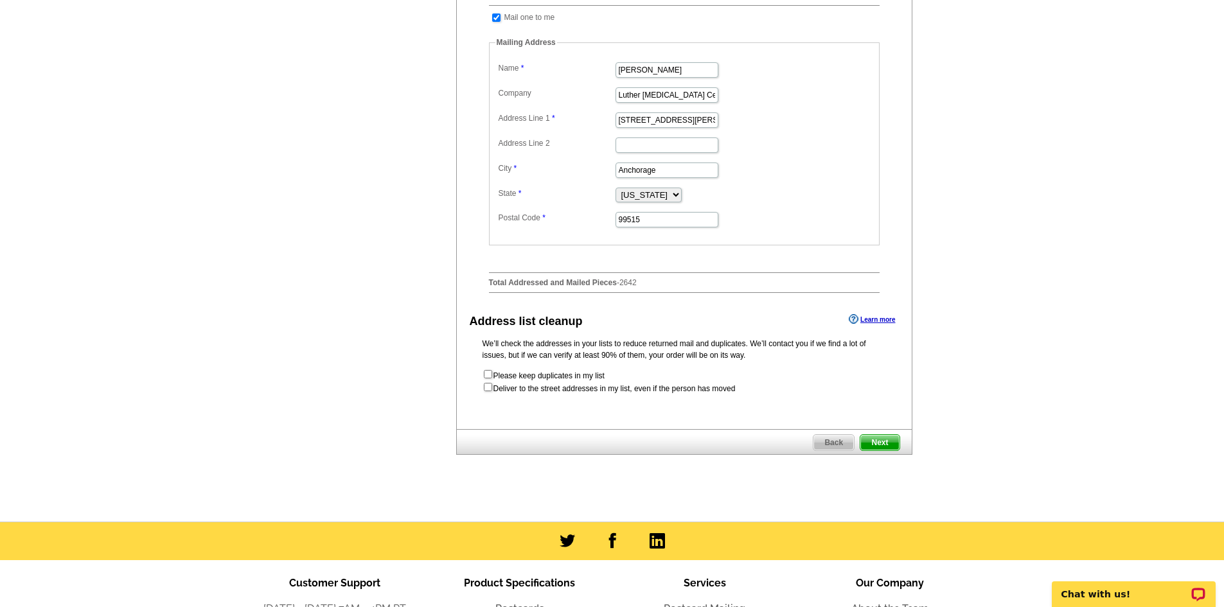
scroll to position [514, 0]
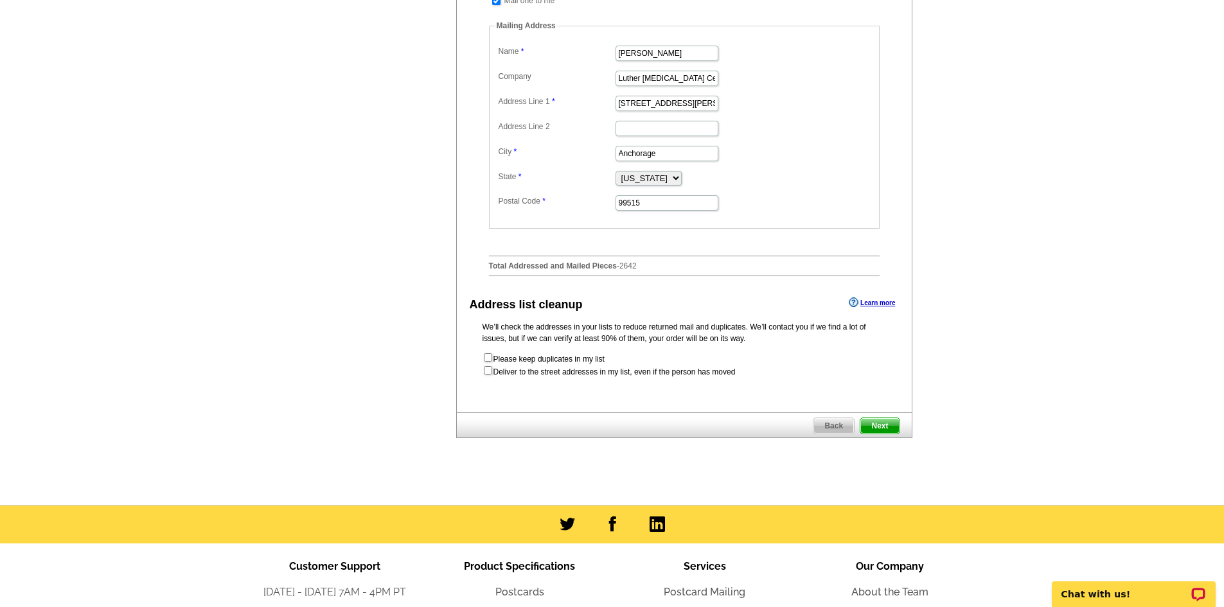
click at [883, 434] on span "Next" at bounding box center [879, 425] width 39 height 15
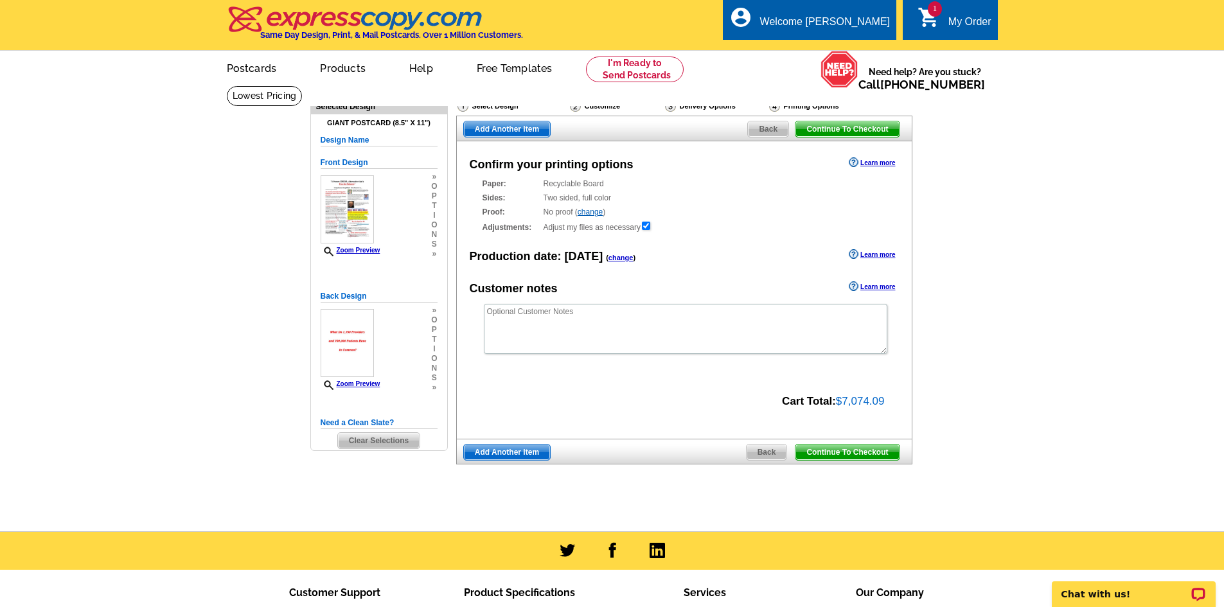
click at [766, 451] on span "Back" at bounding box center [766, 451] width 40 height 15
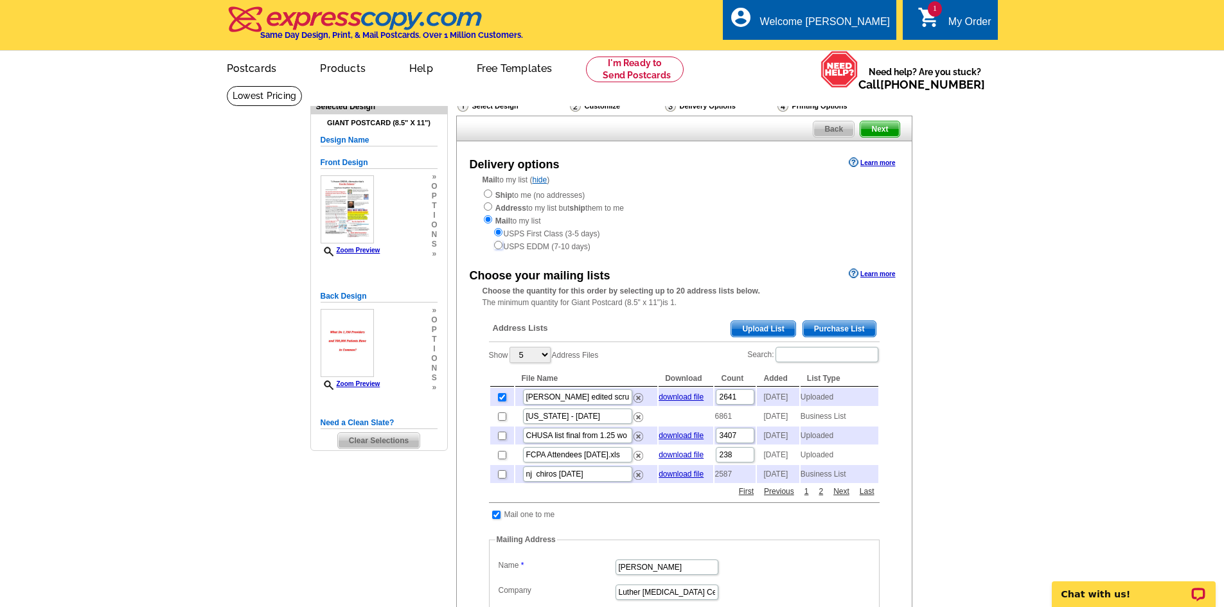
click at [498, 247] on input "radio" at bounding box center [498, 245] width 8 height 8
radio input "true"
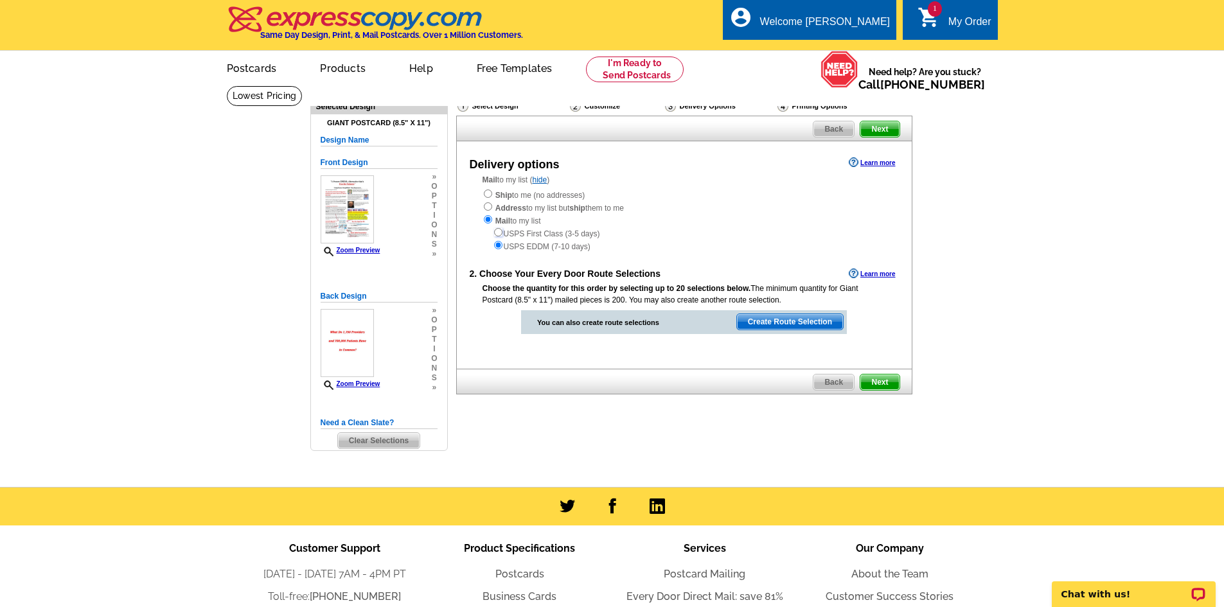
click at [497, 235] on input "radio" at bounding box center [498, 232] width 8 height 8
radio input "true"
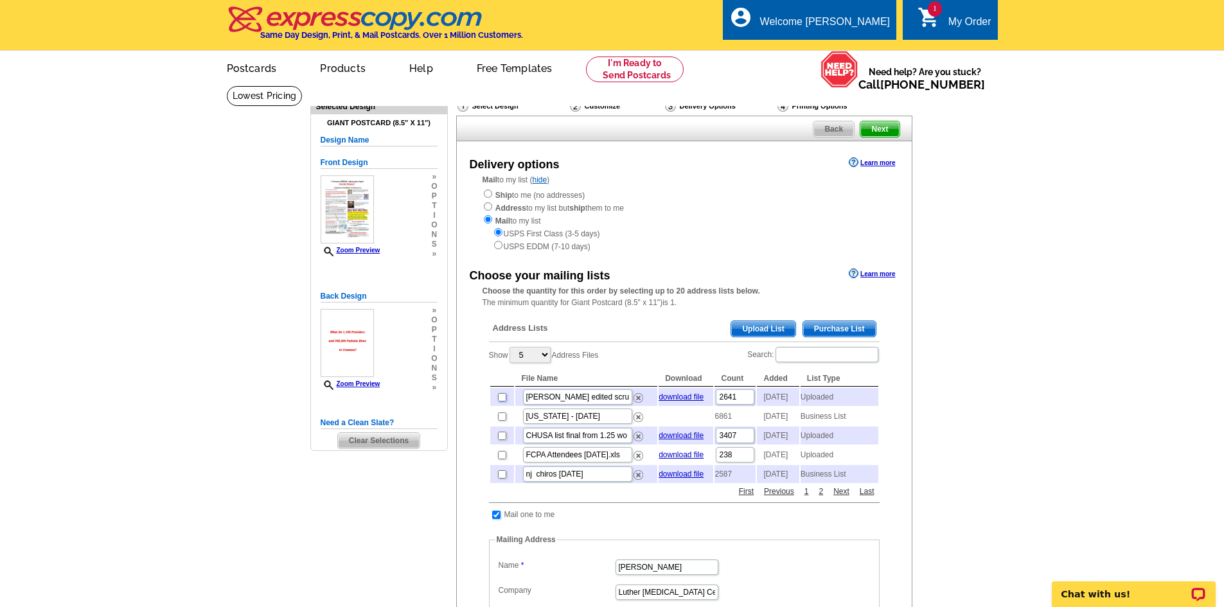
click at [500, 400] on input "checkbox" at bounding box center [502, 397] width 8 height 8
checkbox input "true"
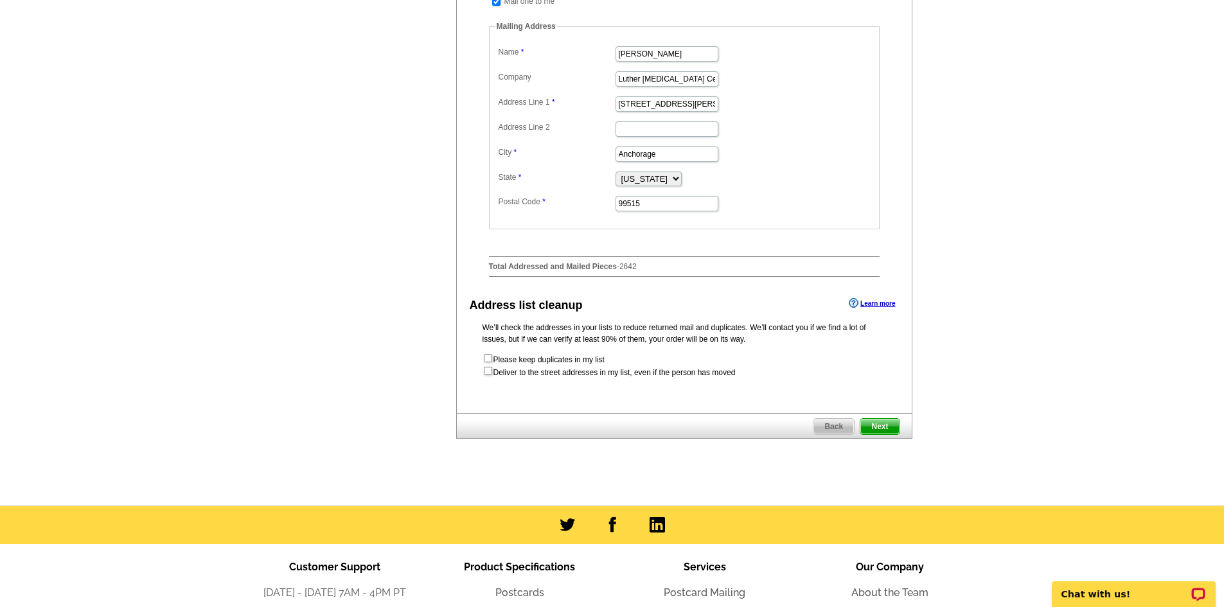
scroll to position [514, 0]
click at [883, 434] on span "Next" at bounding box center [879, 425] width 39 height 15
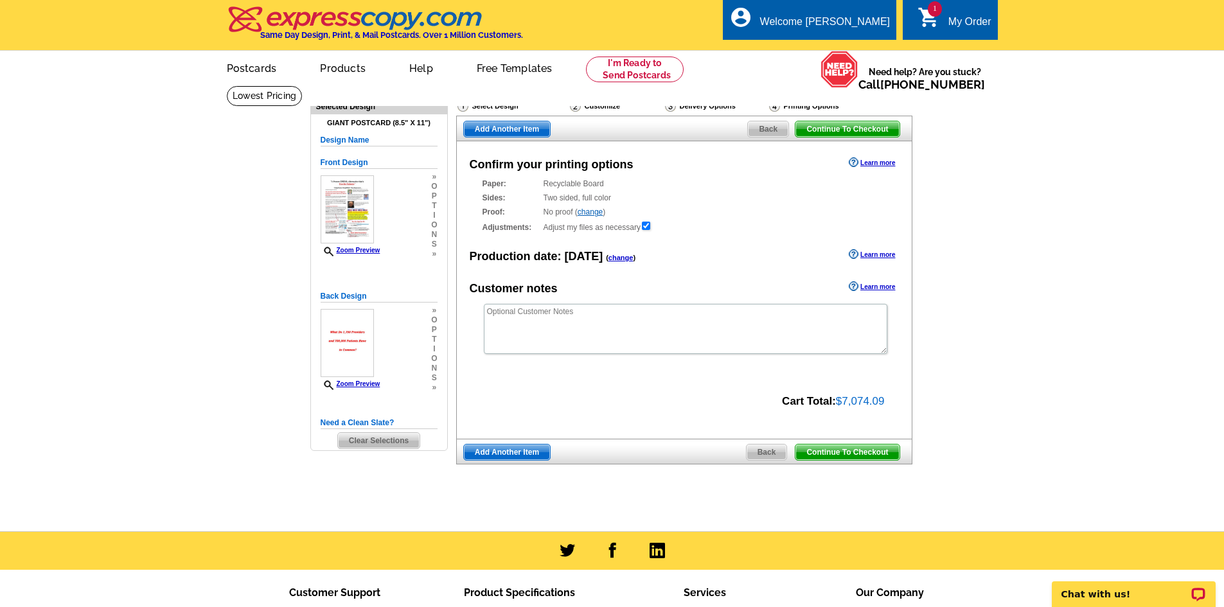
click at [849, 453] on span "Continue To Checkout" at bounding box center [846, 451] width 103 height 15
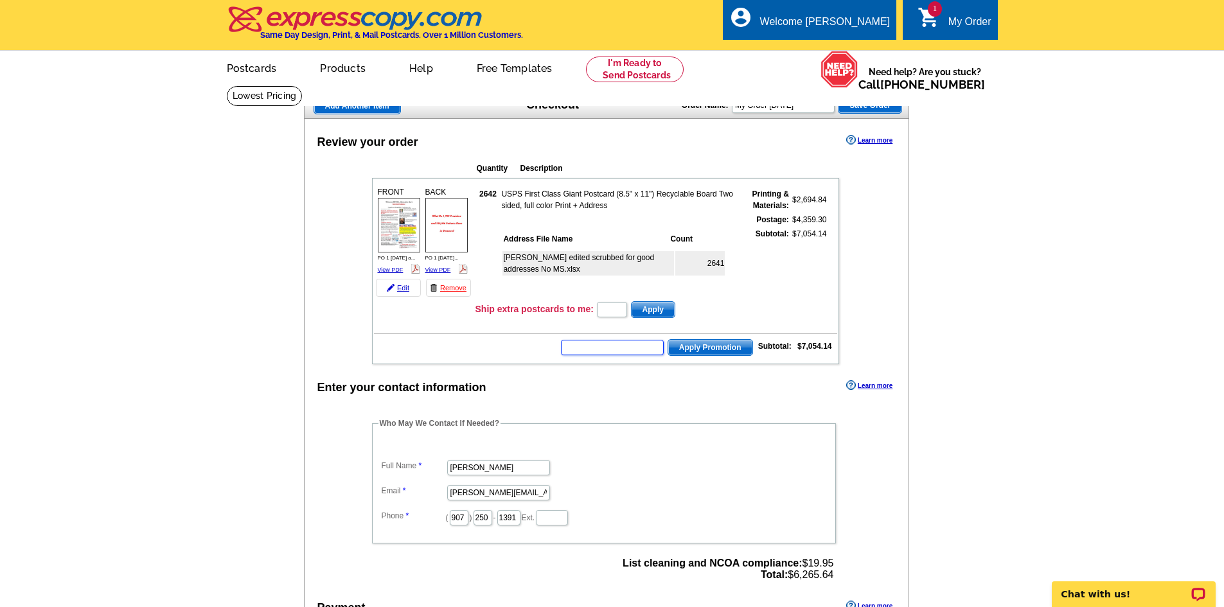
click at [623, 348] on input "text" at bounding box center [612, 347] width 103 height 15
type input "cc2330"
click at [711, 344] on span "Apply Promotion" at bounding box center [710, 347] width 84 height 15
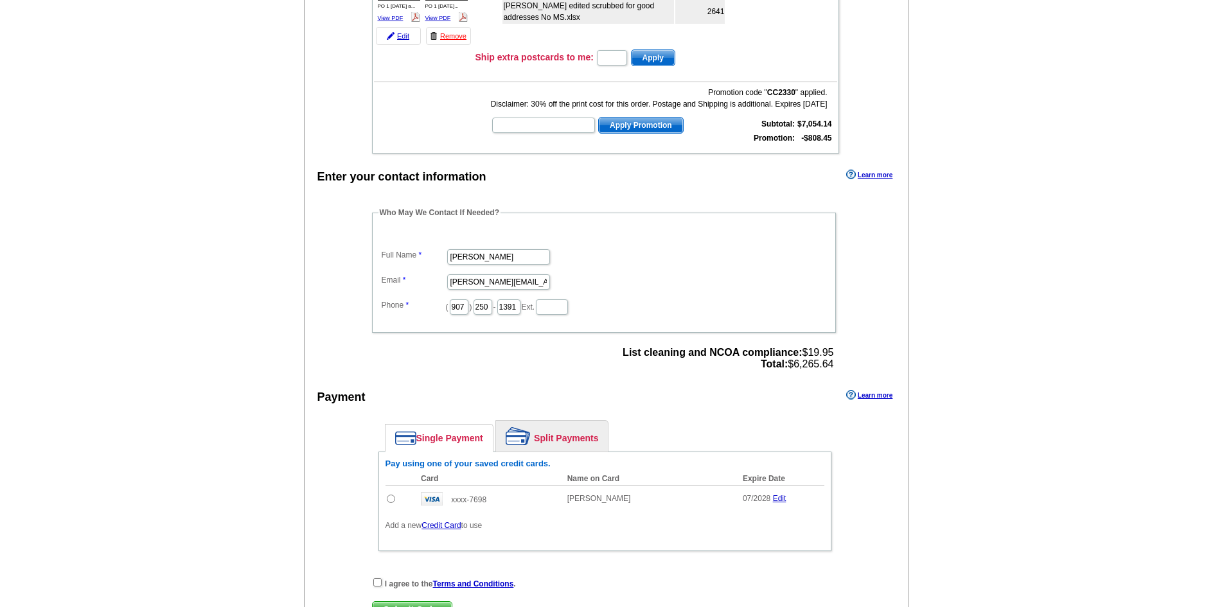
scroll to position [257, 0]
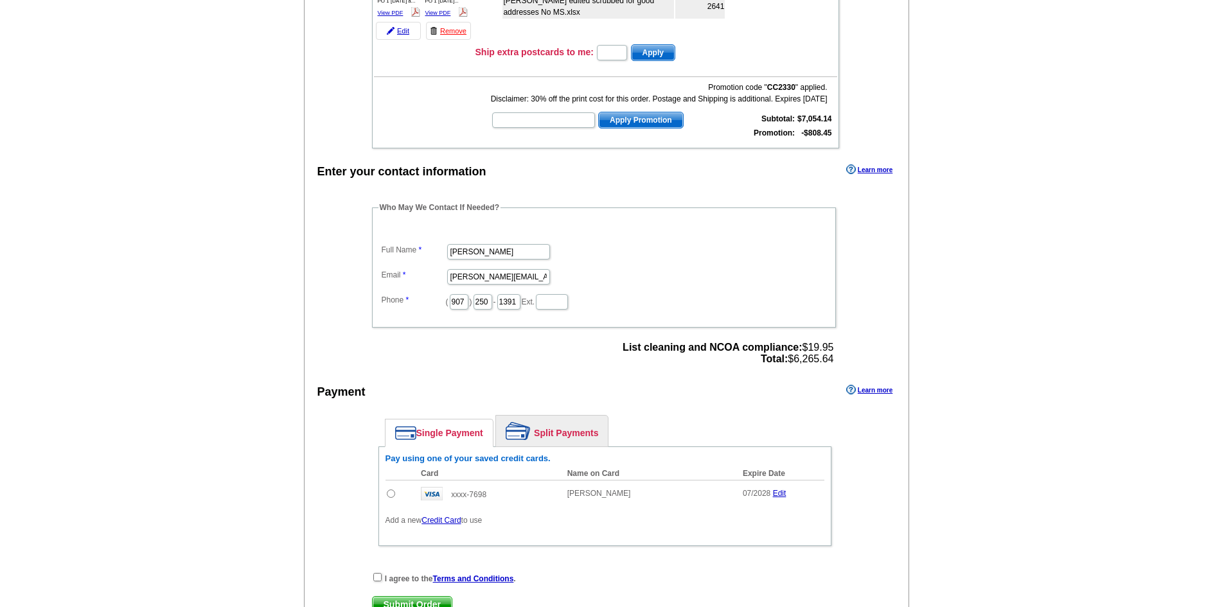
click at [554, 425] on link "Split Payments" at bounding box center [552, 431] width 112 height 31
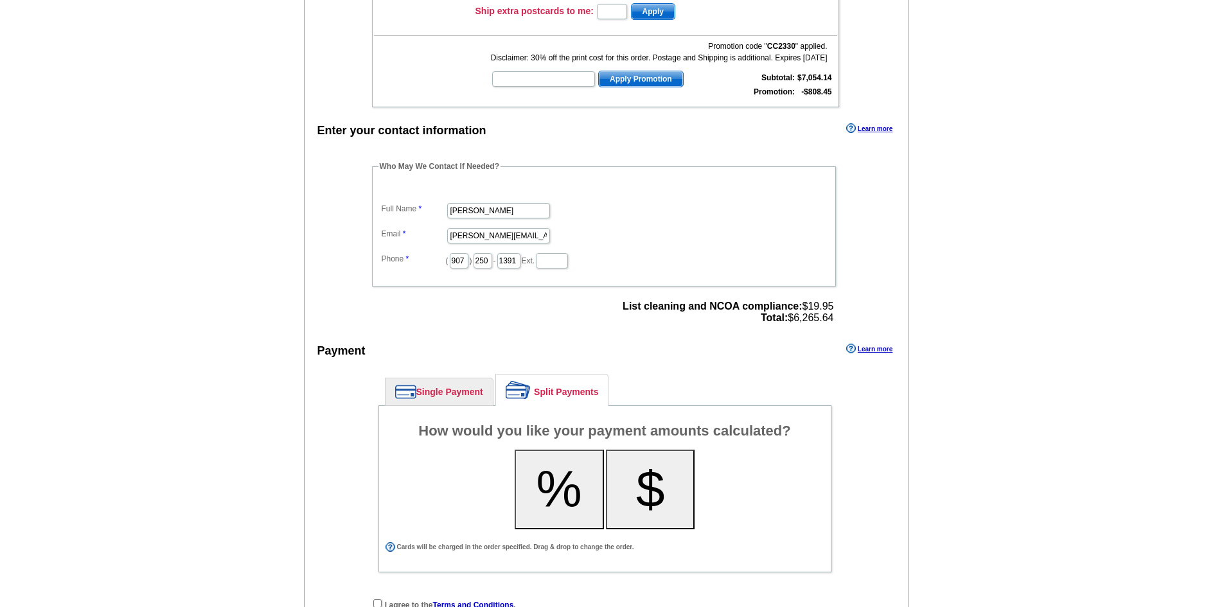
scroll to position [321, 0]
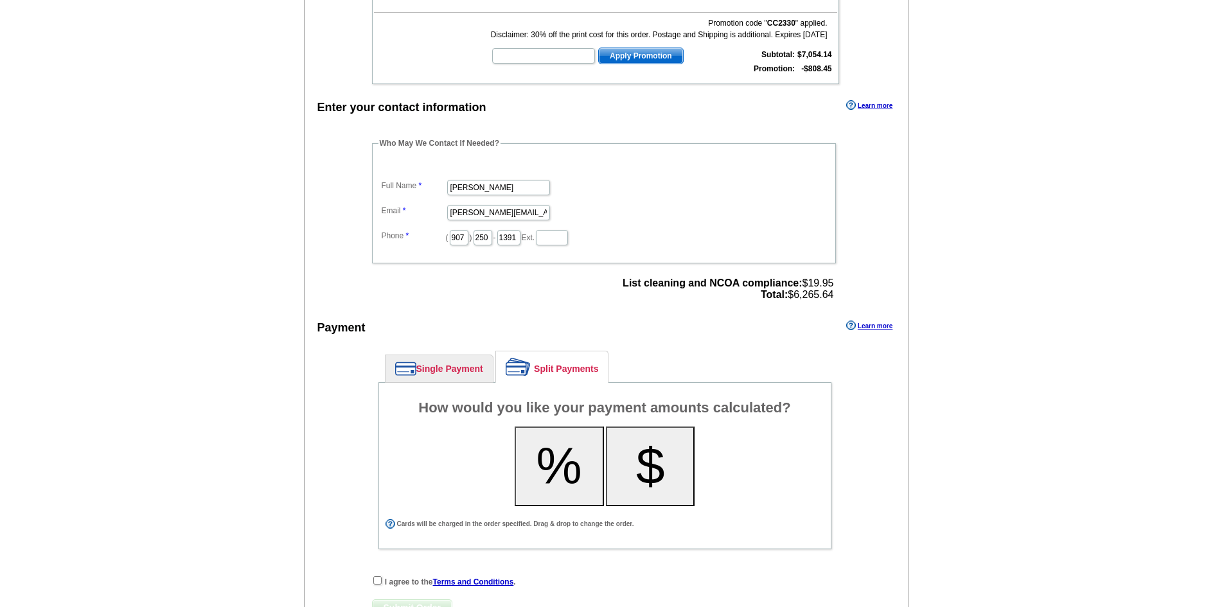
click at [568, 461] on button "%" at bounding box center [559, 467] width 89 height 80
click at [380, 389] on div "How would you like your payment amounts calculated? % $ All cards will be charg…" at bounding box center [604, 465] width 453 height 167
click at [380, 387] on div "How would you like your payment amounts calculated? % $ All cards will be charg…" at bounding box center [604, 465] width 453 height 167
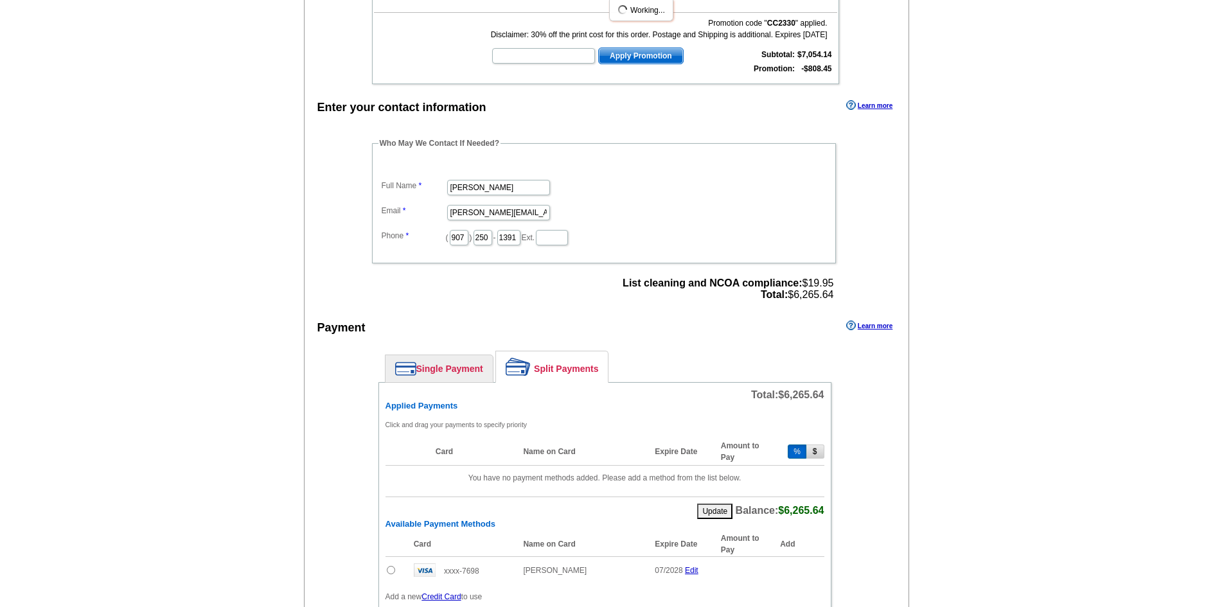
scroll to position [514, 0]
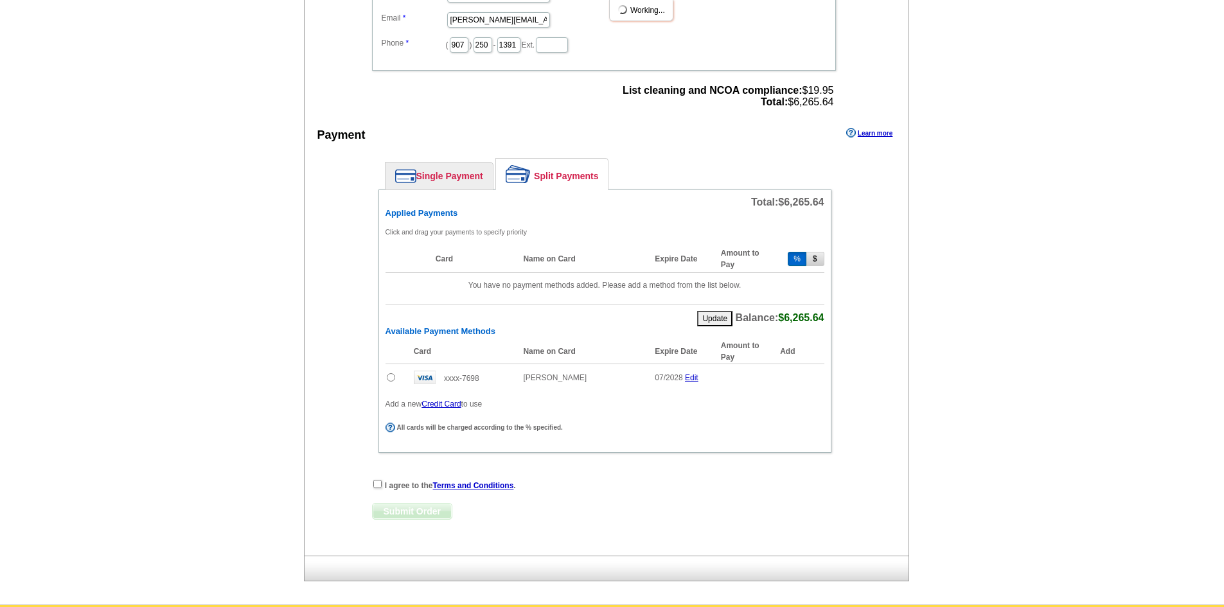
click at [559, 263] on th "Name on Card" at bounding box center [582, 259] width 132 height 28
click at [391, 378] on input "radio" at bounding box center [391, 377] width 8 height 8
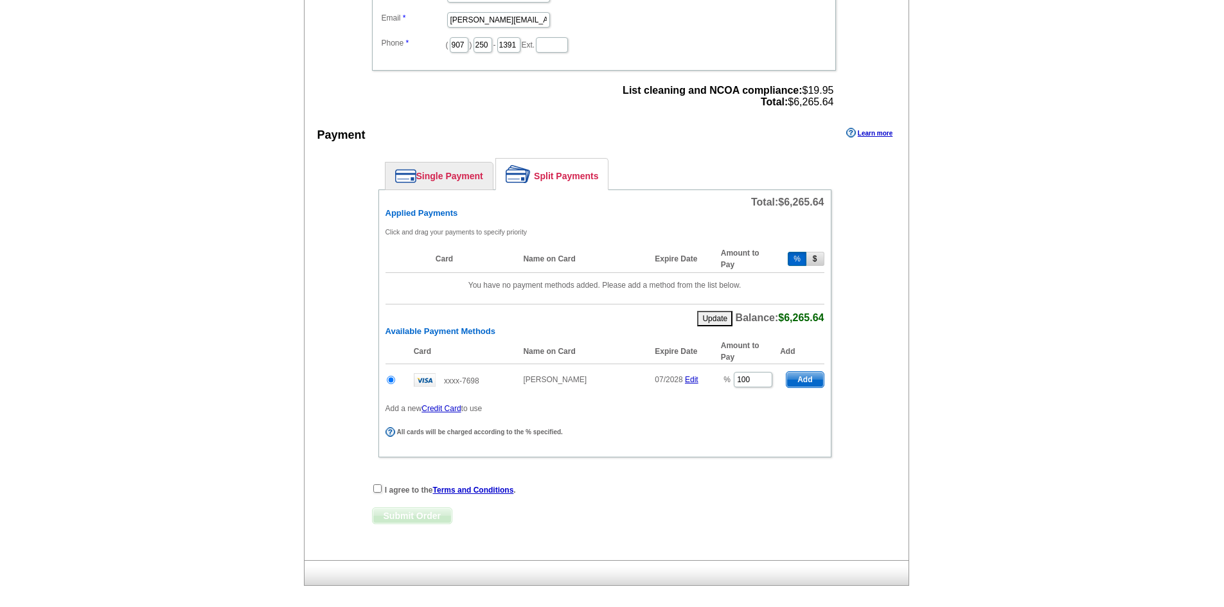
click at [809, 378] on span "Add" at bounding box center [804, 379] width 37 height 15
radio input "false"
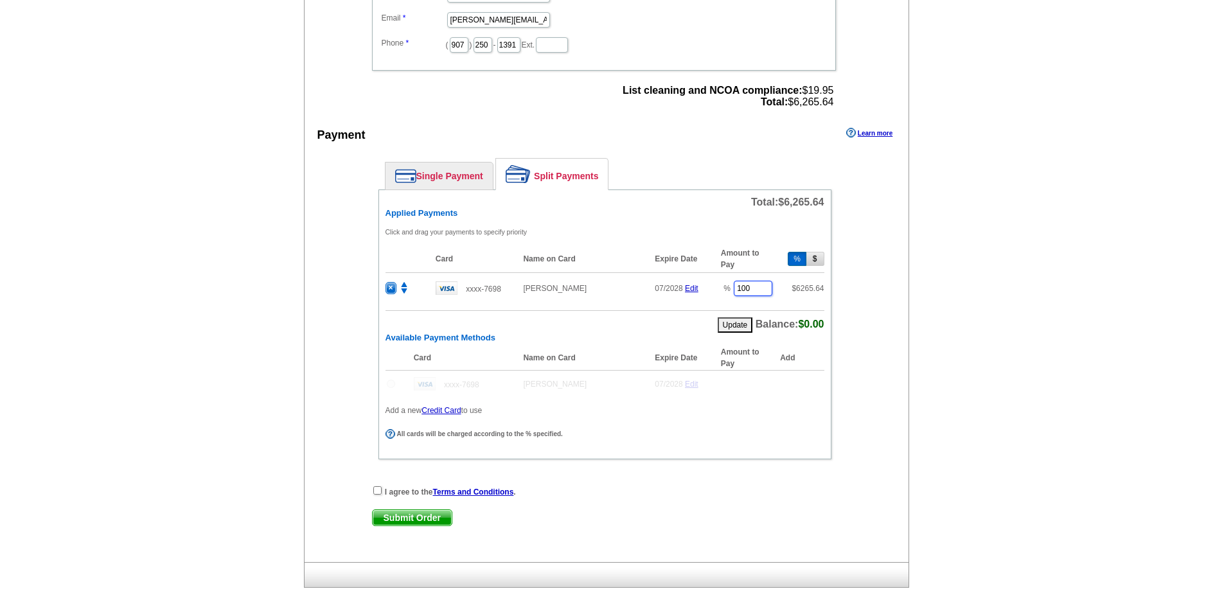
drag, startPoint x: 754, startPoint y: 288, endPoint x: 732, endPoint y: 290, distance: 22.5
click at [732, 290] on td "% 100" at bounding box center [747, 287] width 66 height 31
type input "50"
click at [377, 489] on input "checkbox" at bounding box center [377, 490] width 8 height 8
checkbox input "true"
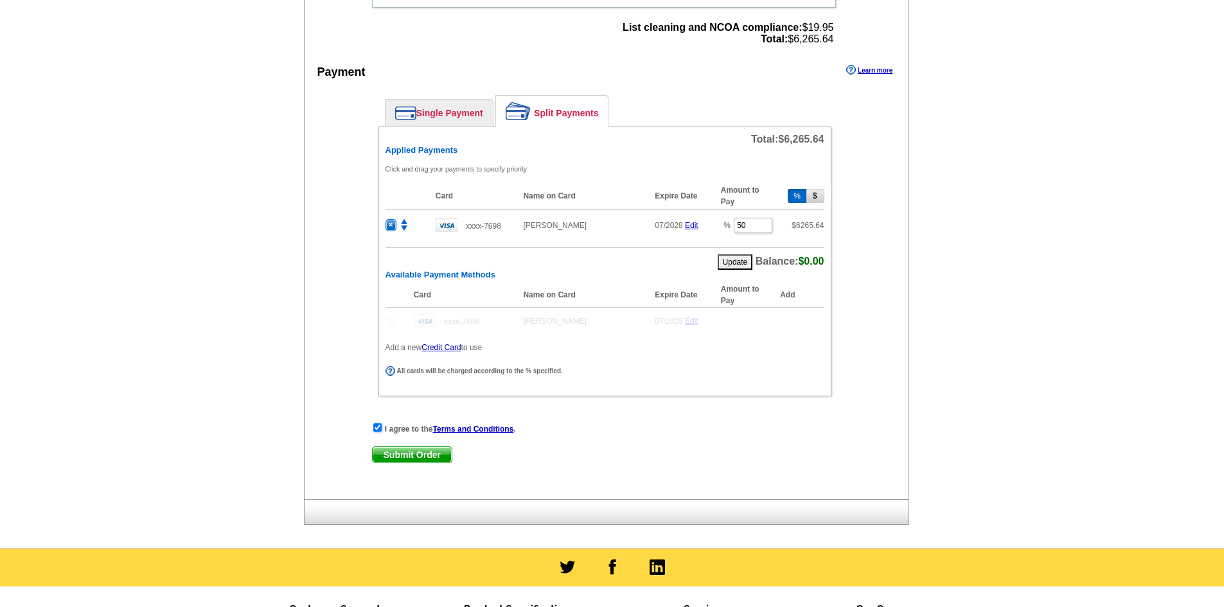
scroll to position [578, 0]
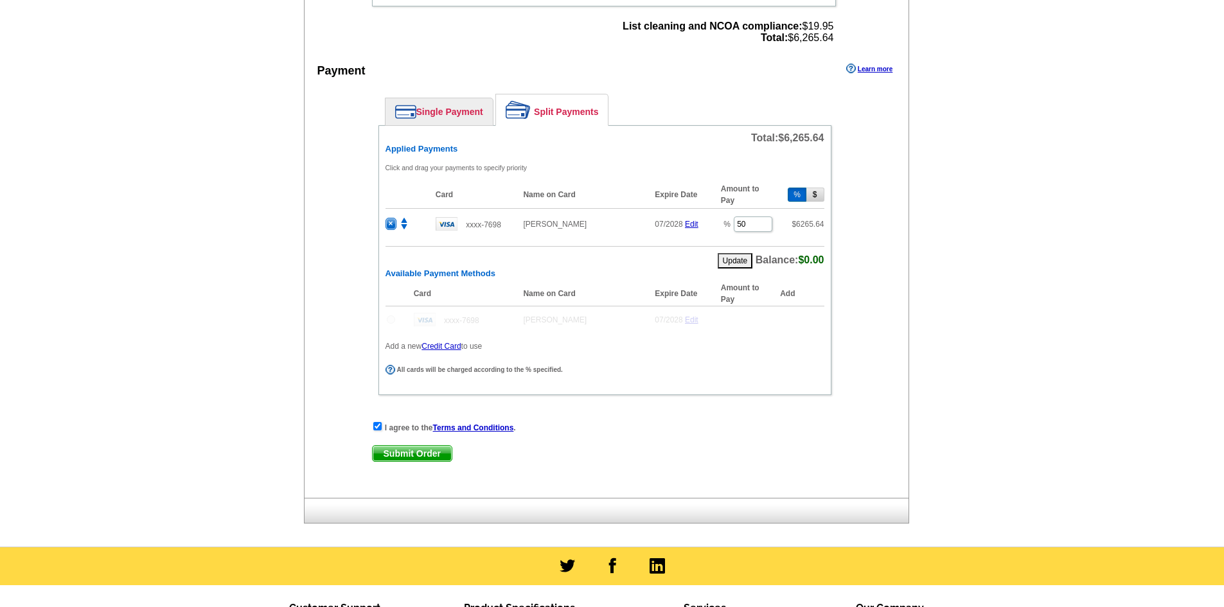
click at [436, 455] on span "Submit Order" at bounding box center [412, 453] width 79 height 15
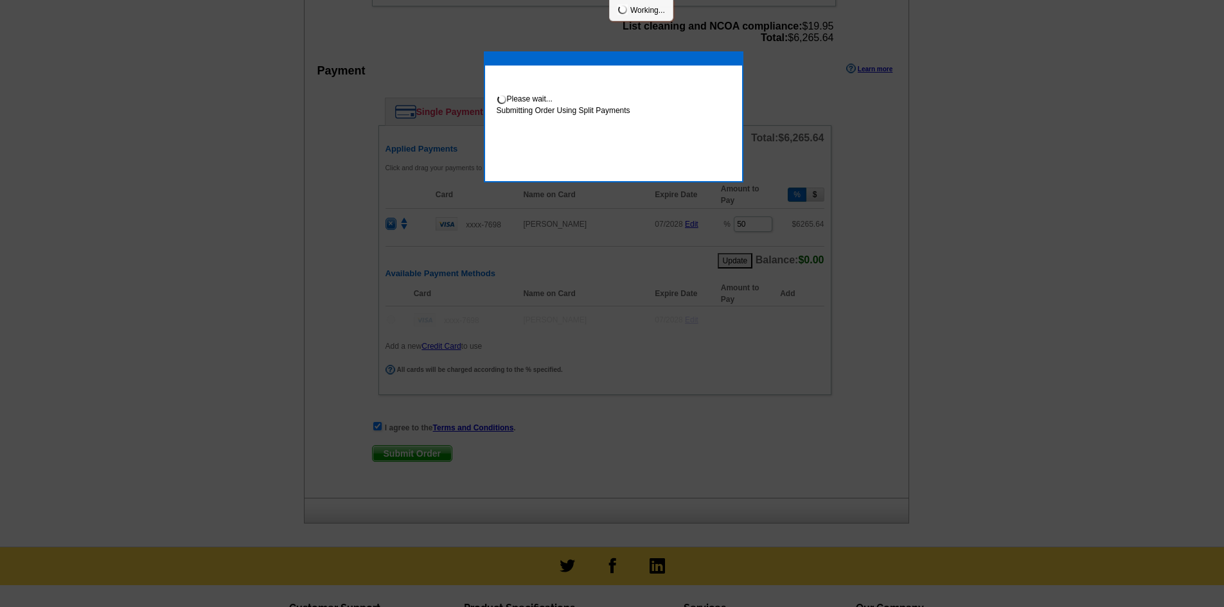
scroll to position [573, 0]
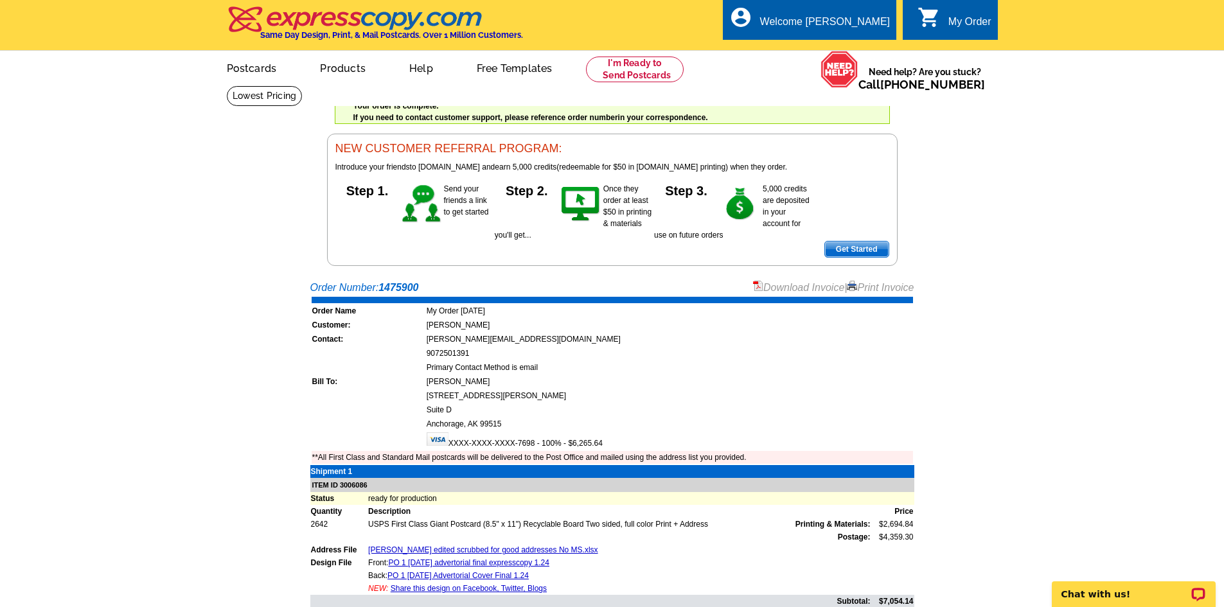
click at [771, 287] on link "Download Invoice" at bounding box center [798, 287] width 91 height 11
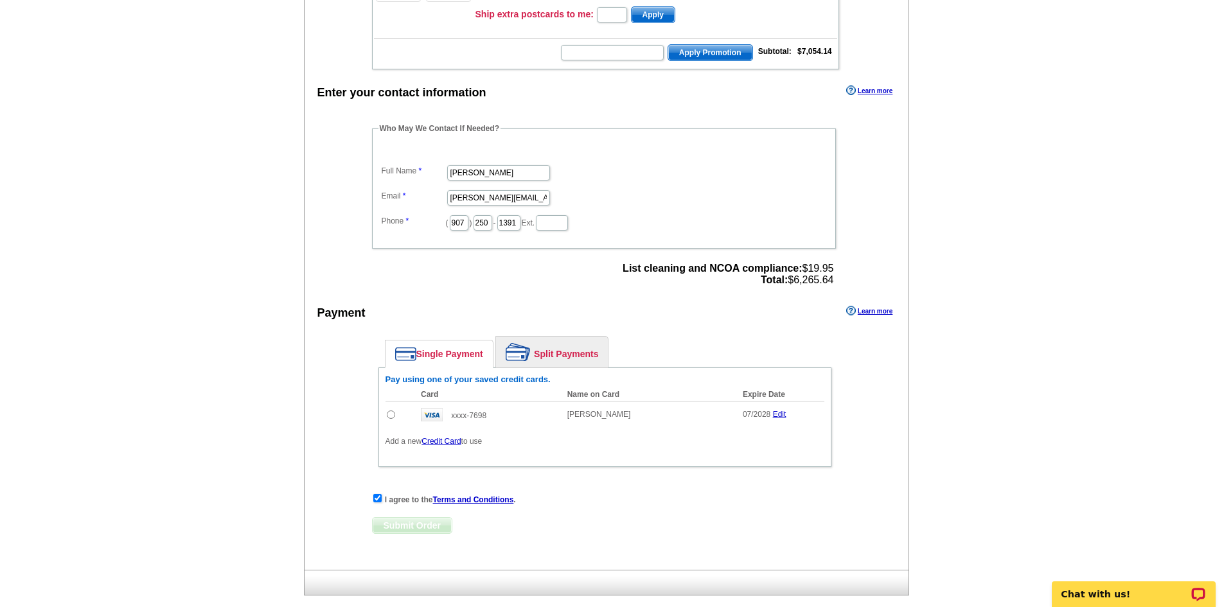
scroll to position [287, 0]
